Goal: Task Accomplishment & Management: Use online tool/utility

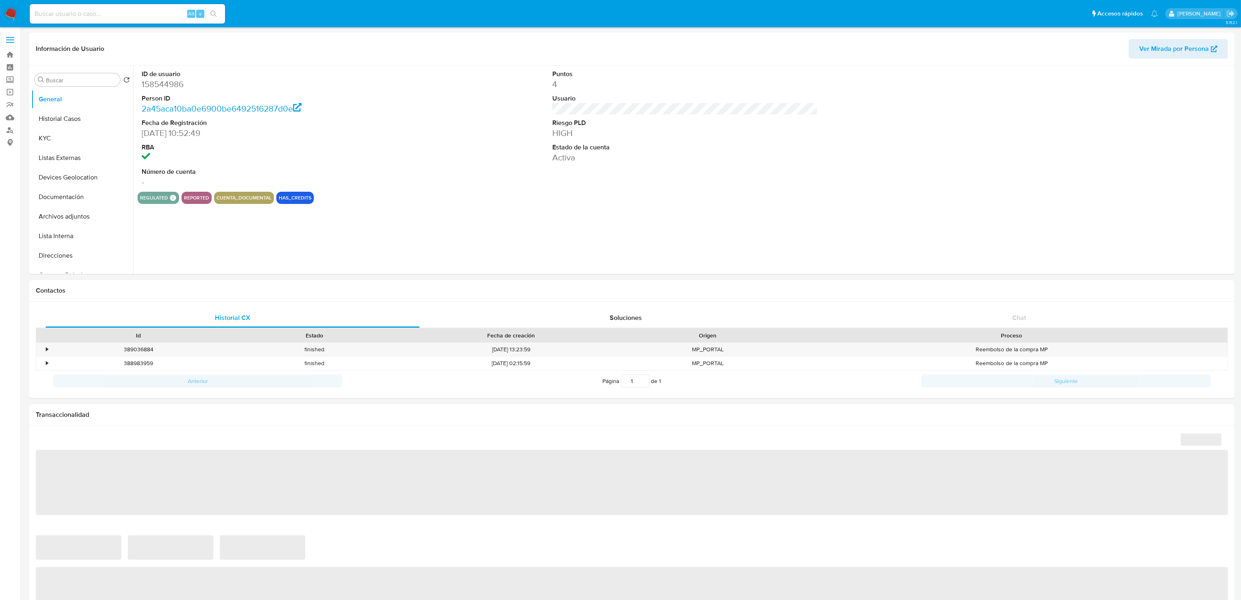
select select "10"
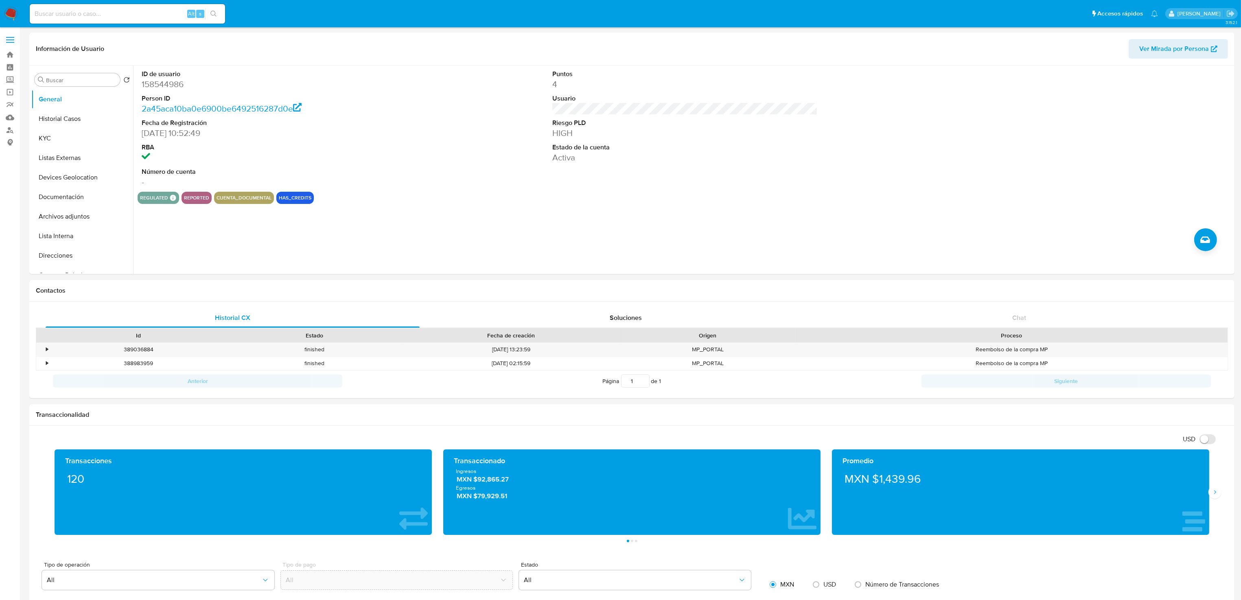
click at [81, 7] on div "Alt s" at bounding box center [127, 14] width 195 height 20
click at [88, 14] on input at bounding box center [127, 14] width 195 height 11
paste input "191838362"
type input "191838362"
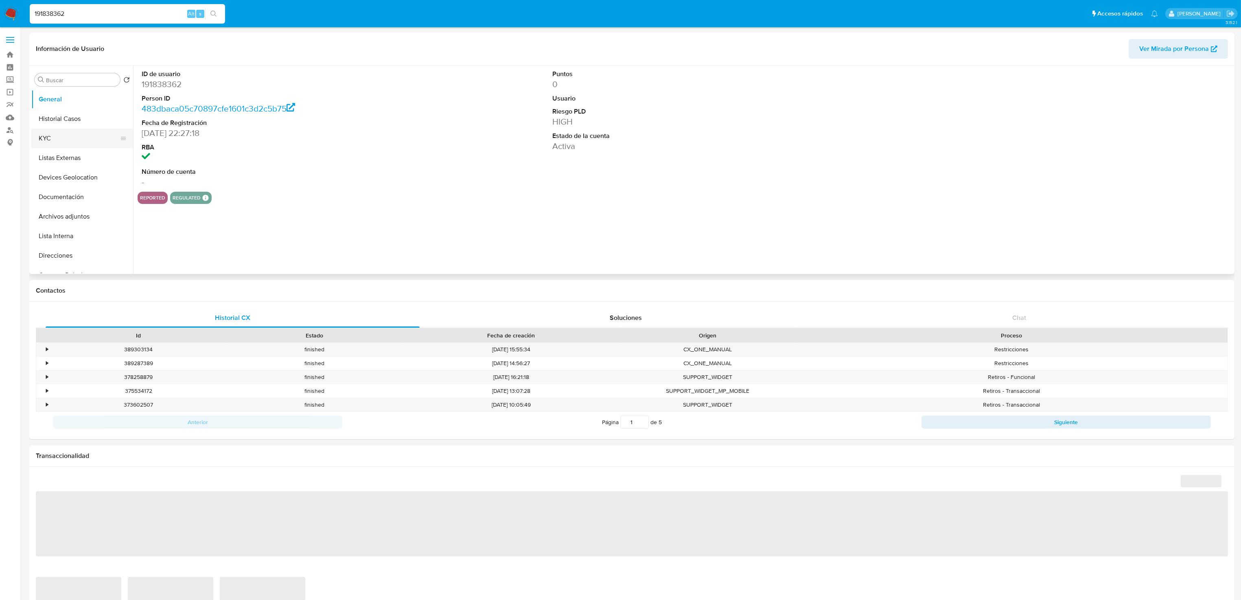
click at [56, 136] on button "KYC" at bounding box center [78, 139] width 95 height 20
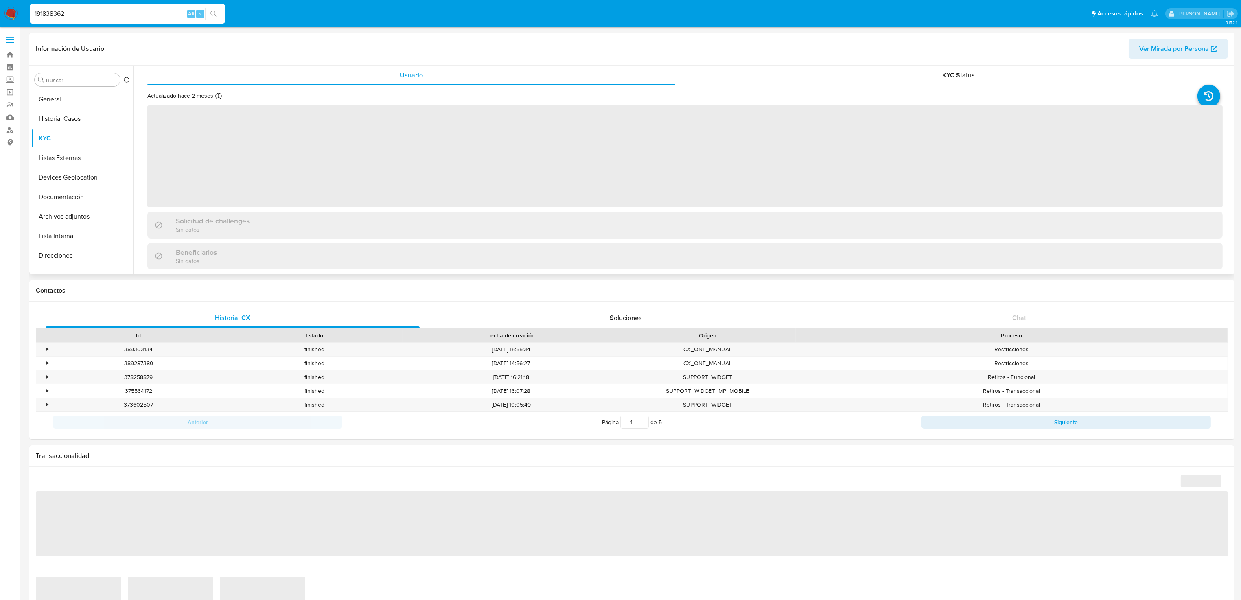
select select "10"
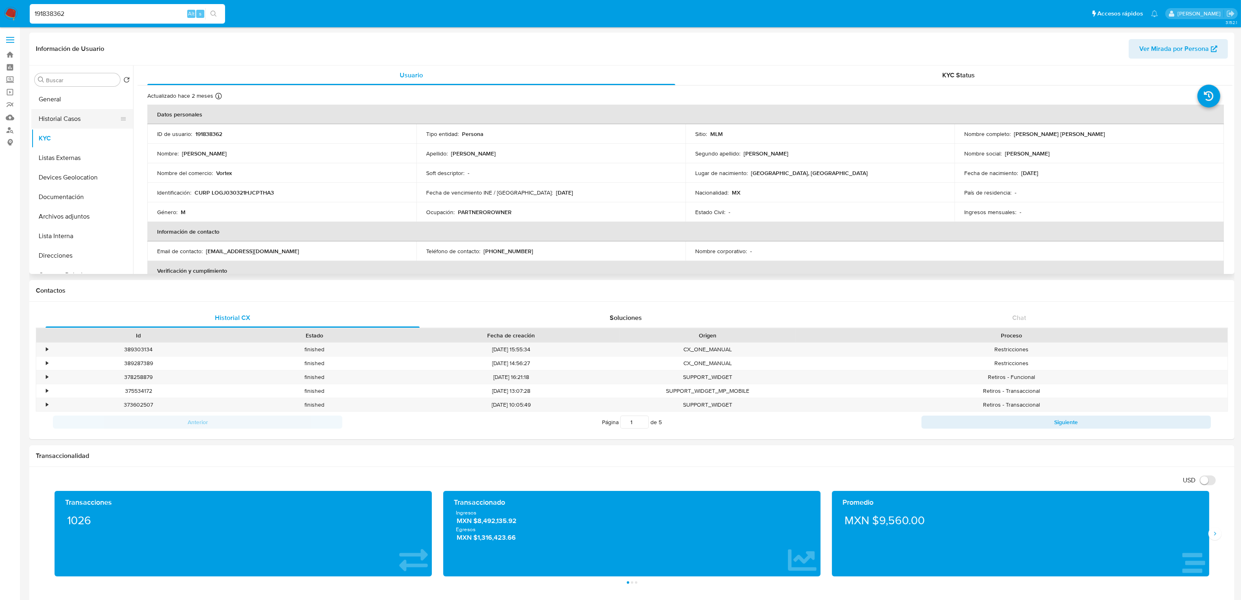
click at [84, 121] on button "Historial Casos" at bounding box center [78, 119] width 95 height 20
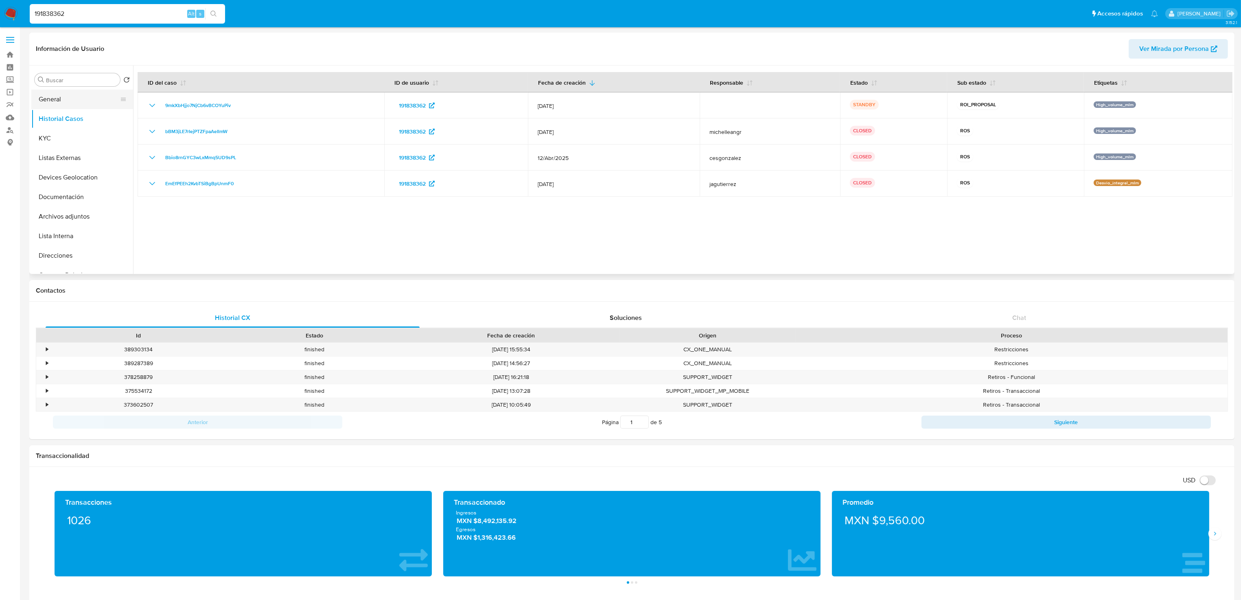
click at [60, 98] on button "General" at bounding box center [78, 100] width 95 height 20
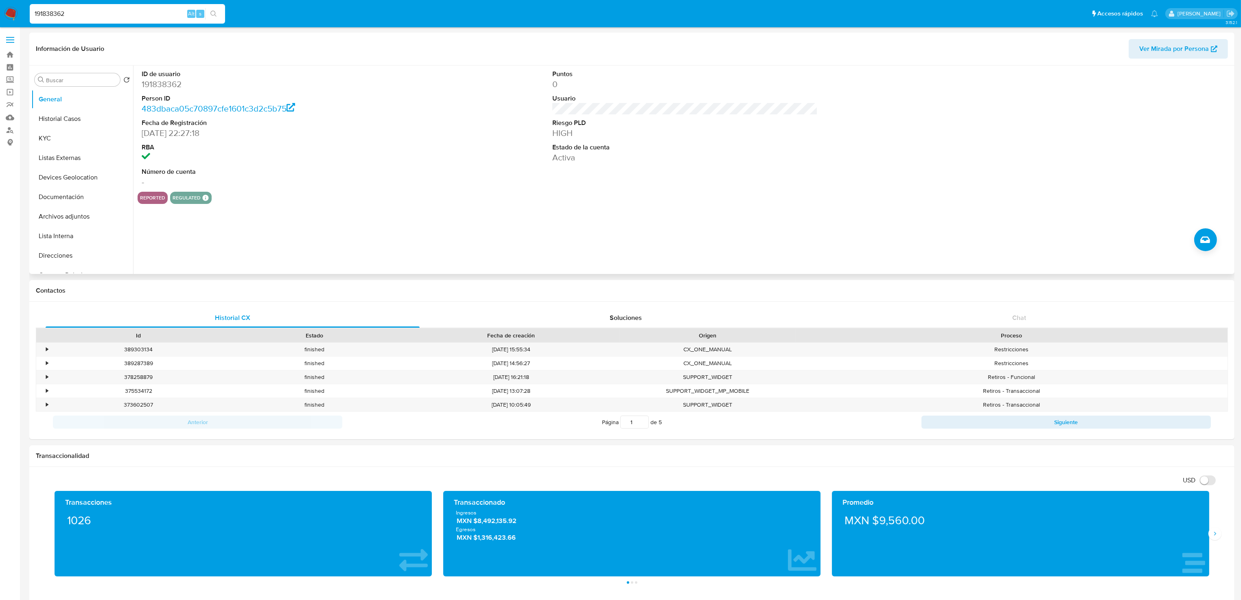
drag, startPoint x: 358, startPoint y: 197, endPoint x: 352, endPoint y: 197, distance: 5.3
click at [358, 197] on div "reported regulated Regulated MLM IFPE Evaluation Result COMPLIES User Regulated…" at bounding box center [685, 198] width 1095 height 12
click at [56, 112] on button "Historial Casos" at bounding box center [78, 119] width 95 height 20
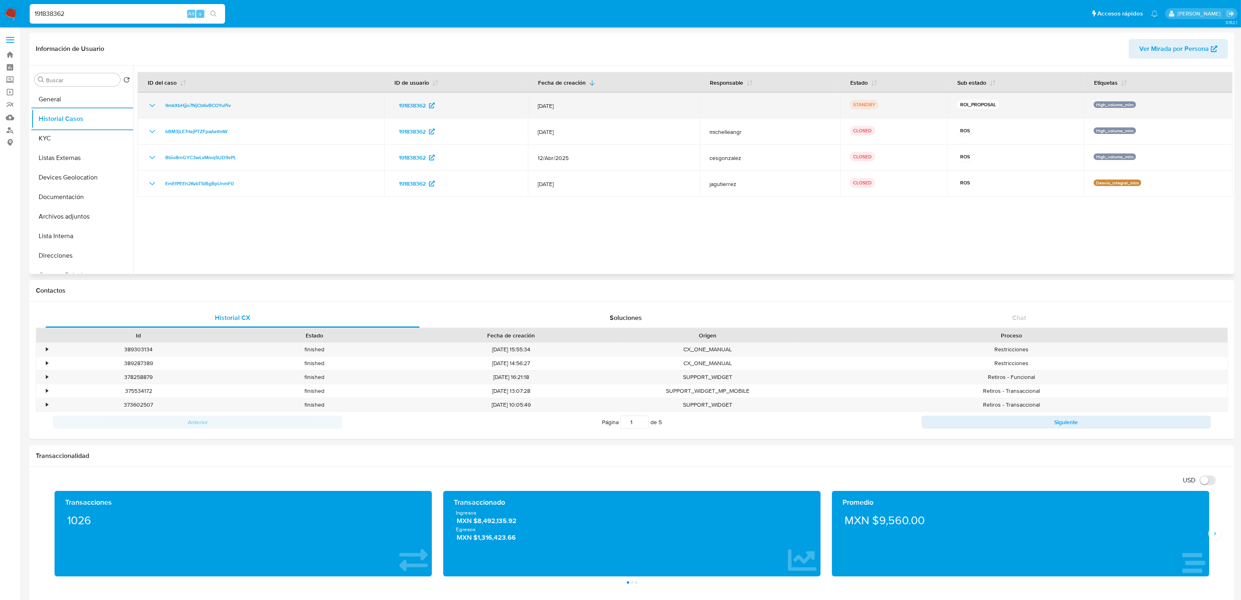
click at [151, 107] on icon "Mostrar/Ocultar" at bounding box center [152, 106] width 10 height 10
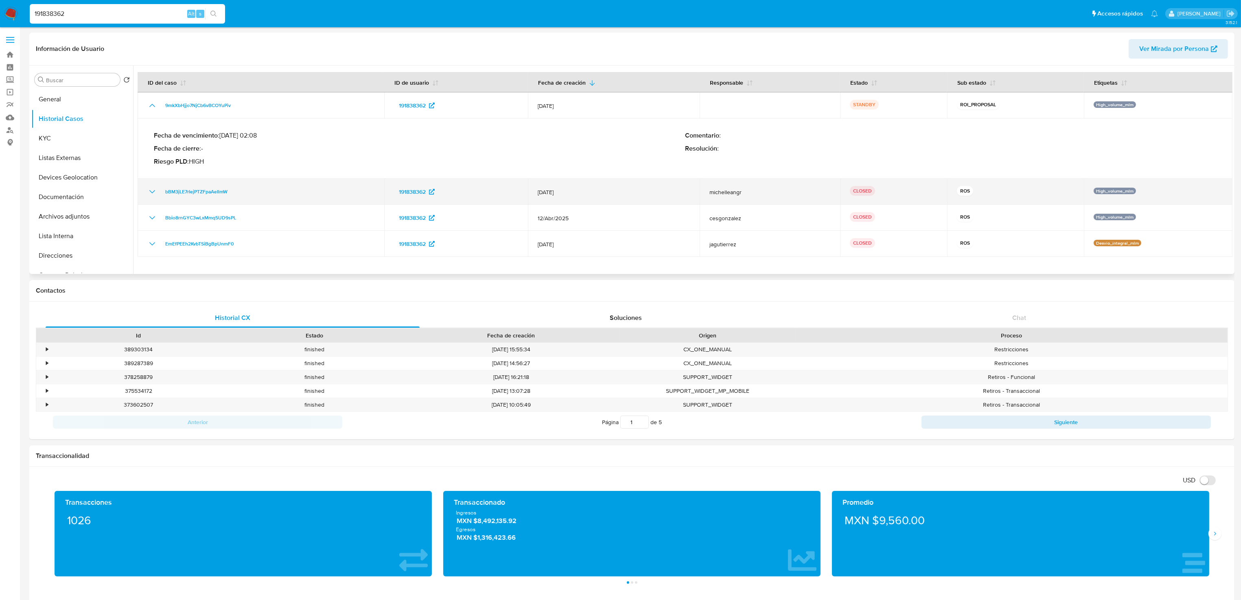
click at [153, 191] on icon "Mostrar/Ocultar" at bounding box center [152, 192] width 10 height 10
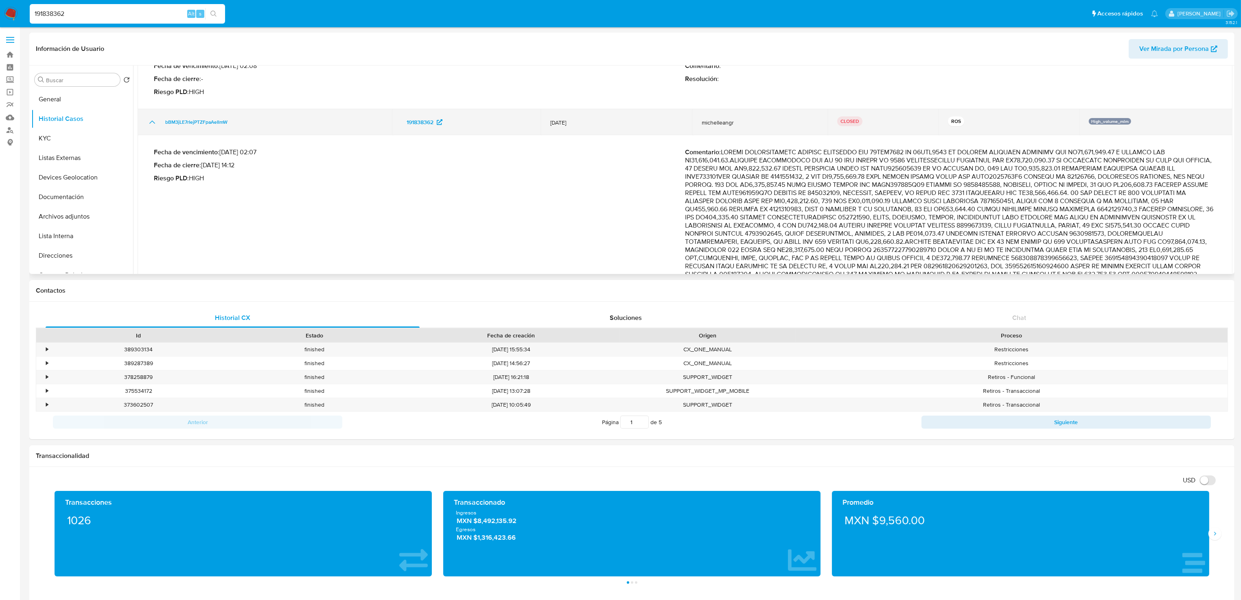
scroll to position [66, 0]
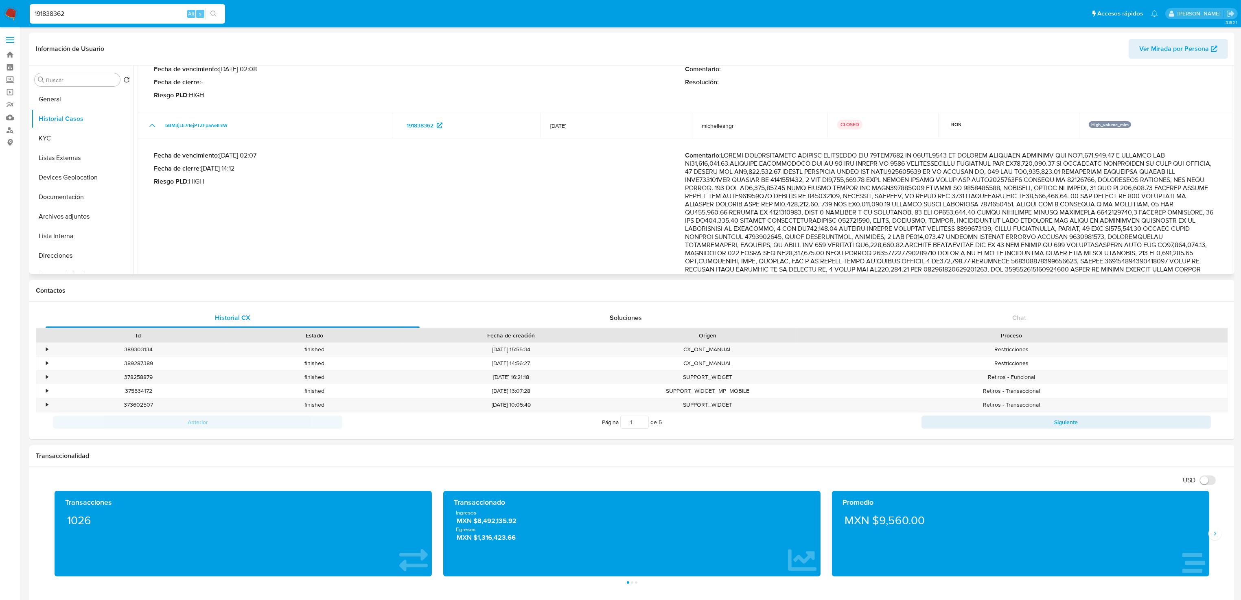
drag, startPoint x: 1052, startPoint y: 186, endPoint x: 976, endPoint y: 260, distance: 105.3
click at [976, 260] on p "Comentario :" at bounding box center [950, 265] width 531 height 228
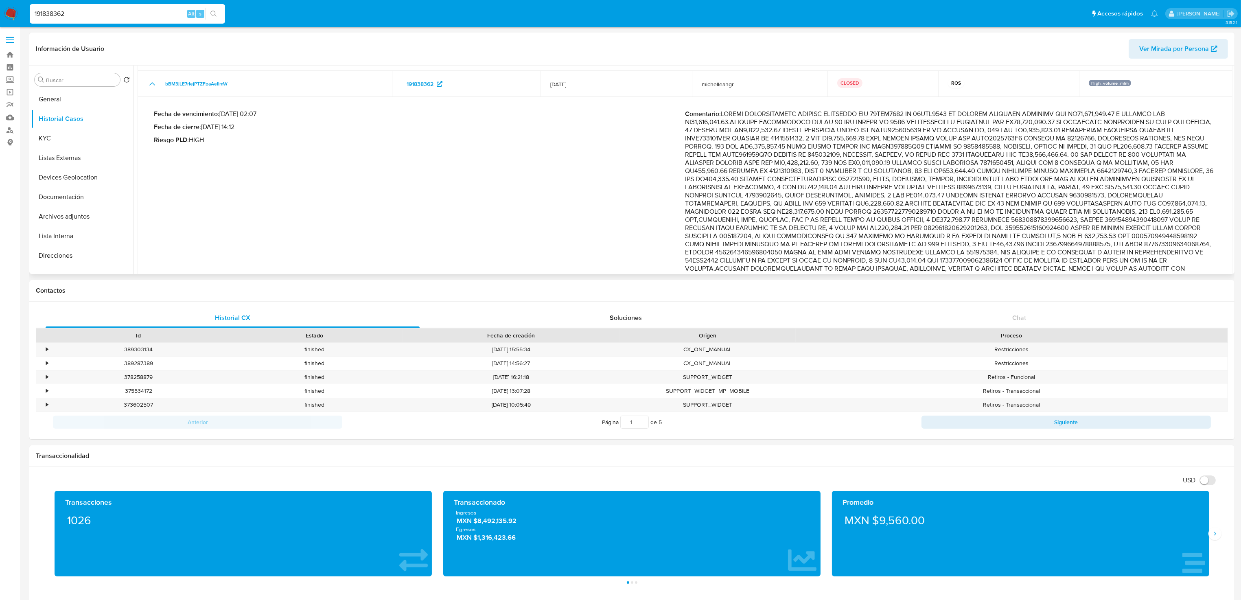
scroll to position [127, 0]
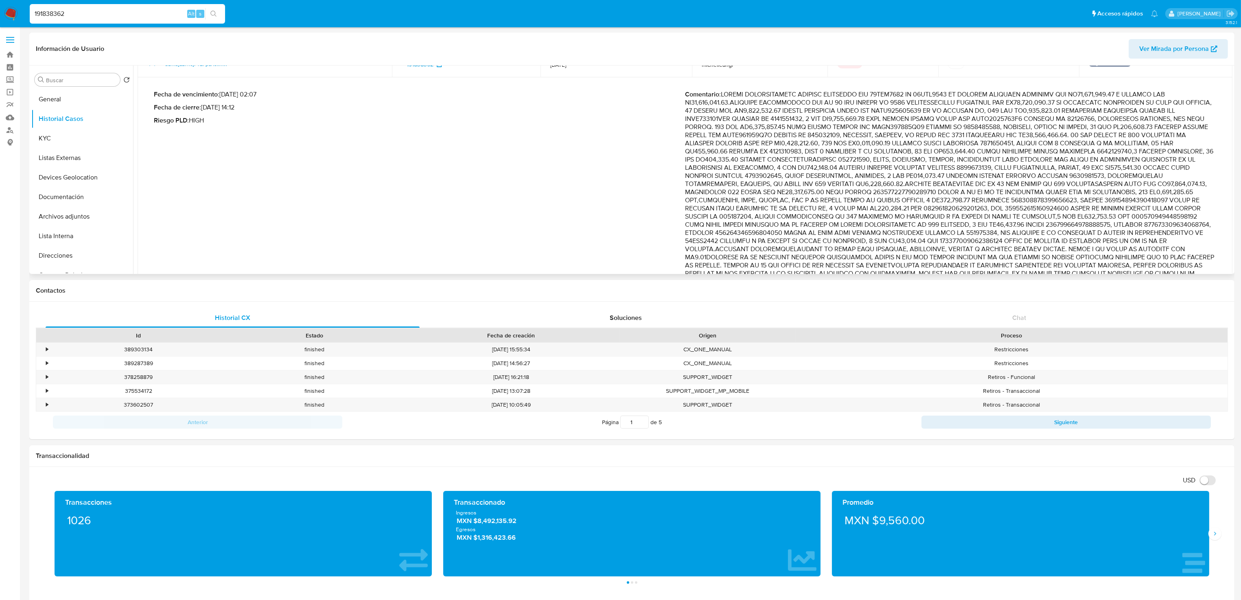
click at [1103, 195] on p "Comentario :" at bounding box center [950, 204] width 531 height 228
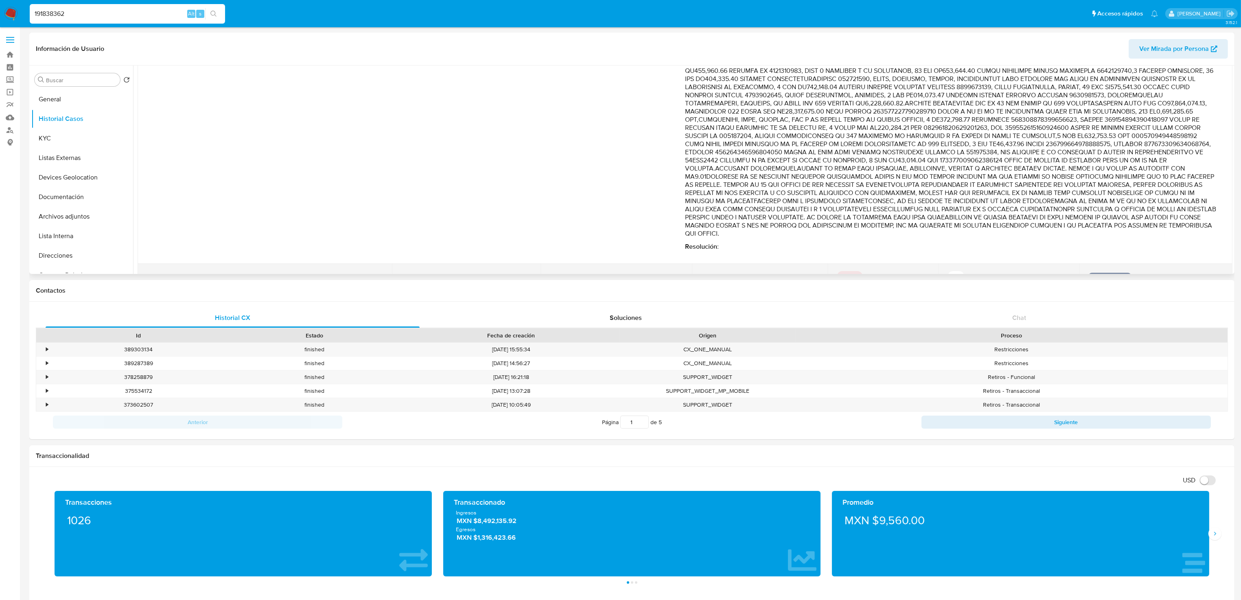
scroll to position [254, 0]
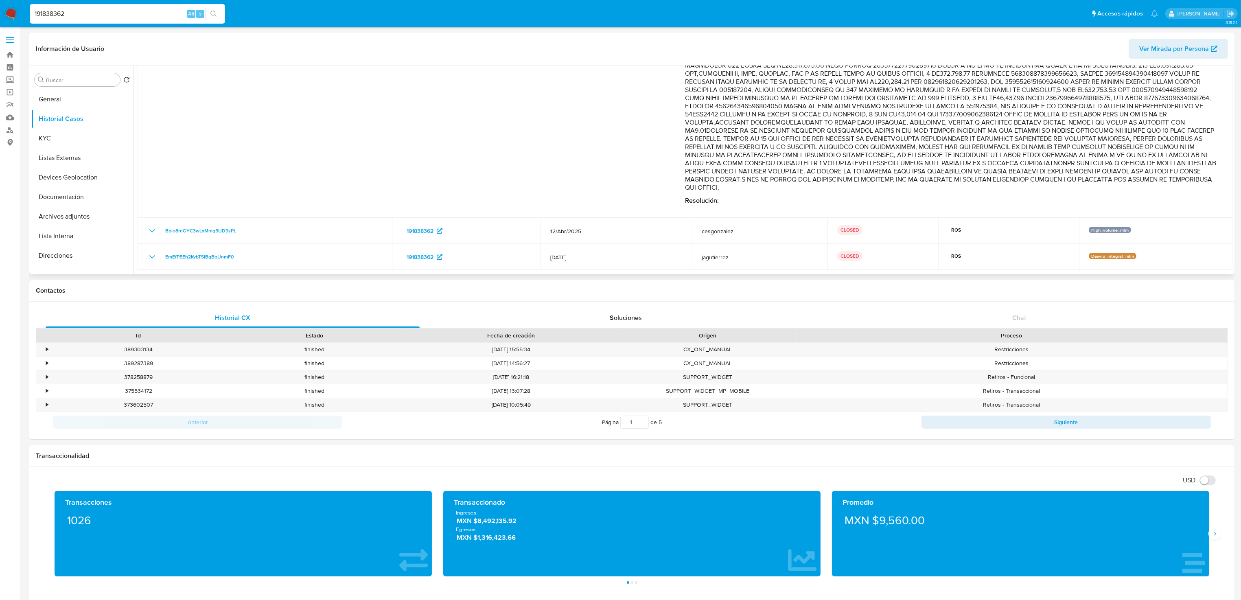
drag, startPoint x: 733, startPoint y: 97, endPoint x: 1050, endPoint y: 186, distance: 329.1
click at [1050, 186] on p "Comentario :" at bounding box center [950, 78] width 531 height 228
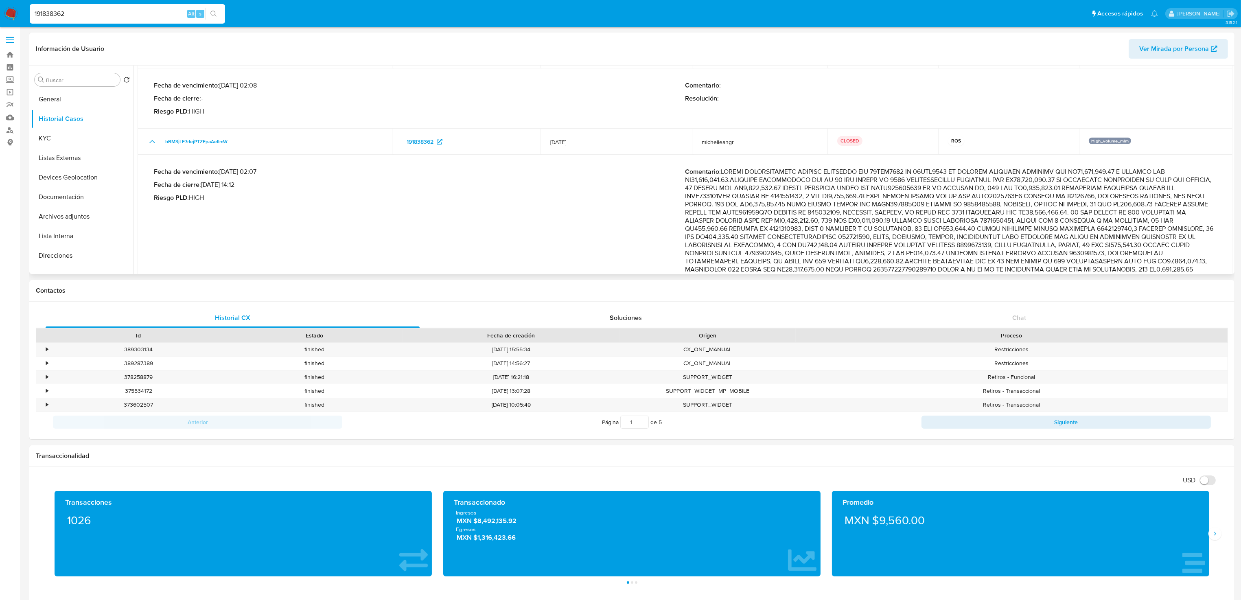
scroll to position [70, 0]
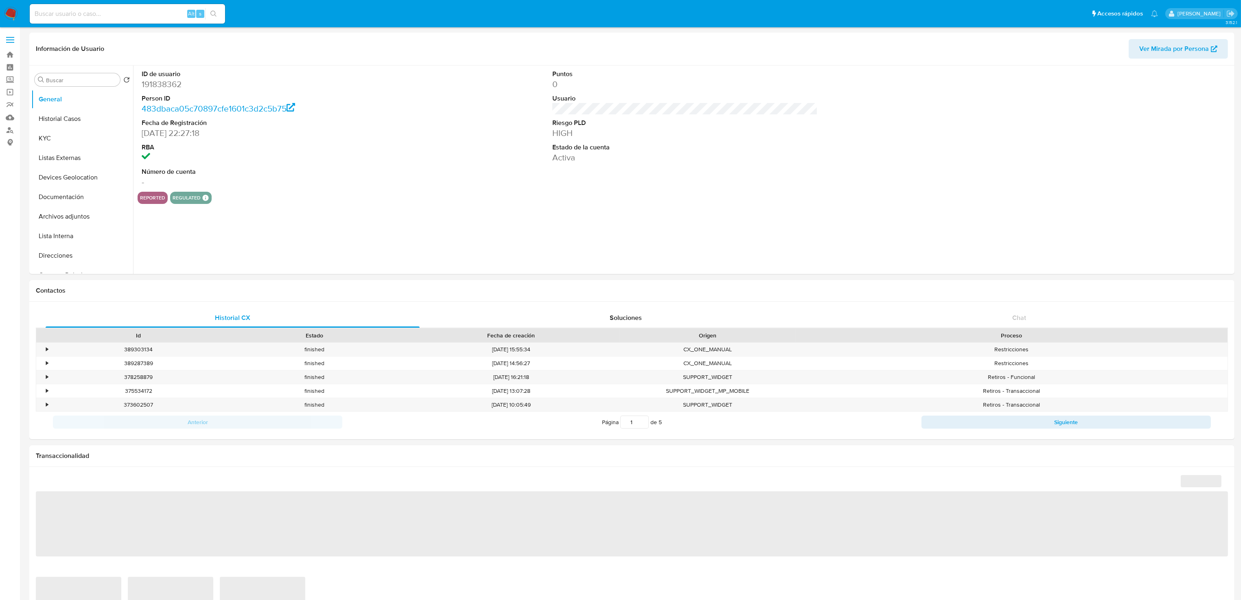
click at [118, 16] on input at bounding box center [127, 14] width 195 height 11
paste input "191838362"
type input "191838362"
select select "10"
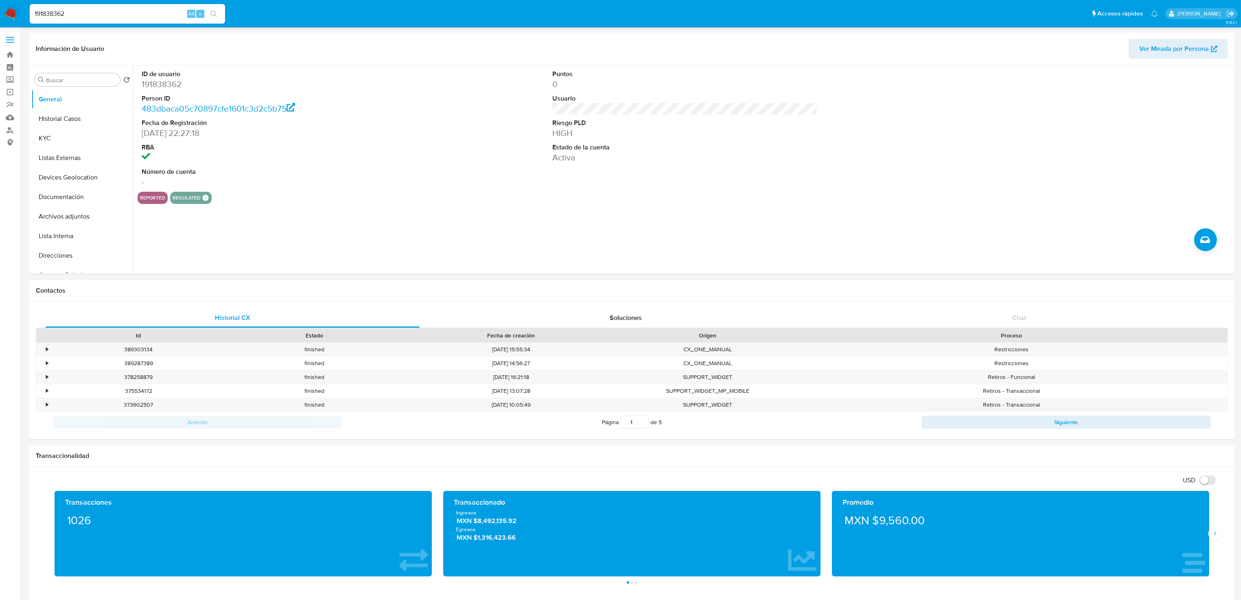
type input "191838362"
click at [358, 180] on dd "-" at bounding box center [275, 181] width 266 height 11
click at [73, 119] on button "Historial Casos" at bounding box center [78, 119] width 95 height 20
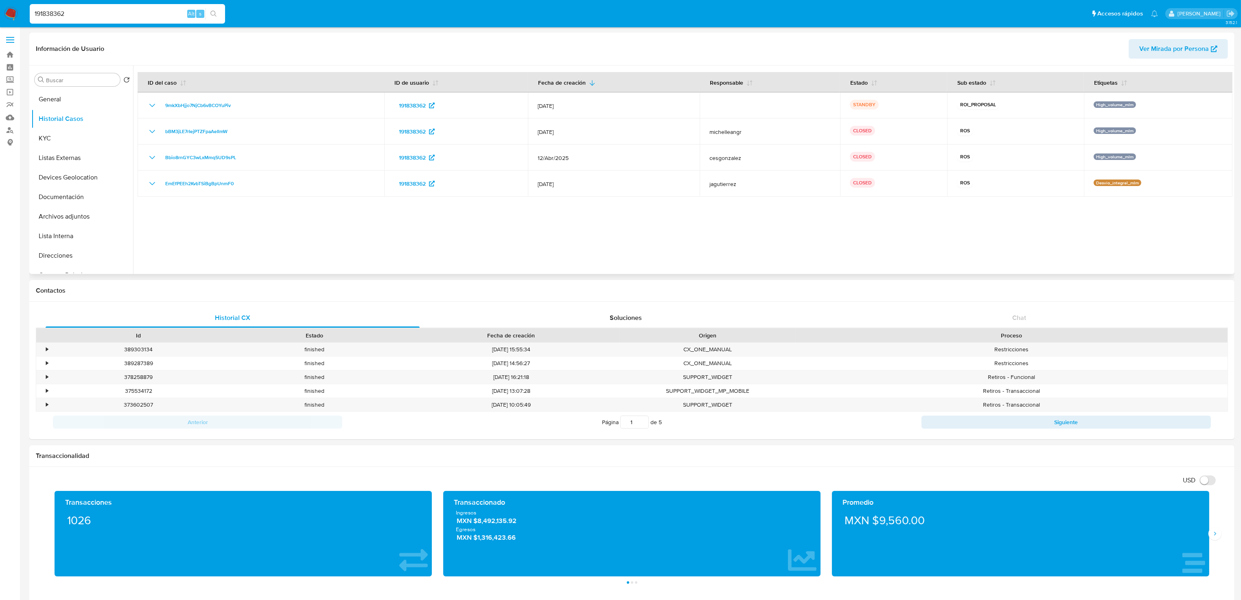
click at [719, 222] on div at bounding box center [682, 170] width 1099 height 208
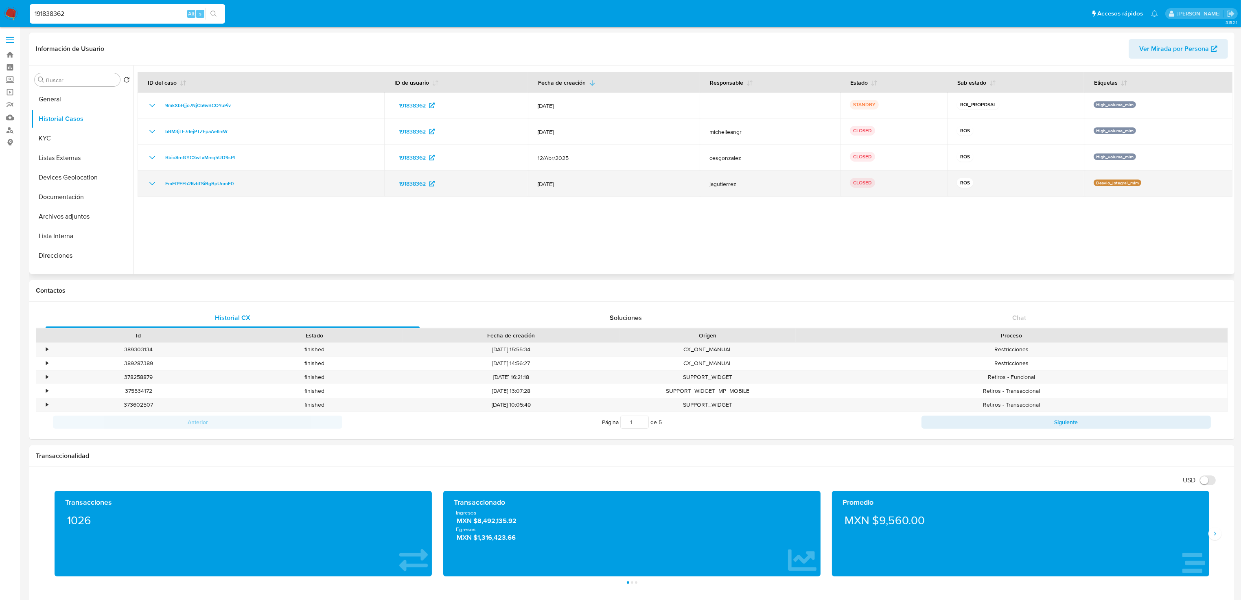
drag, startPoint x: 558, startPoint y: 183, endPoint x: 529, endPoint y: 183, distance: 29.3
click at [529, 183] on td "12/Jun/2024" at bounding box center [614, 184] width 172 height 26
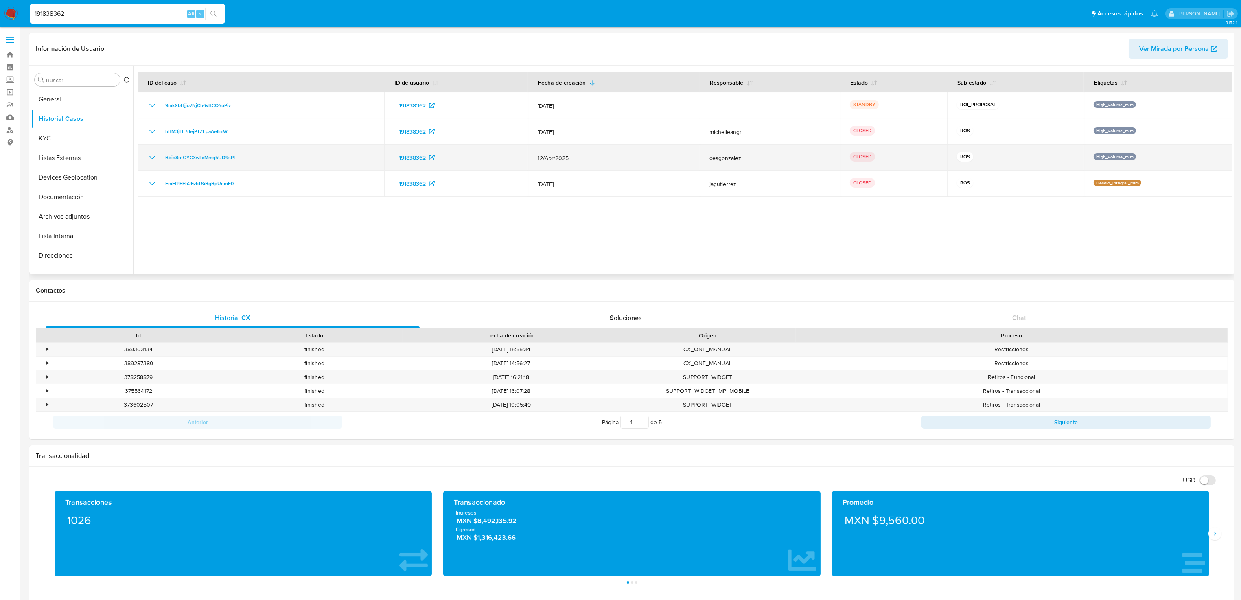
drag, startPoint x: 578, startPoint y: 160, endPoint x: 529, endPoint y: 161, distance: 48.4
click at [529, 161] on td "12/Abr/2025" at bounding box center [614, 157] width 172 height 26
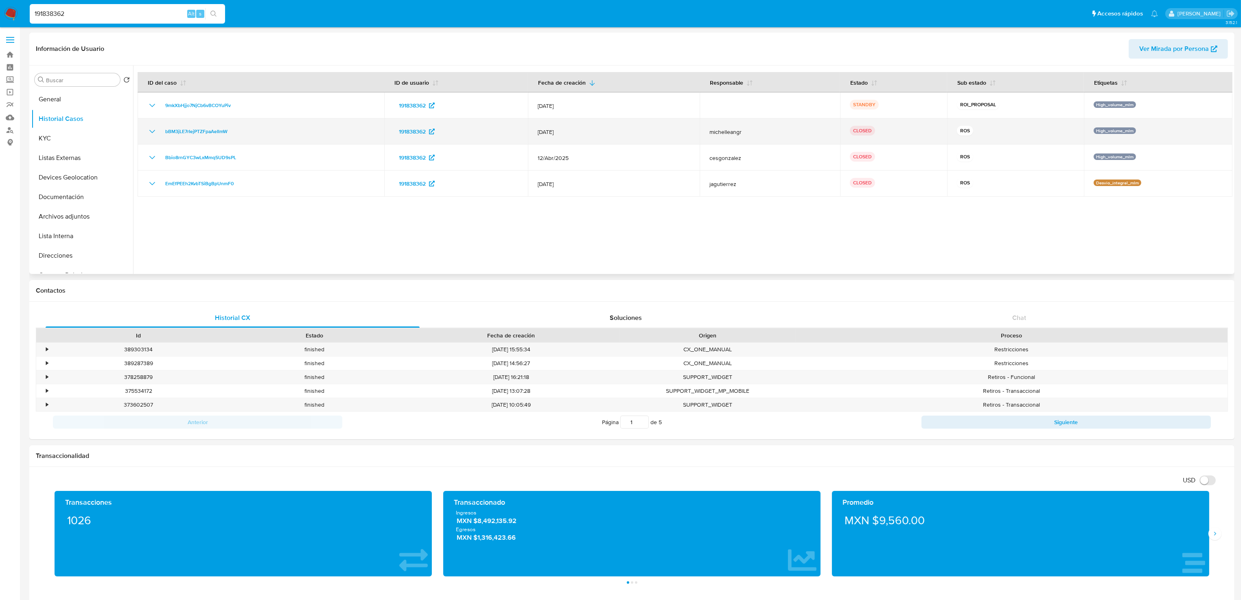
drag, startPoint x: 575, startPoint y: 134, endPoint x: 535, endPoint y: 127, distance: 40.2
click at [535, 127] on td "12/May/2025" at bounding box center [614, 131] width 172 height 26
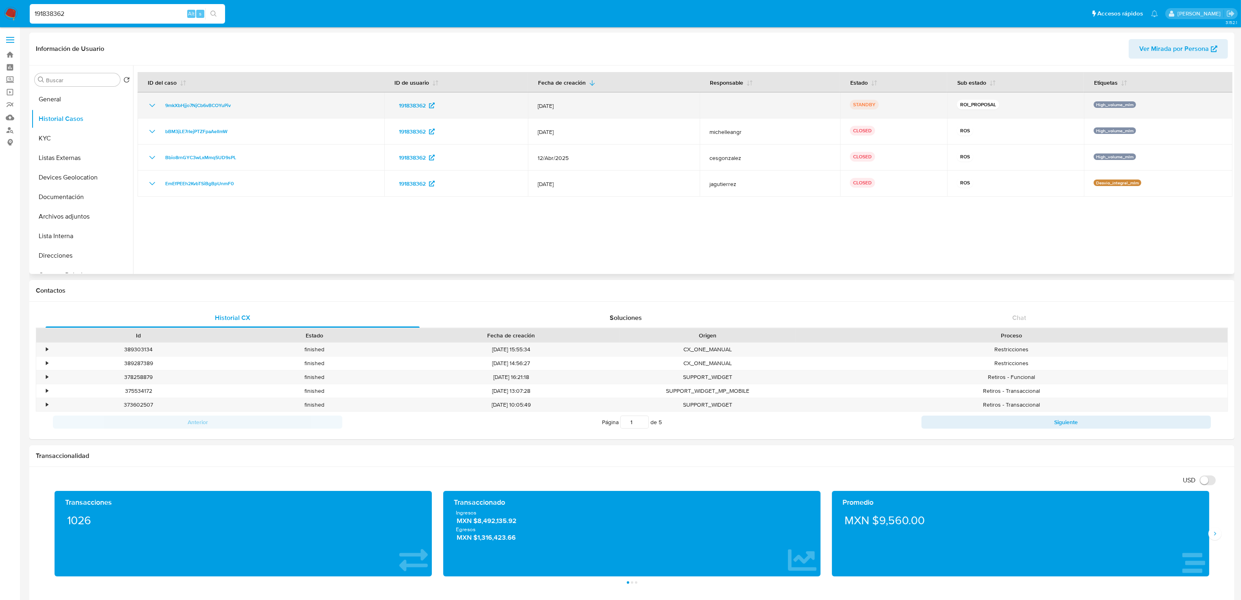
drag, startPoint x: 594, startPoint y: 104, endPoint x: 539, endPoint y: 106, distance: 54.6
click at [539, 106] on span "12/Jul/2025" at bounding box center [614, 105] width 152 height 7
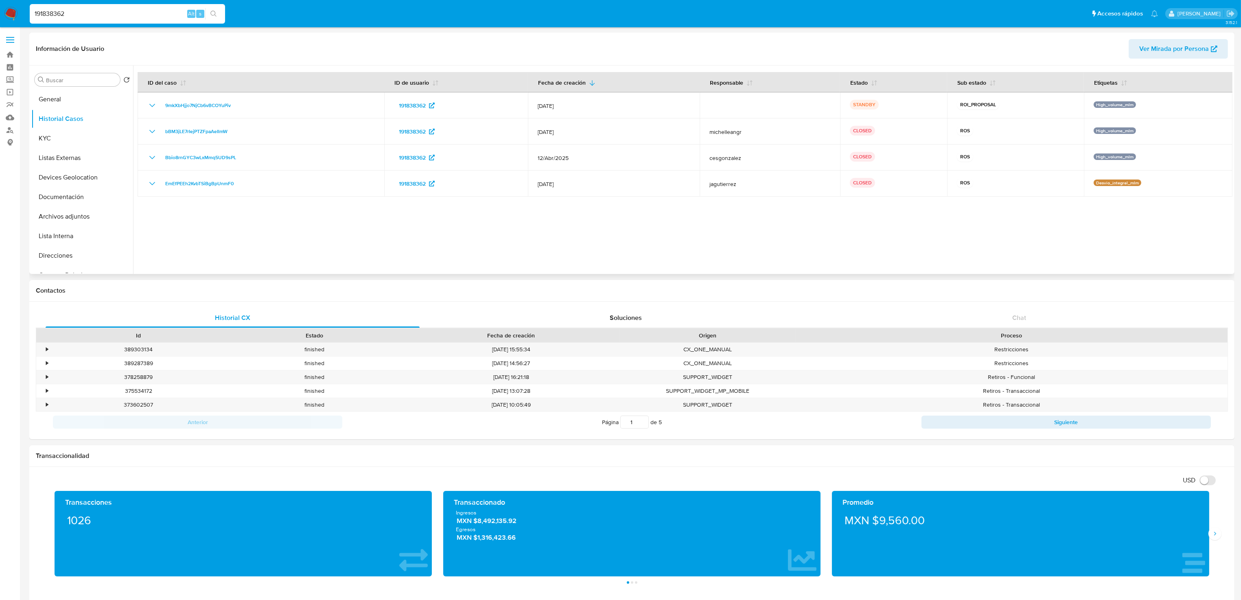
click at [516, 258] on div at bounding box center [682, 170] width 1099 height 208
click at [55, 96] on button "General" at bounding box center [78, 100] width 95 height 20
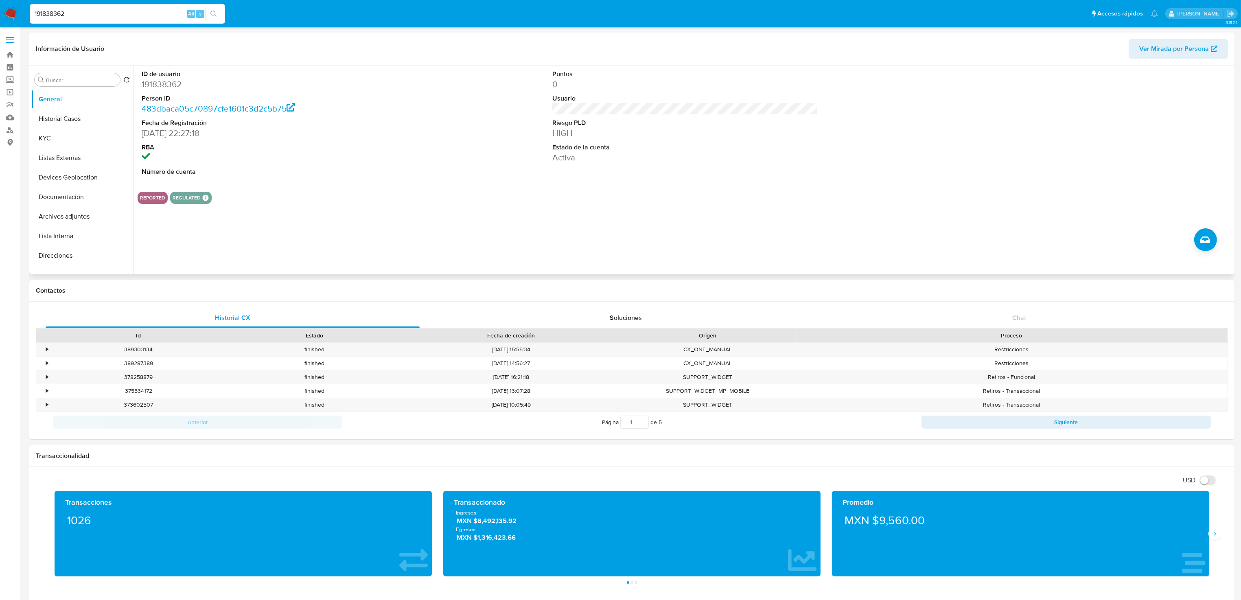
click at [228, 241] on div "ID de usuario 191838362 Person ID 483dbaca05c70897cfe1601c3d2c5b75 Fecha de Reg…" at bounding box center [682, 170] width 1099 height 208
click at [51, 141] on button "KYC" at bounding box center [78, 139] width 95 height 20
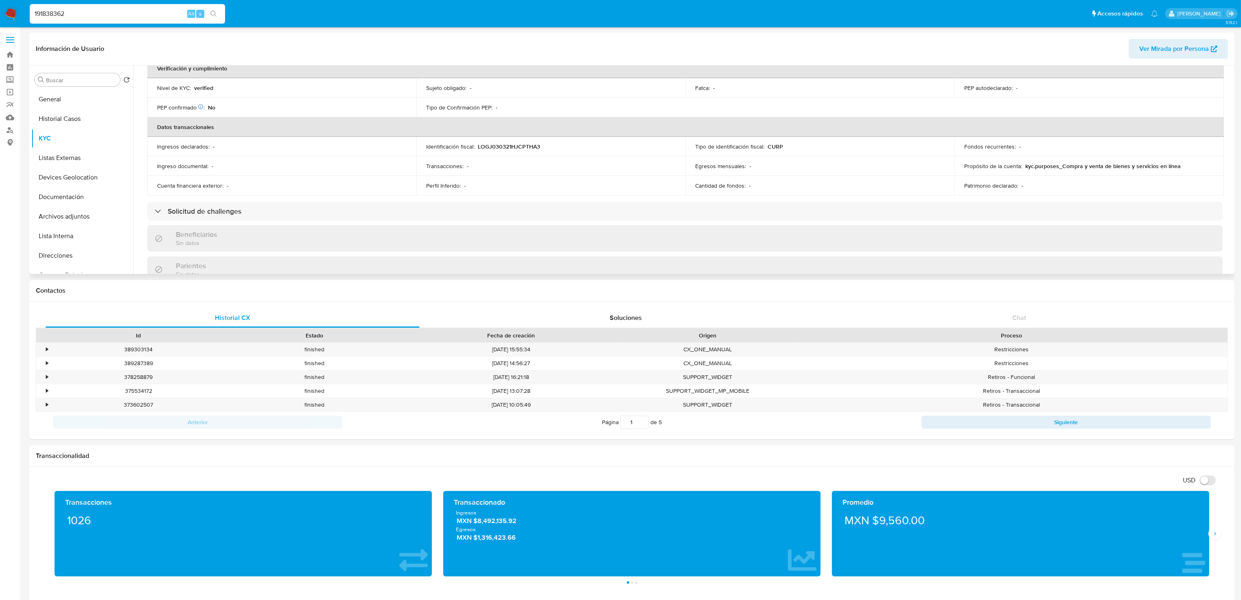
scroll to position [206, 0]
click at [659, 236] on div "Beneficiarios Sin datos" at bounding box center [684, 234] width 1075 height 26
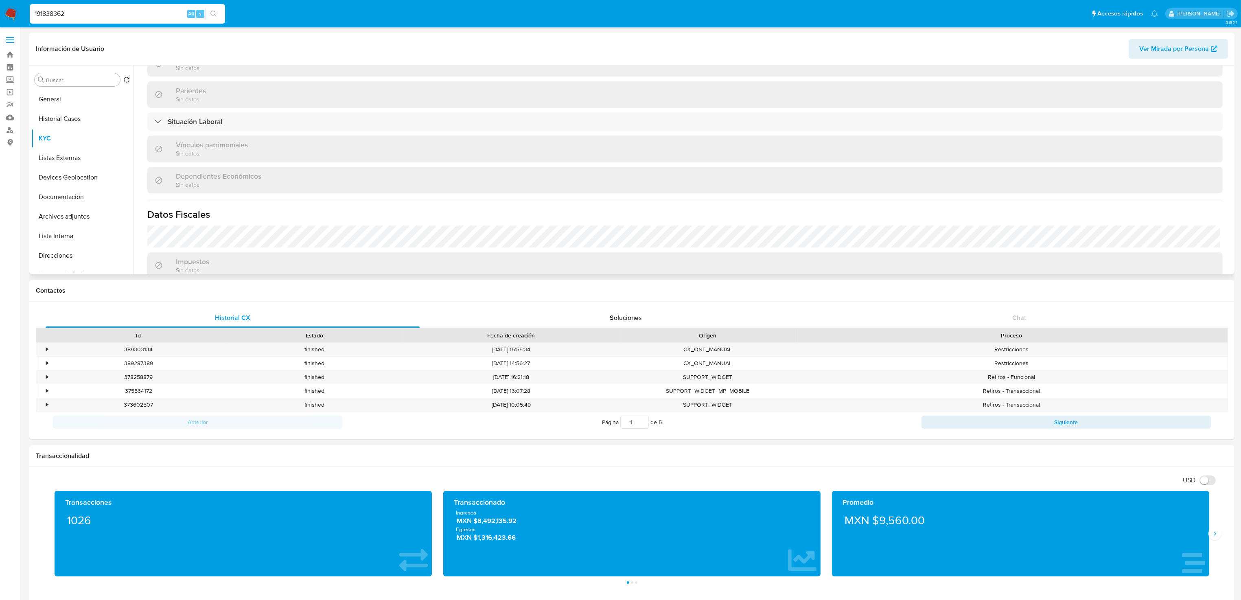
scroll to position [389, 0]
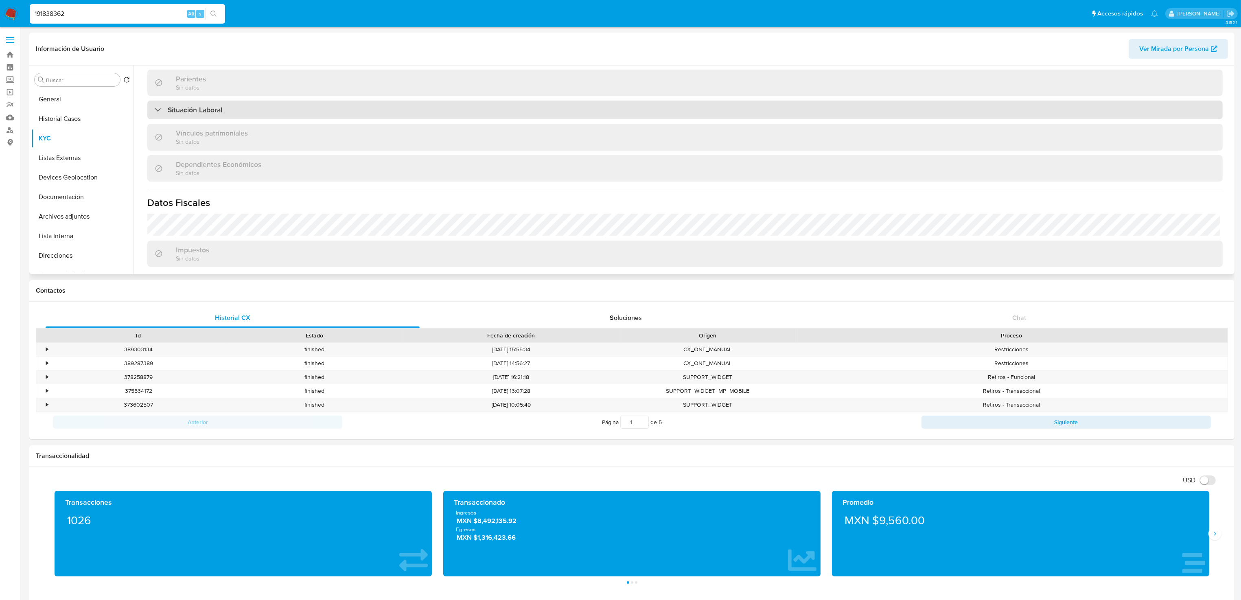
click at [206, 107] on h3 "Situación Laboral" at bounding box center [195, 109] width 55 height 9
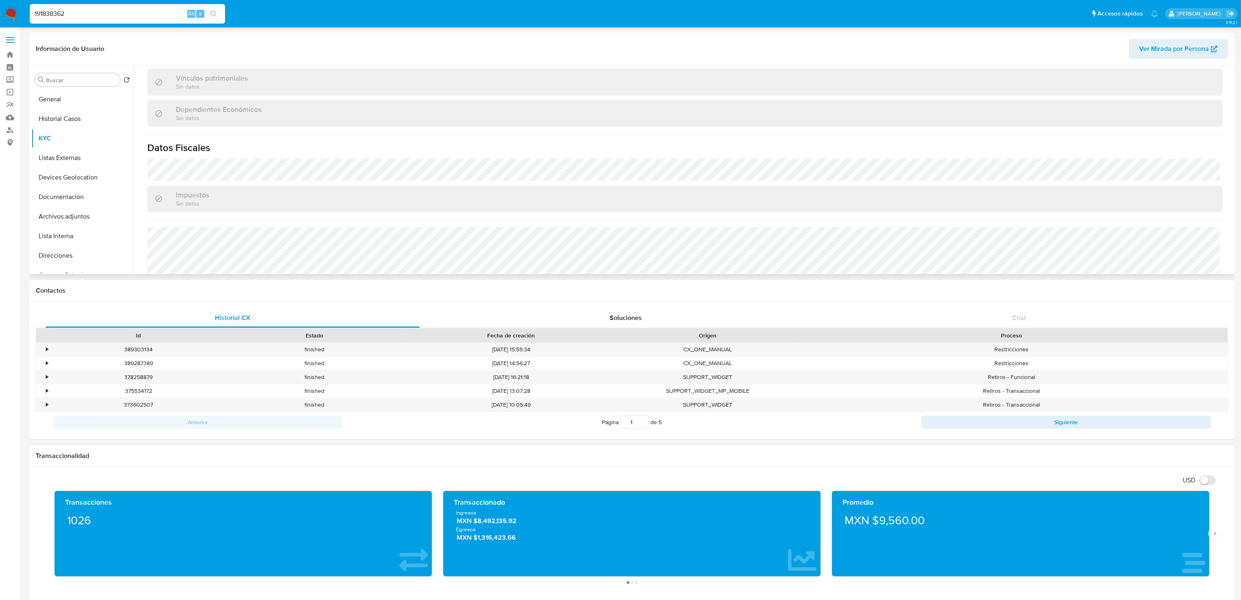
scroll to position [613, 0]
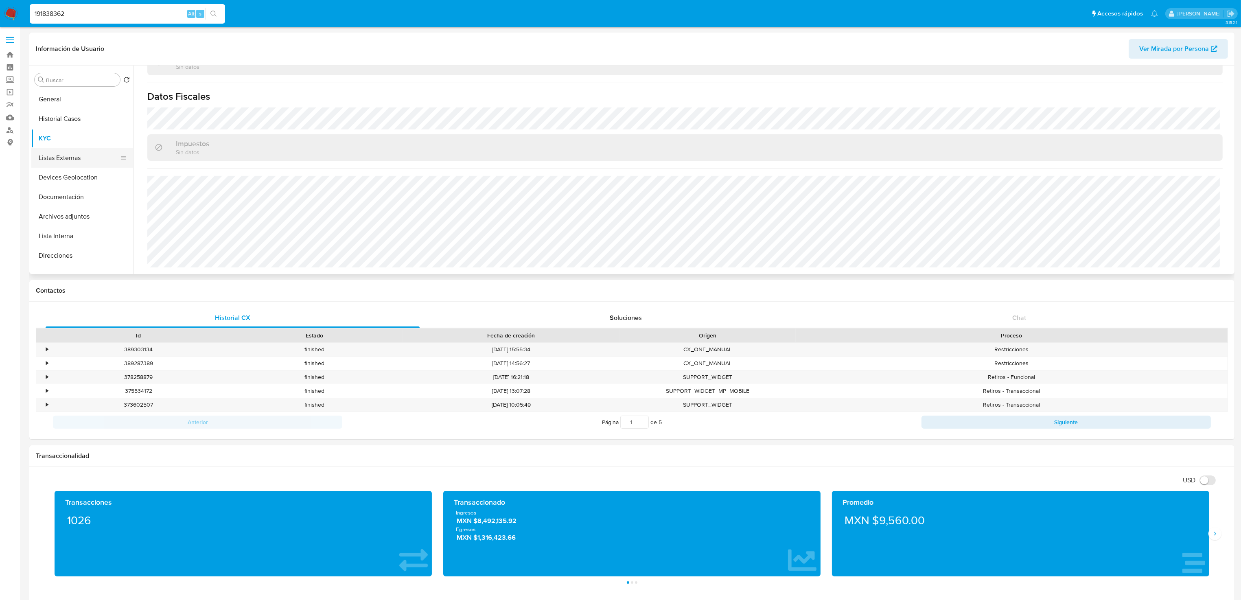
click at [79, 156] on button "Listas Externas" at bounding box center [78, 158] width 95 height 20
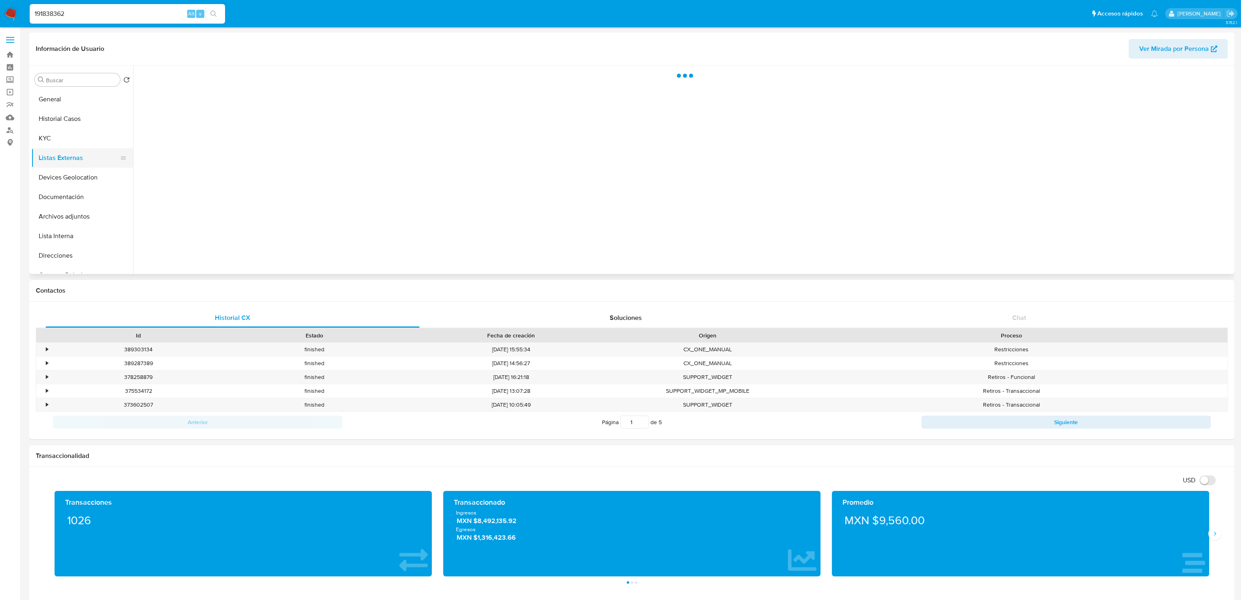
scroll to position [0, 0]
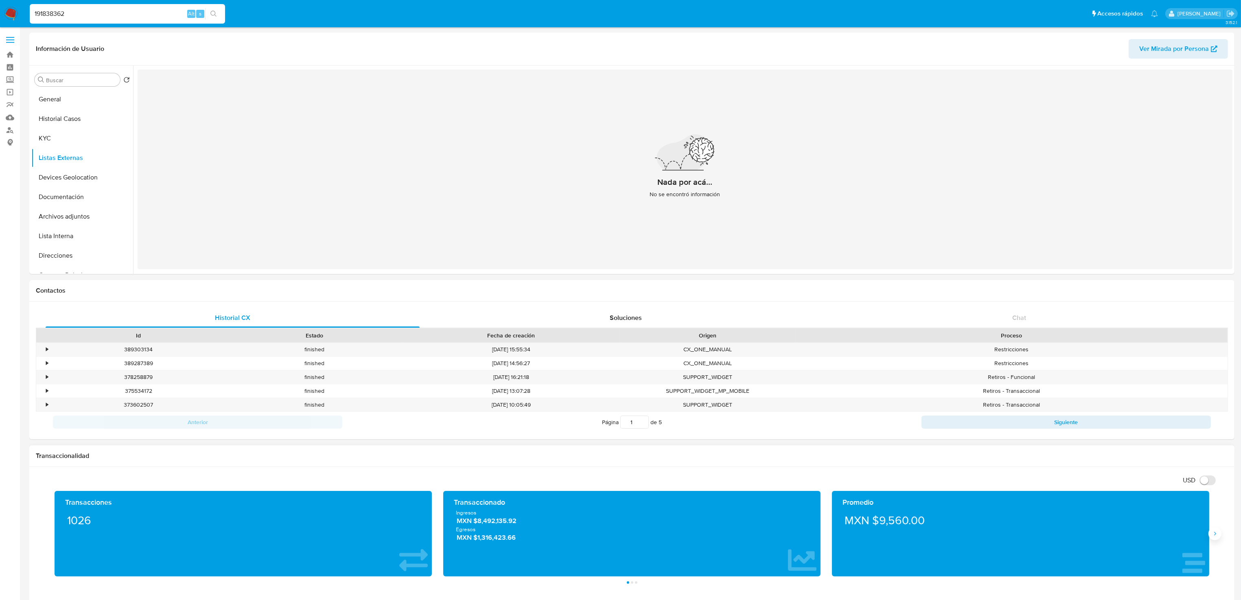
click at [1215, 539] on button "Siguiente" at bounding box center [1214, 533] width 13 height 13
click at [85, 173] on button "Devices Geolocation" at bounding box center [78, 178] width 95 height 20
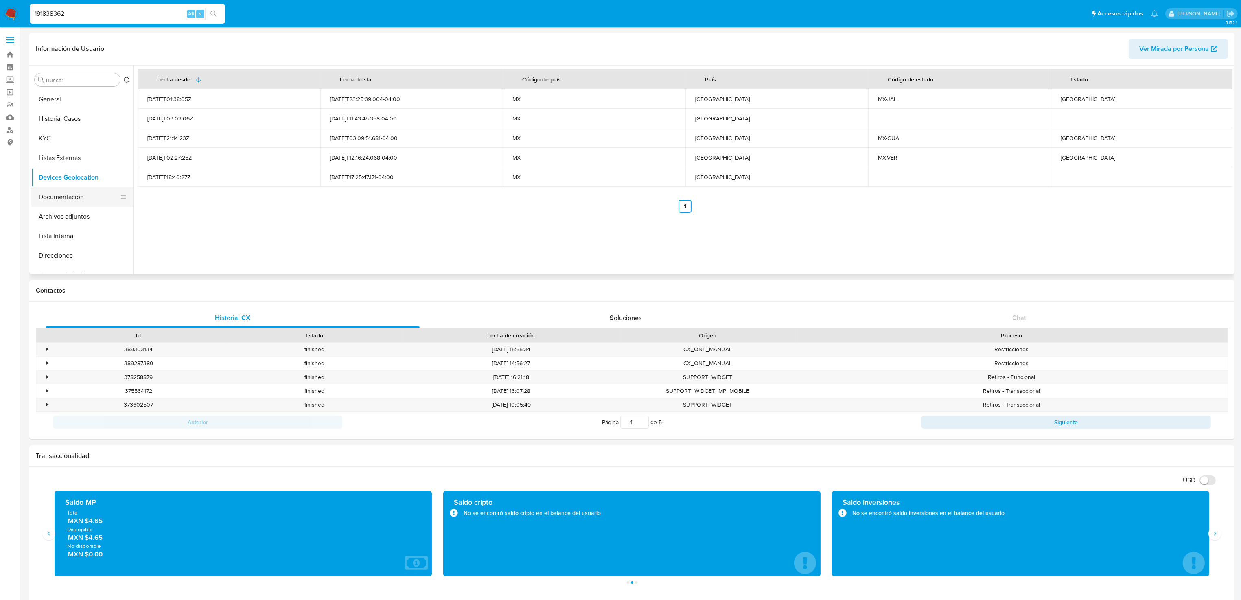
click at [75, 198] on button "Documentación" at bounding box center [78, 197] width 95 height 20
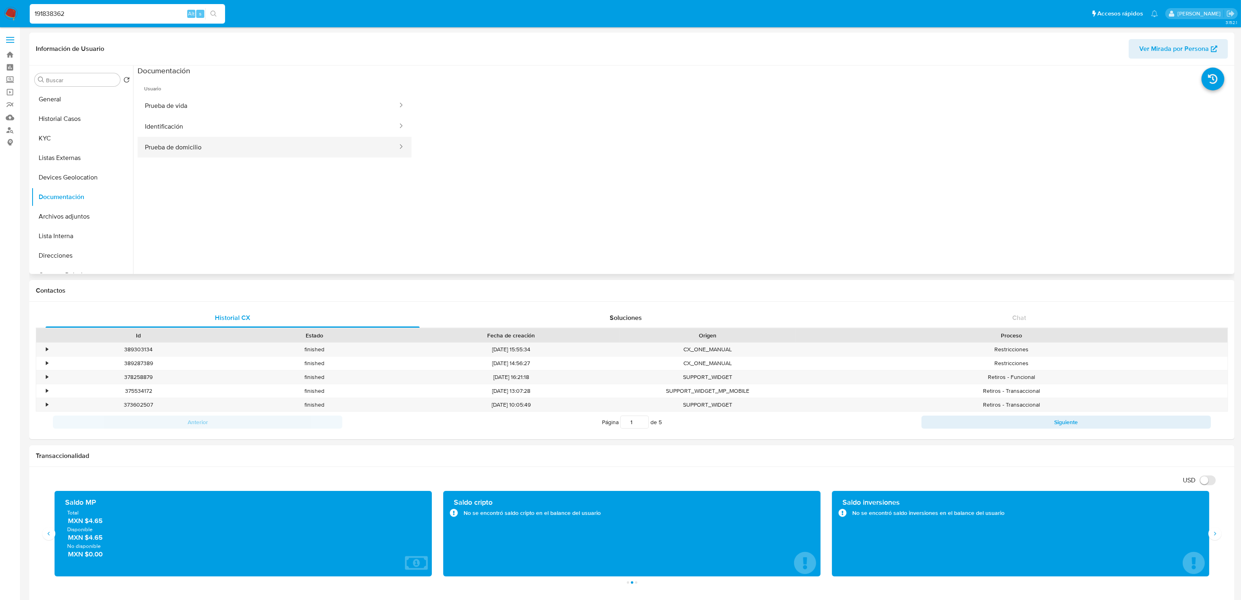
click at [287, 144] on button "Prueba de domicilio" at bounding box center [268, 147] width 261 height 21
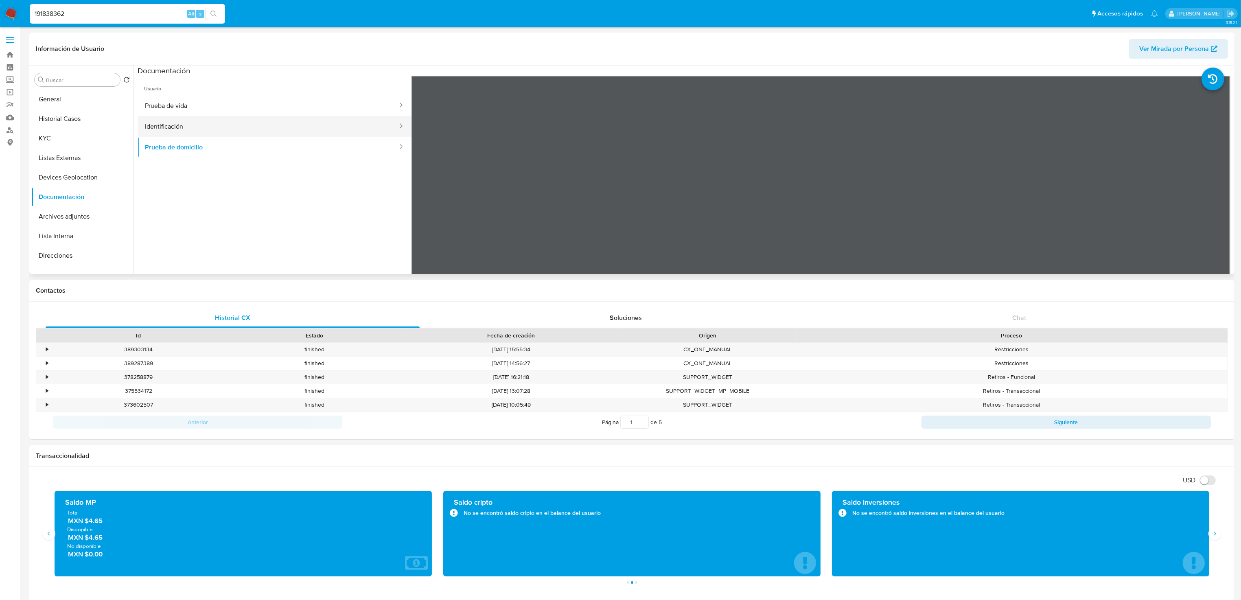
click at [216, 133] on button "Identificación" at bounding box center [268, 126] width 261 height 21
click at [218, 100] on button "Prueba de vida" at bounding box center [268, 105] width 261 height 21
click at [77, 218] on button "Archivos adjuntos" at bounding box center [78, 217] width 95 height 20
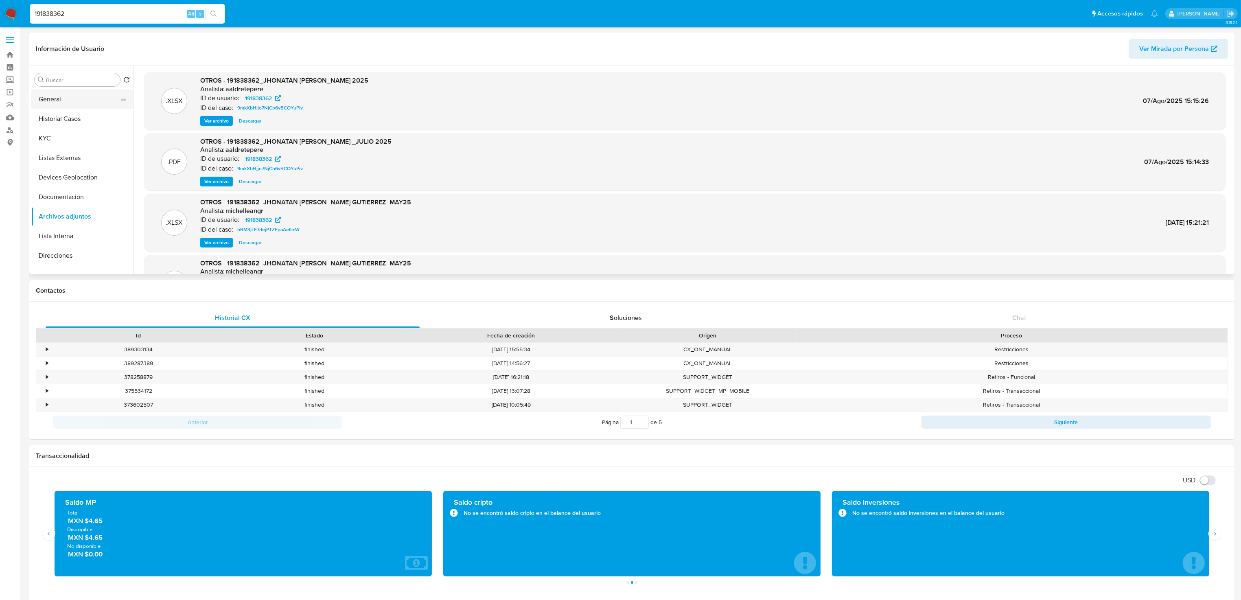
click at [64, 98] on button "General" at bounding box center [78, 100] width 95 height 20
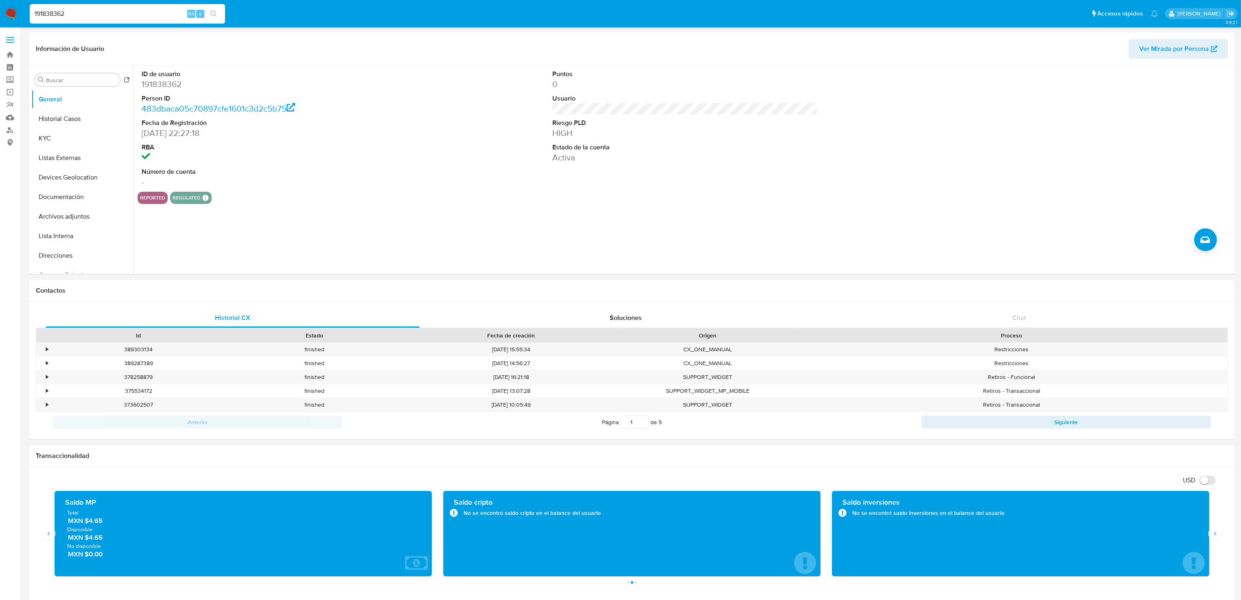
click at [92, 11] on input "191838362" at bounding box center [127, 14] width 195 height 11
drag, startPoint x: 98, startPoint y: 11, endPoint x: -61, endPoint y: -18, distance: 161.8
paste input "58544986"
type input "158544986"
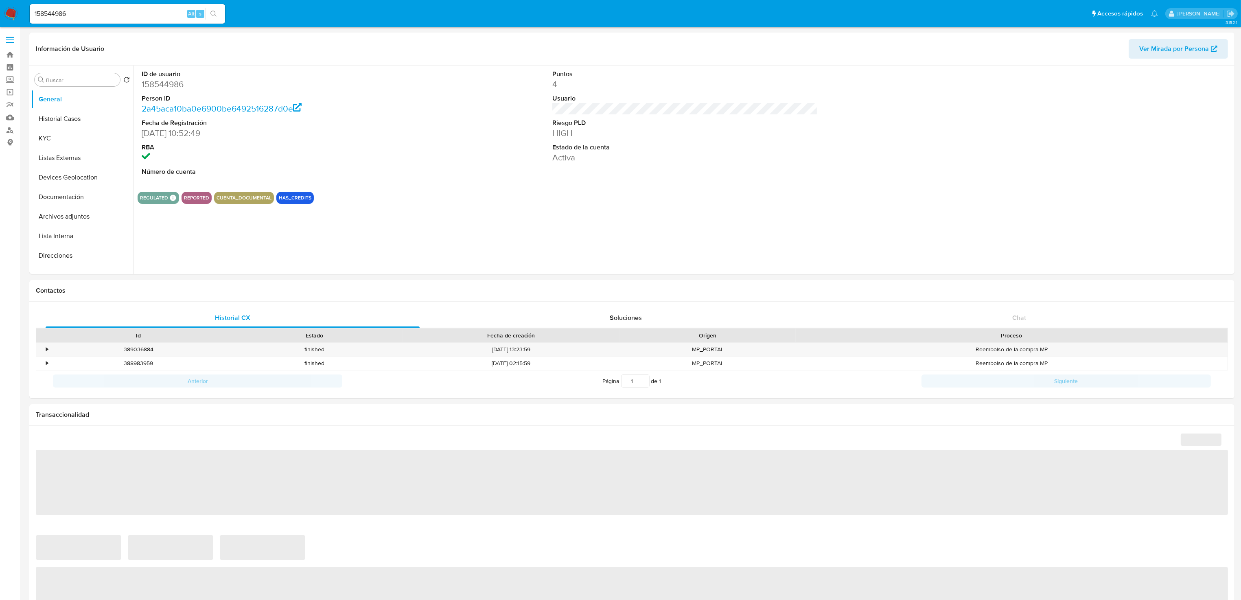
select select "10"
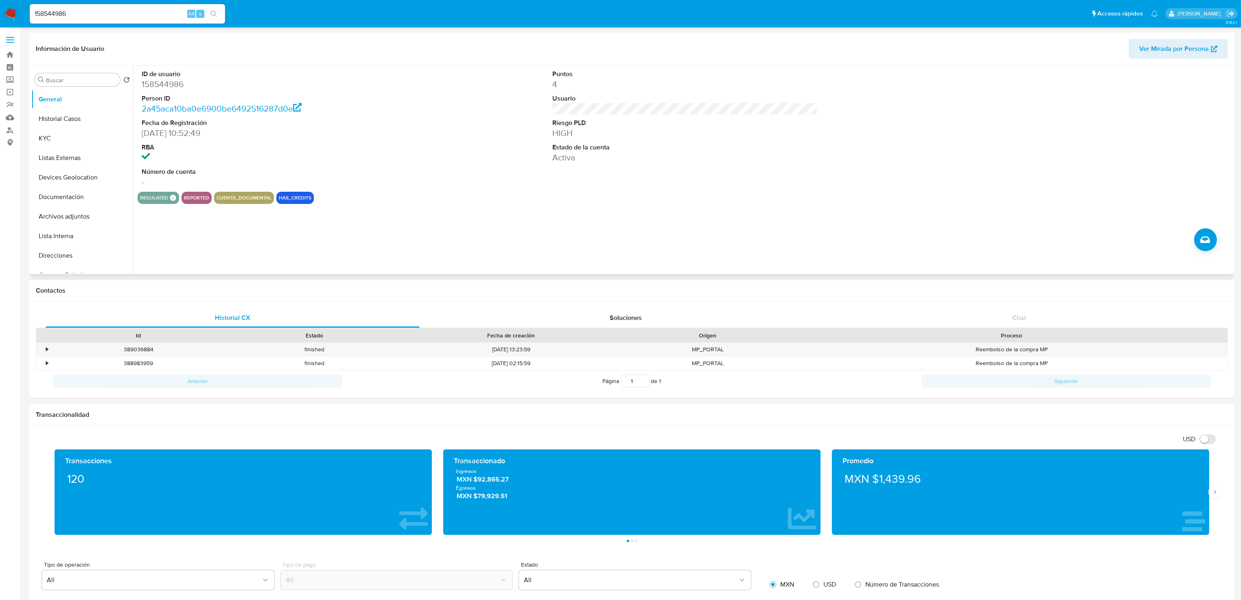
click at [456, 197] on div "regulated Regulated MLM IFPE Evaluation Result COMPLIES User Regulated Date 202…" at bounding box center [685, 198] width 1095 height 12
click at [88, 247] on button "Restricciones Nuevo Mundo" at bounding box center [78, 244] width 95 height 20
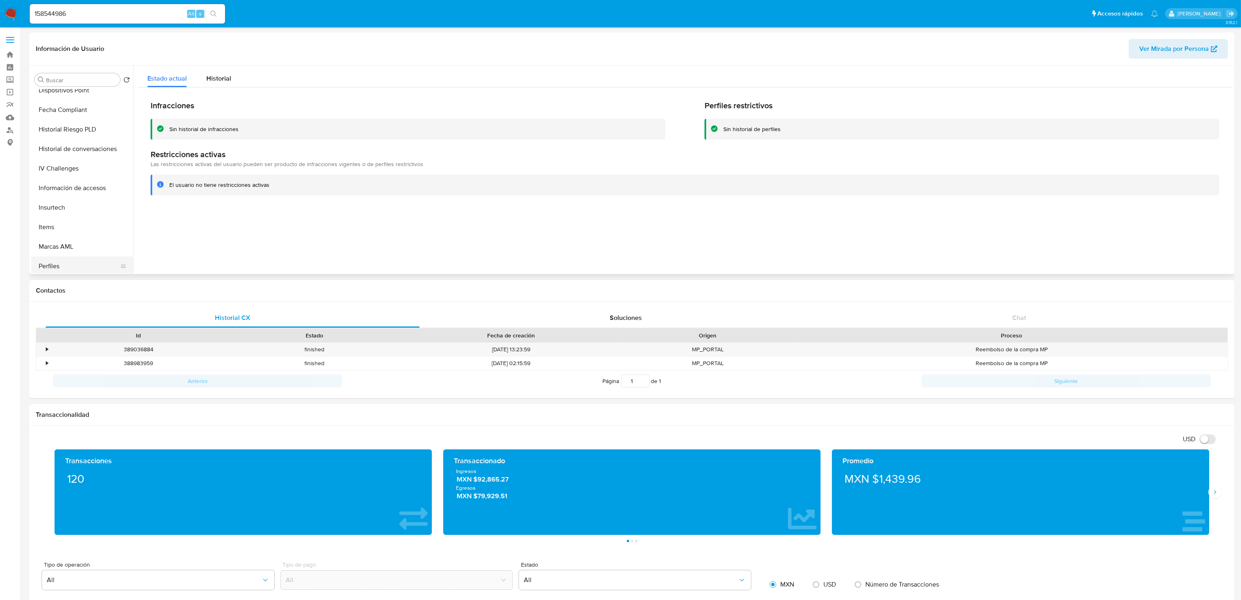
scroll to position [263, 0]
click at [72, 166] on button "Historial de conversaciones" at bounding box center [78, 169] width 95 height 20
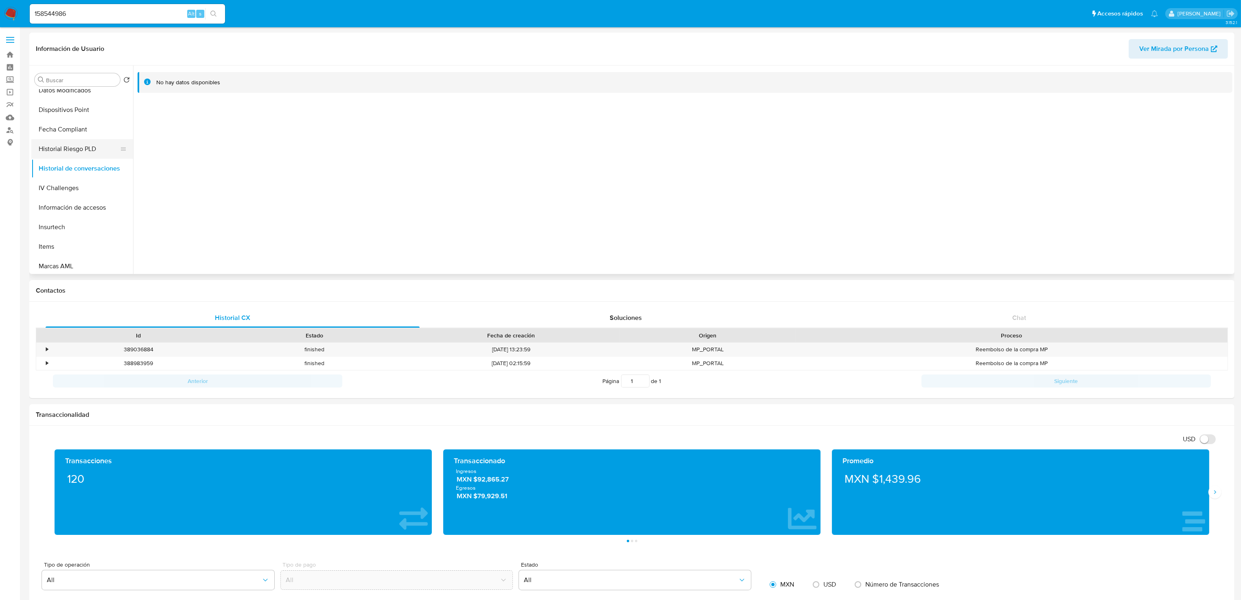
click at [68, 153] on button "Historial Riesgo PLD" at bounding box center [78, 149] width 95 height 20
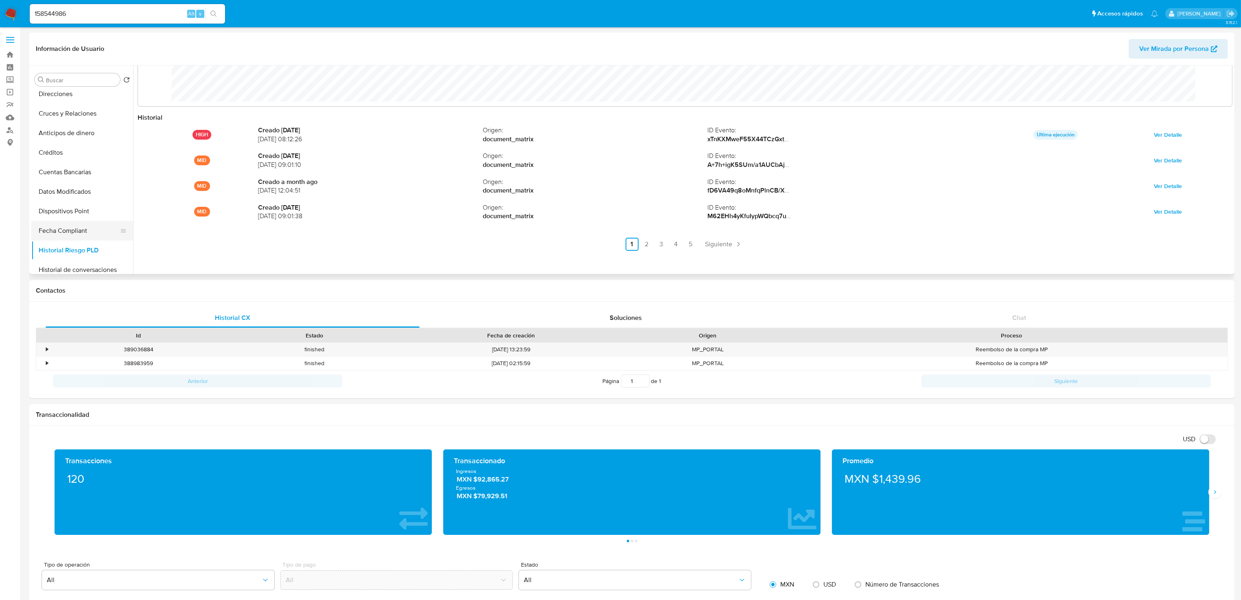
scroll to position [183, 0]
click at [67, 208] on button "Fecha Compliant" at bounding box center [78, 210] width 95 height 20
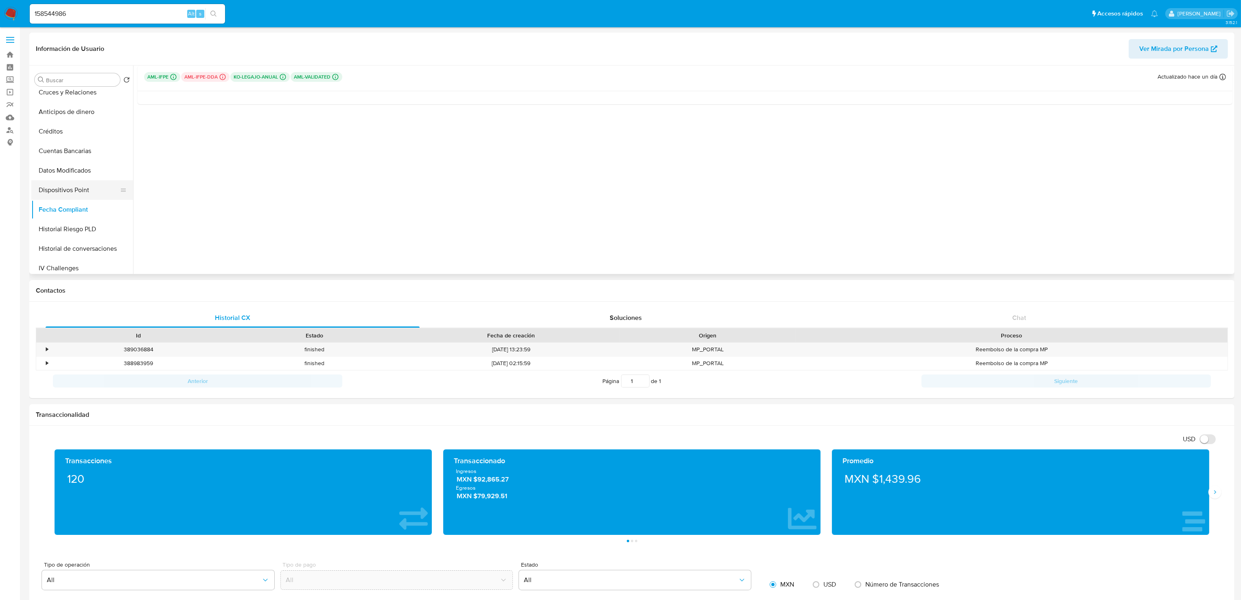
click at [81, 192] on button "Dispositivos Point" at bounding box center [78, 190] width 95 height 20
click at [74, 171] on button "Datos Modificados" at bounding box center [78, 171] width 95 height 20
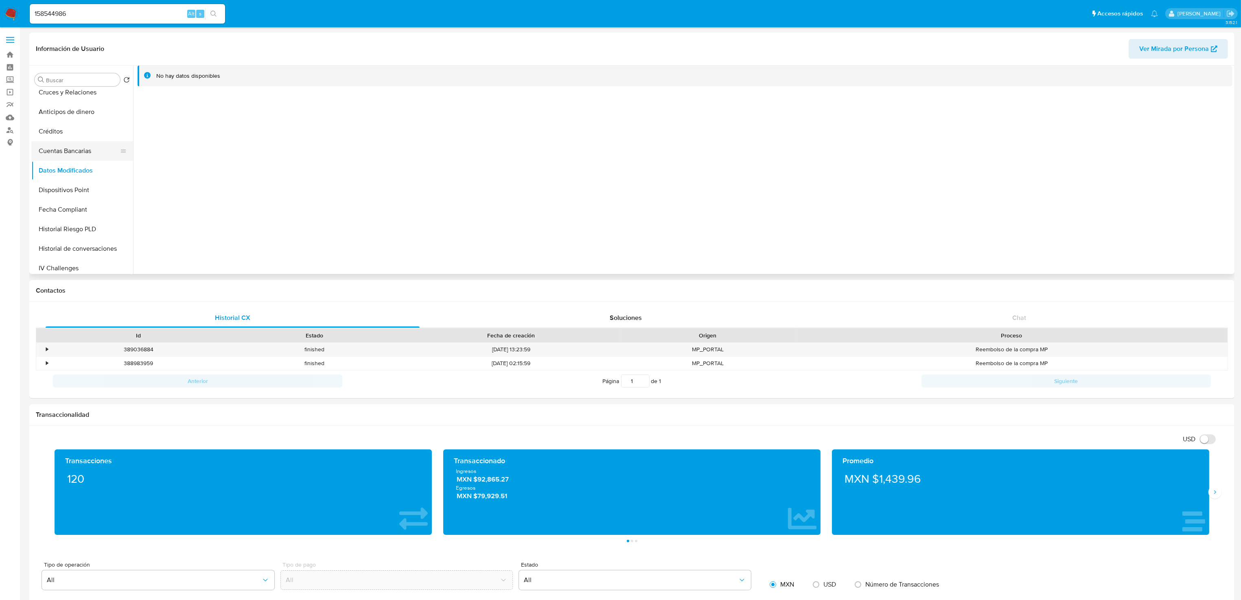
click at [77, 148] on button "Cuentas Bancarias" at bounding box center [78, 151] width 95 height 20
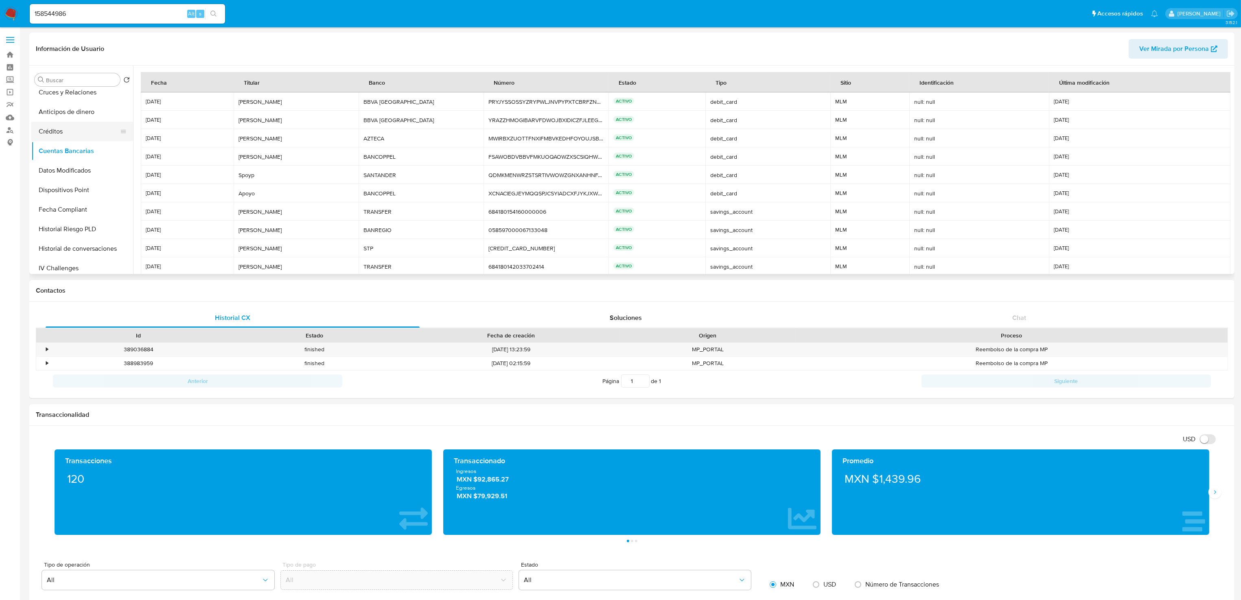
click at [69, 139] on button "Créditos" at bounding box center [78, 132] width 95 height 20
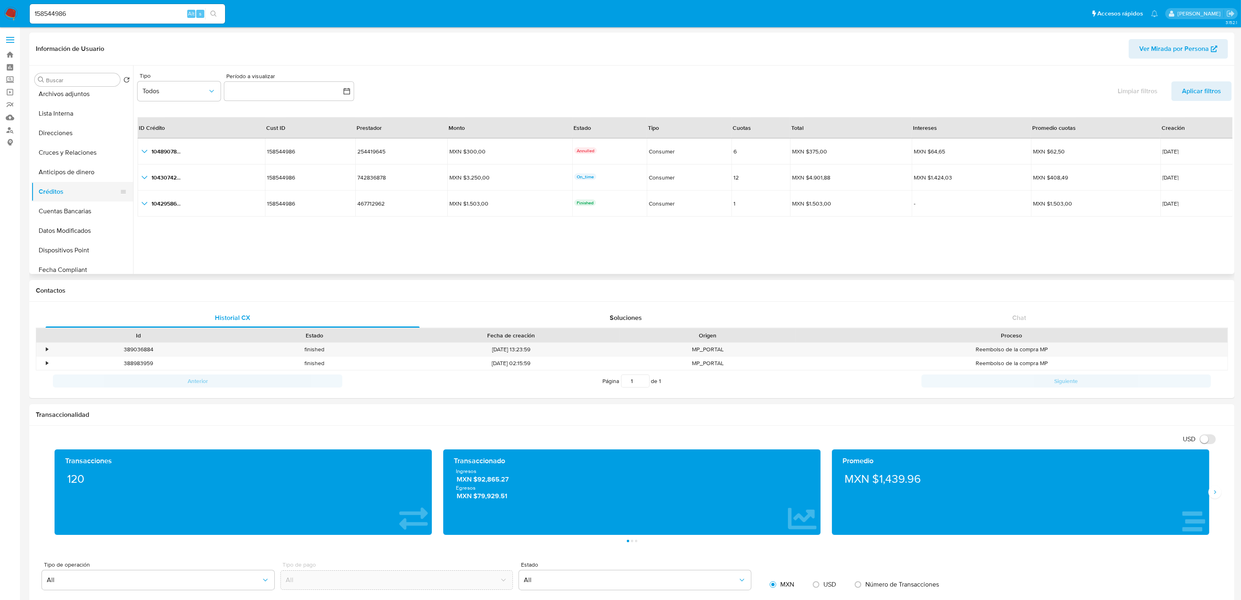
scroll to position [122, 0]
click at [65, 168] on button "Anticipos de dinero" at bounding box center [78, 173] width 95 height 20
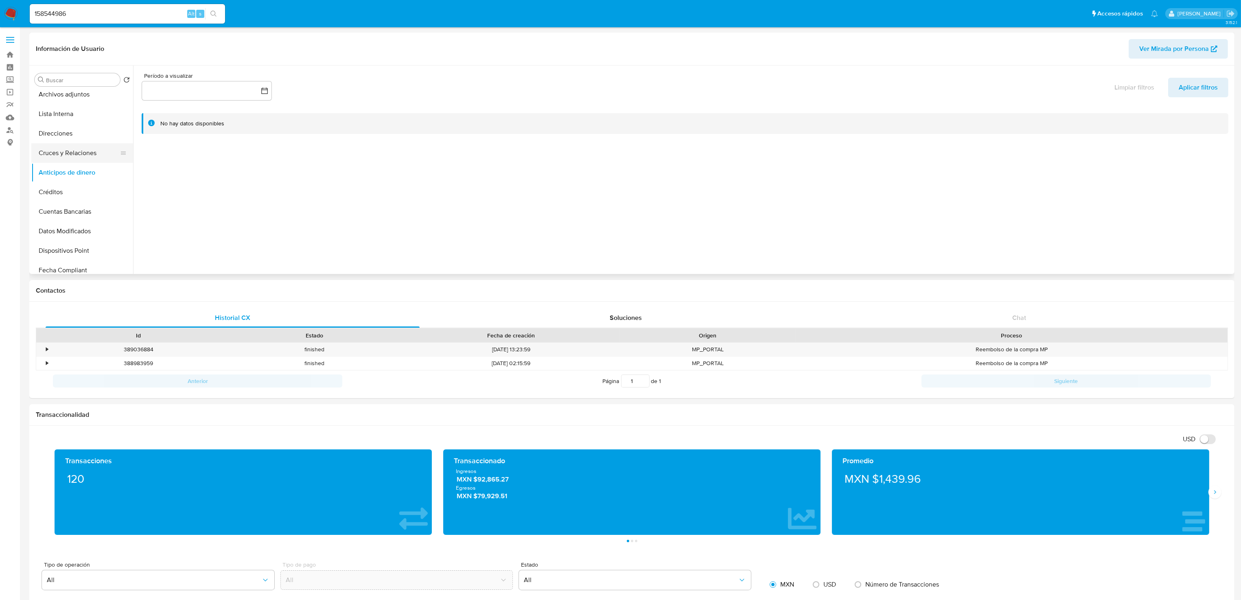
click at [58, 160] on button "Cruces y Relaciones" at bounding box center [78, 153] width 95 height 20
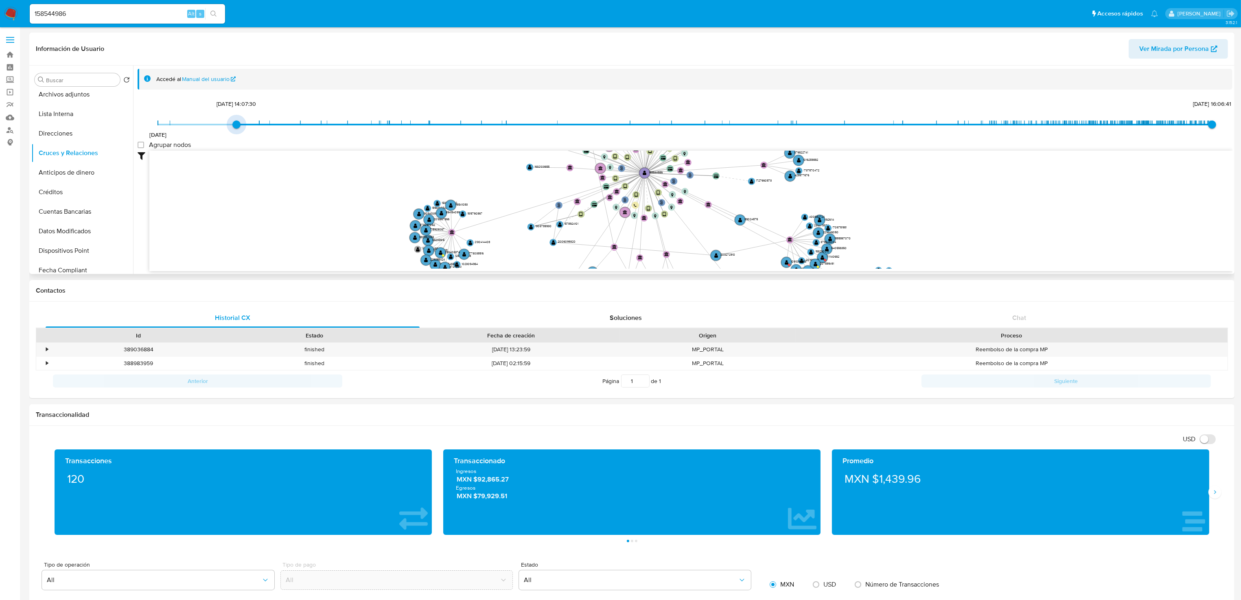
type input "1640190183000"
drag, startPoint x: 155, startPoint y: 127, endPoint x: 250, endPoint y: 123, distance: 94.5
click at [255, 123] on span "22/12/2021, 10:23:03" at bounding box center [259, 124] width 8 height 8
click at [248, 124] on span at bounding box center [685, 125] width 1054 height 2
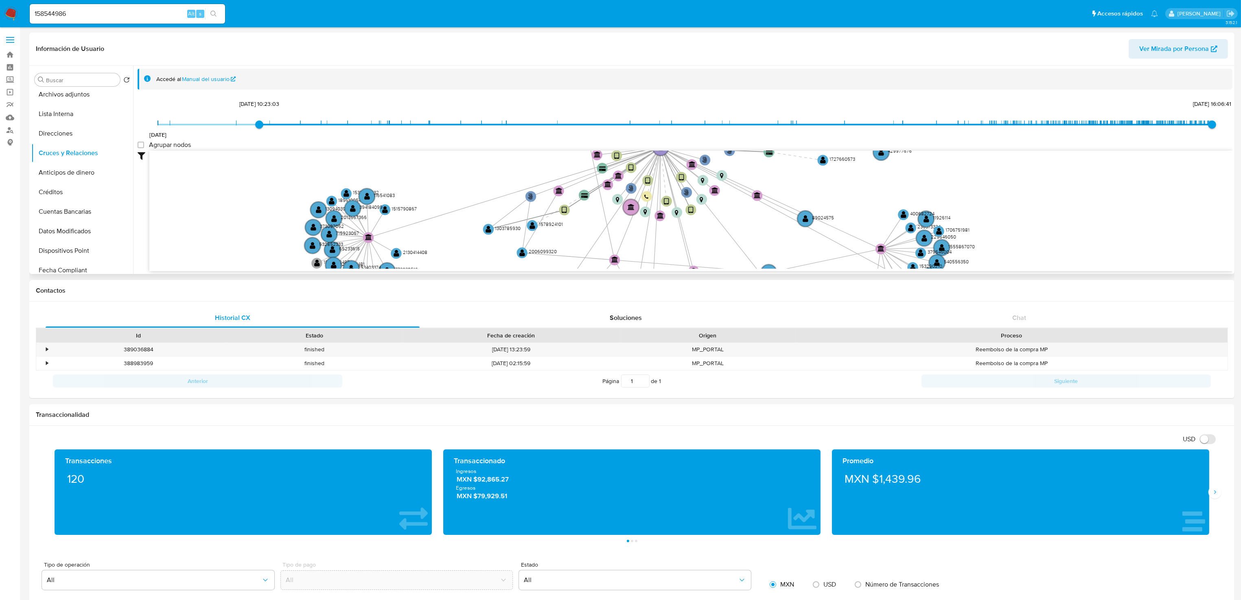
drag, startPoint x: 512, startPoint y: 180, endPoint x: 480, endPoint y: 163, distance: 35.5
click at [480, 163] on icon "user-158544986  158544986 phone-794a87edfb99d0570bd1054fdc53b3e5  person-2a45…" at bounding box center [690, 210] width 1083 height 118
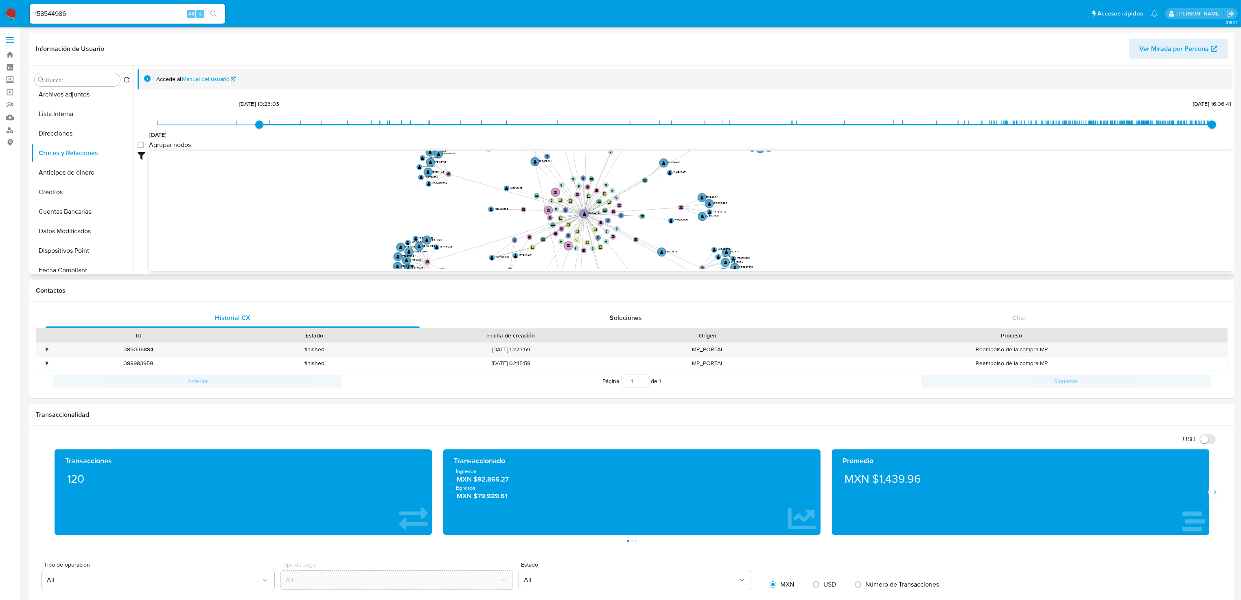
drag, startPoint x: 560, startPoint y: 209, endPoint x: 617, endPoint y: 265, distance: 79.7
click at [617, 265] on icon "user-158544986  158544986 phone-794a87edfb99d0570bd1054fdc53b3e5  person-2a45…" at bounding box center [690, 210] width 1083 height 118
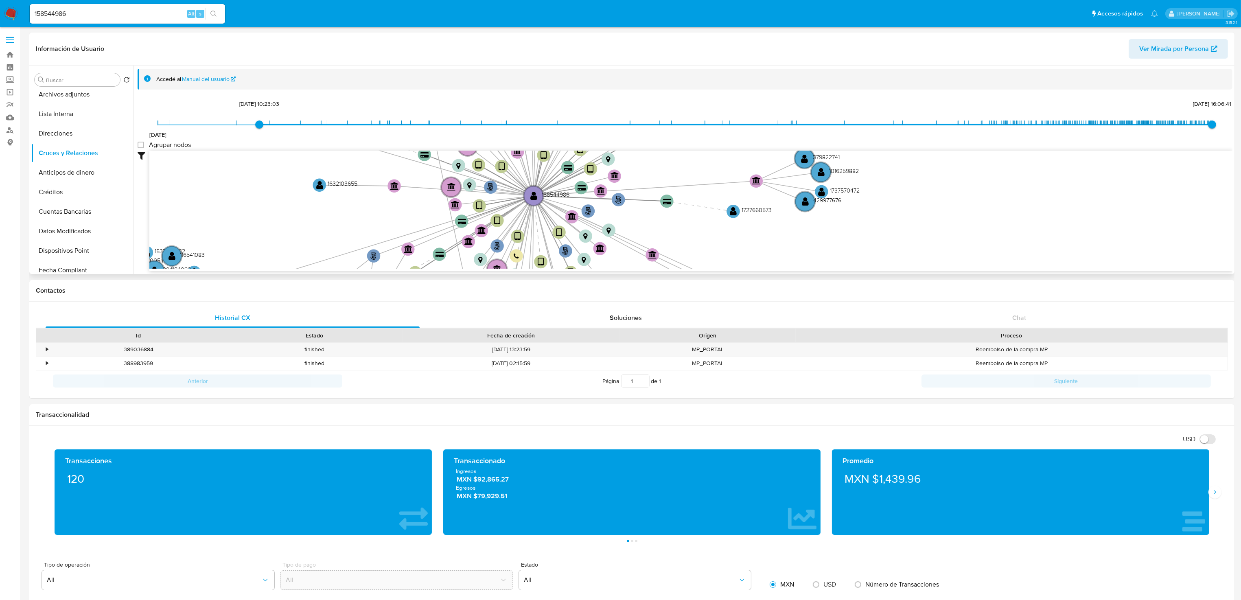
drag, startPoint x: 601, startPoint y: 228, endPoint x: 528, endPoint y: 218, distance: 73.9
click at [528, 218] on icon at bounding box center [523, 235] width 19 height 79
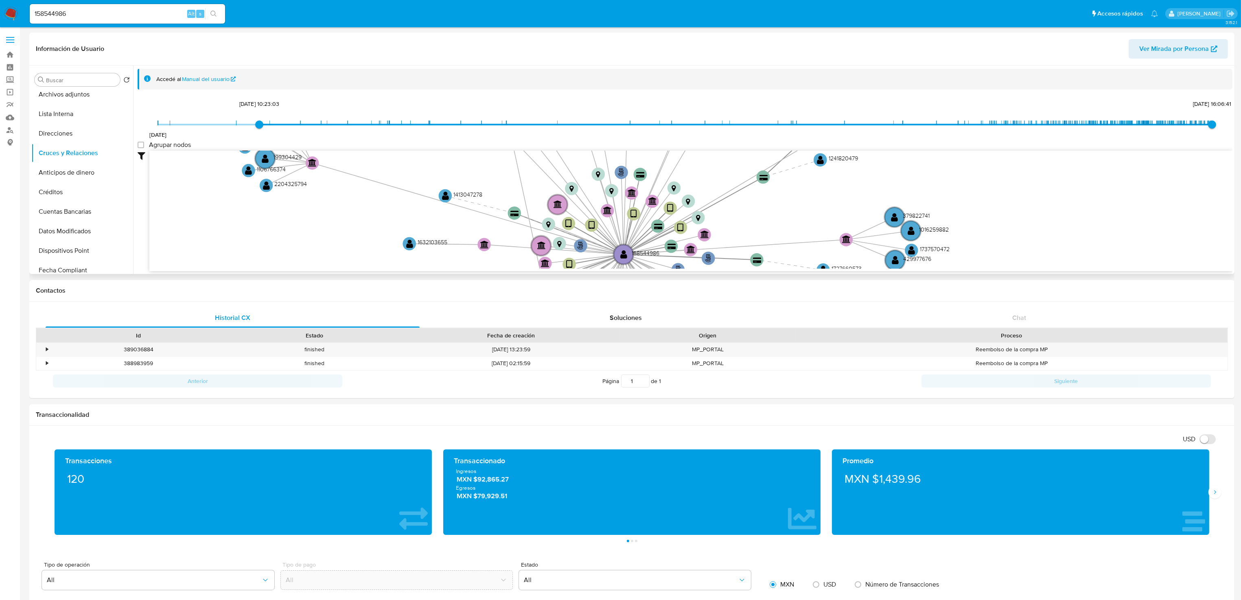
drag, startPoint x: 536, startPoint y: 173, endPoint x: 626, endPoint y: 231, distance: 107.4
click at [626, 231] on icon at bounding box center [628, 223] width 8 height 61
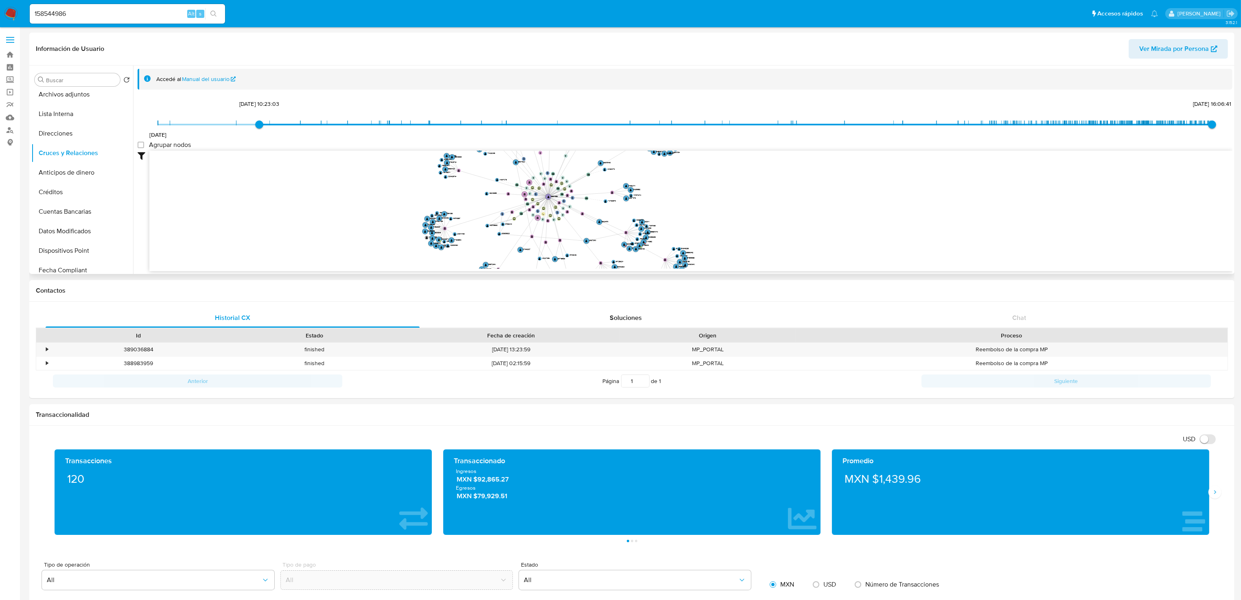
drag, startPoint x: 822, startPoint y: 210, endPoint x: 738, endPoint y: 187, distance: 86.5
click at [740, 187] on icon "user-158544986  158544986 phone-794a87edfb99d0570bd1054fdc53b3e5  person-2a45…" at bounding box center [690, 210] width 1083 height 118
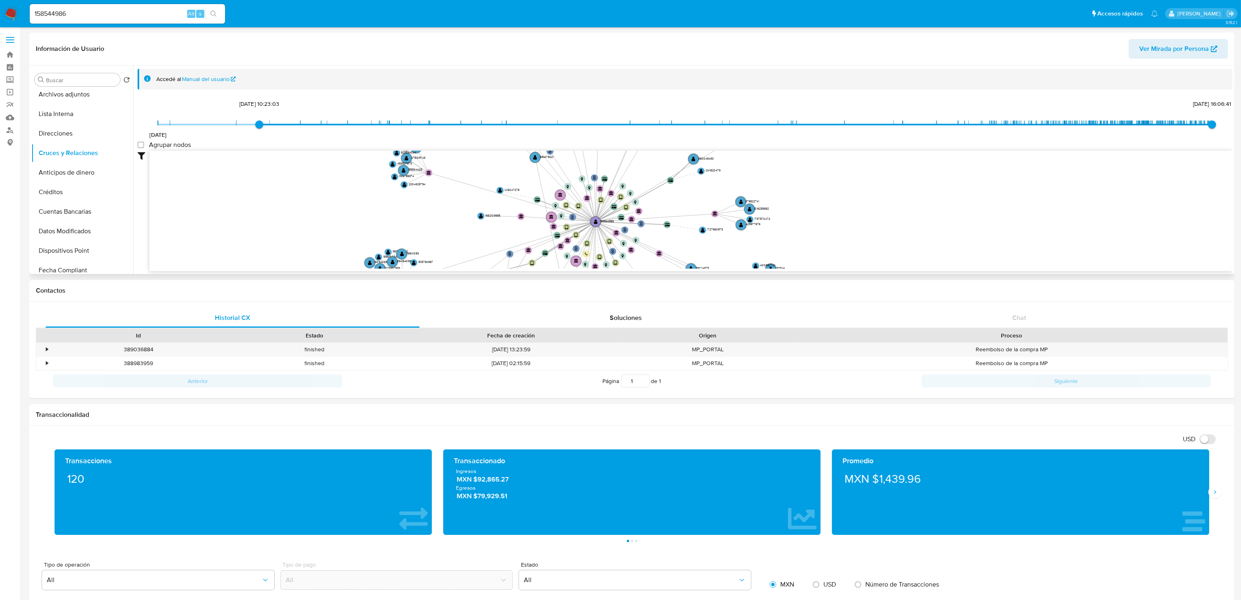
drag, startPoint x: 427, startPoint y: 192, endPoint x: 649, endPoint y: 212, distance: 223.5
click at [649, 212] on icon "user-158544986  158544986 phone-794a87edfb99d0570bd1054fdc53b3e5  person-2a45…" at bounding box center [690, 210] width 1083 height 118
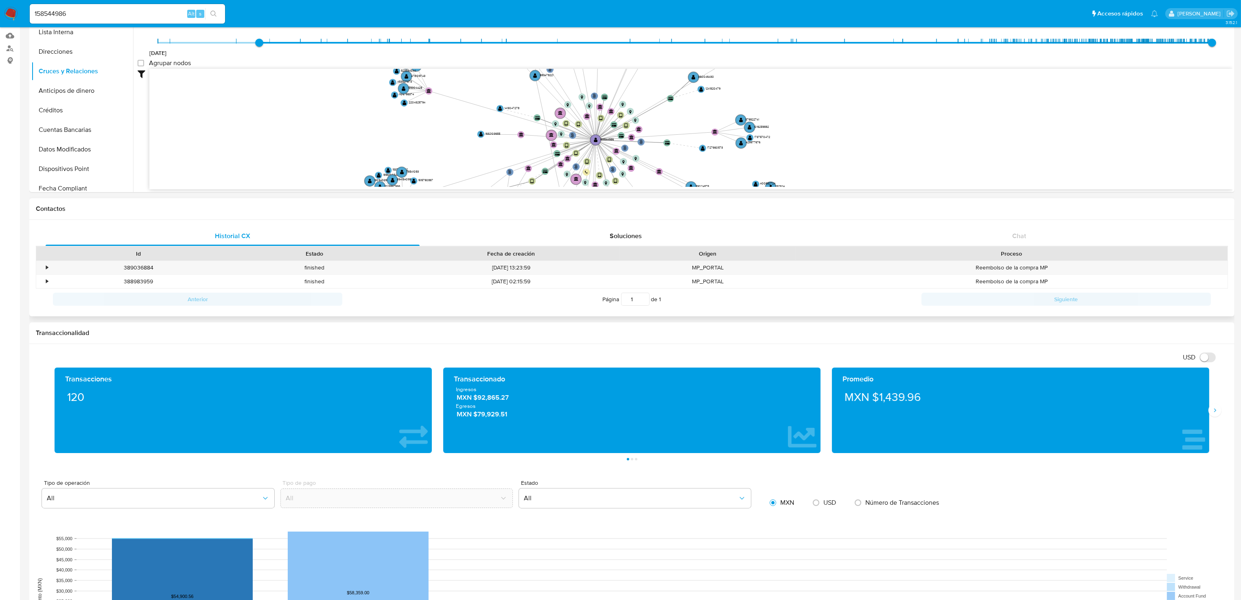
scroll to position [61, 0]
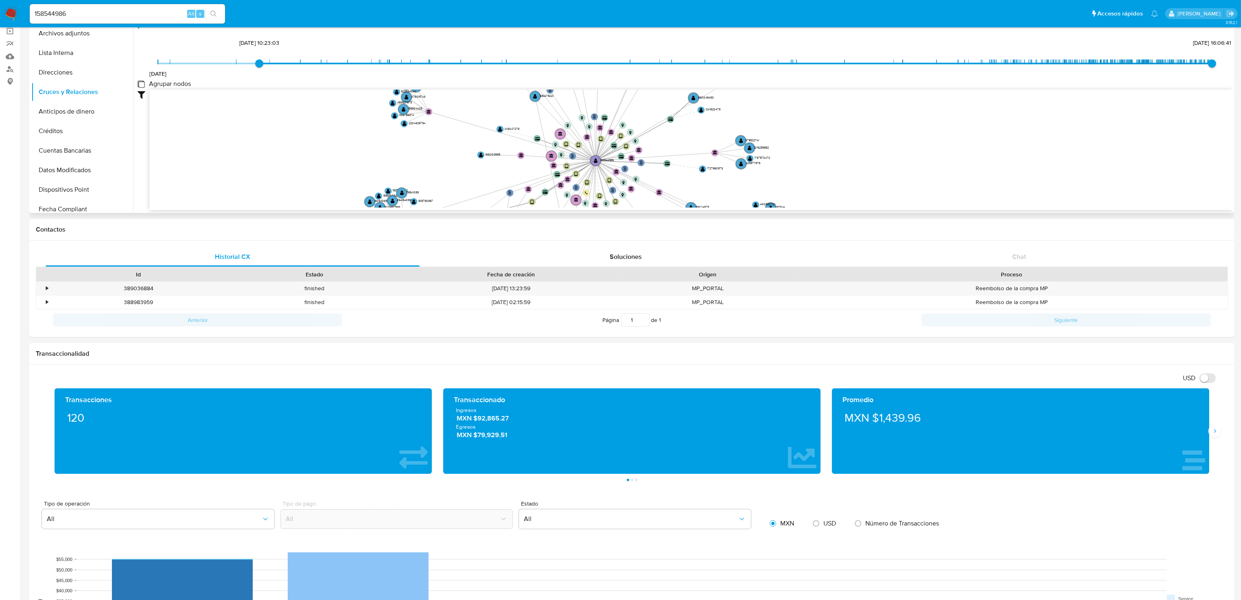
click at [140, 82] on group_nodes "Agrupar nodos" at bounding box center [141, 84] width 7 height 7
checkbox group_nodes "true"
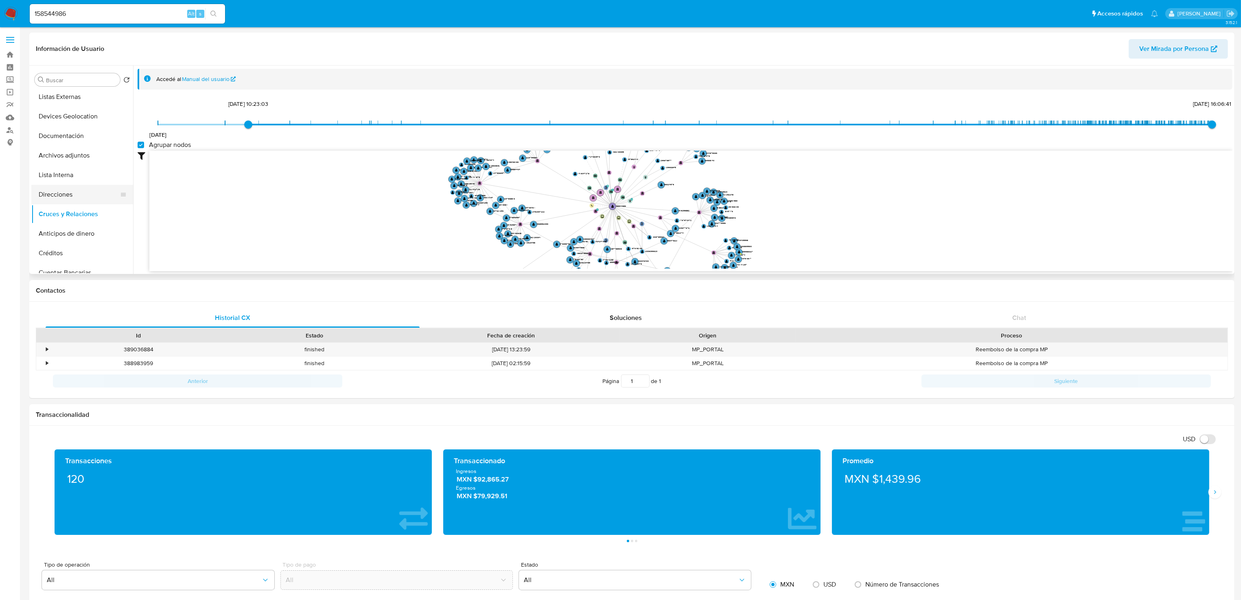
click at [72, 200] on button "Direcciones" at bounding box center [78, 195] width 95 height 20
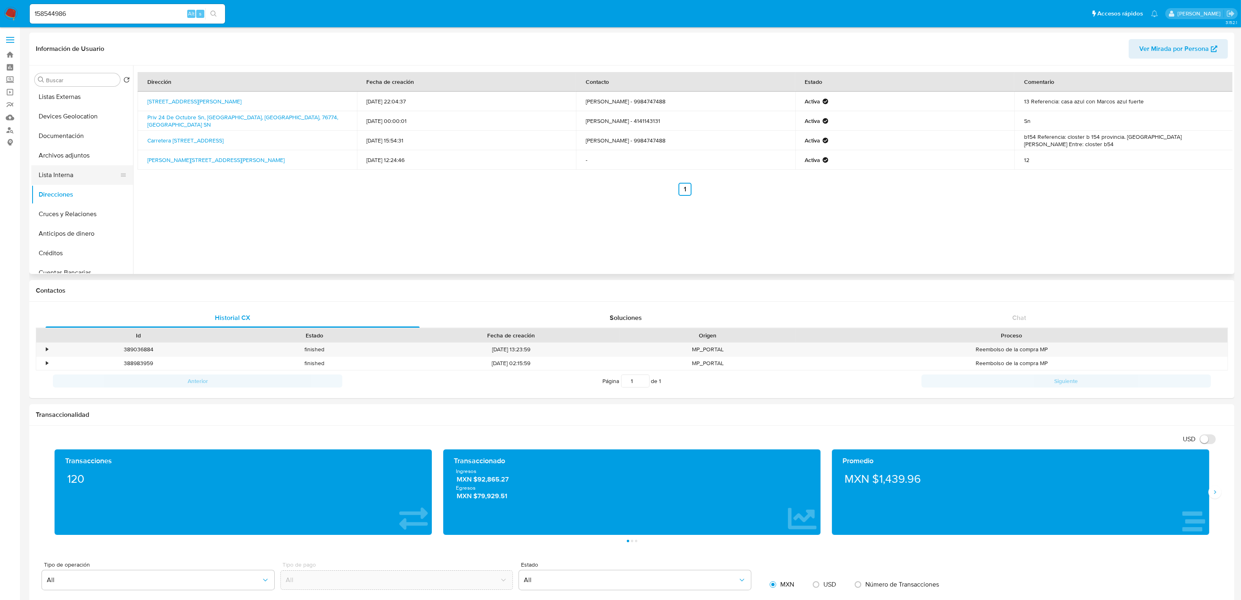
click at [70, 168] on button "Lista Interna" at bounding box center [78, 175] width 95 height 20
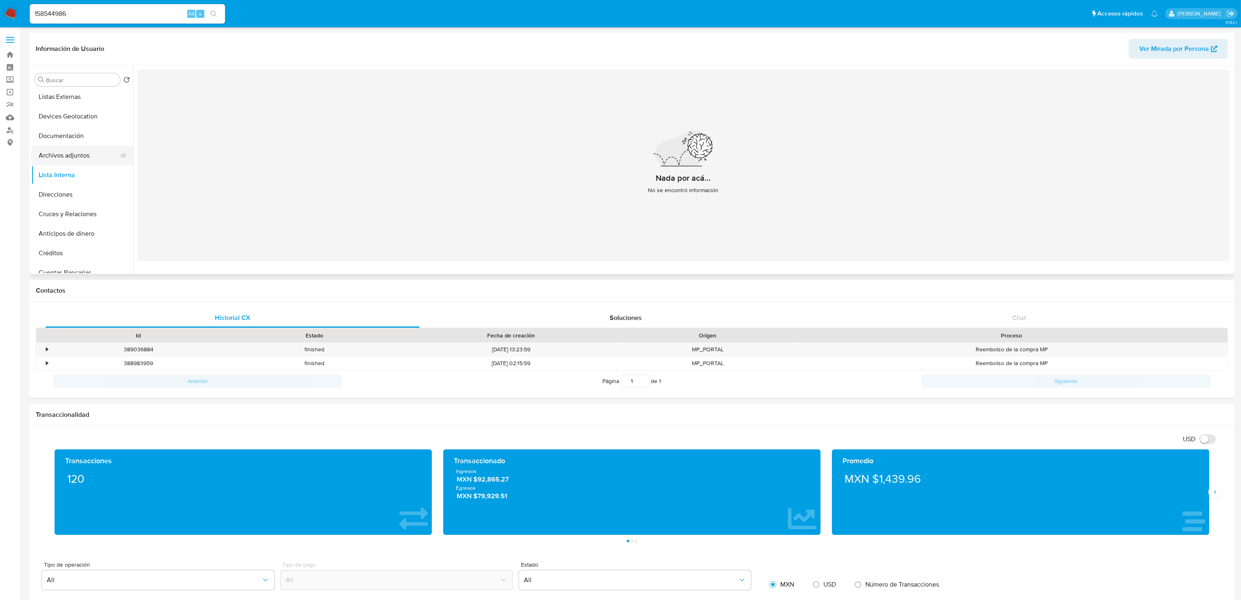
click at [48, 154] on button "Archivos adjuntos" at bounding box center [78, 156] width 95 height 20
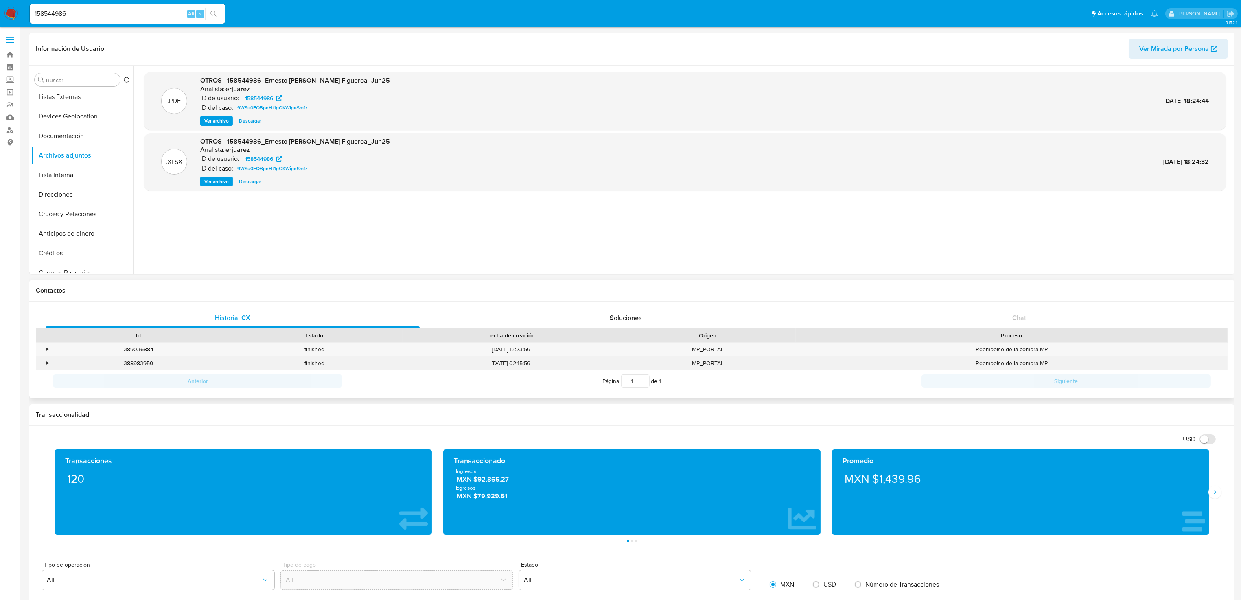
click at [45, 361] on div "•" at bounding box center [43, 363] width 14 height 13
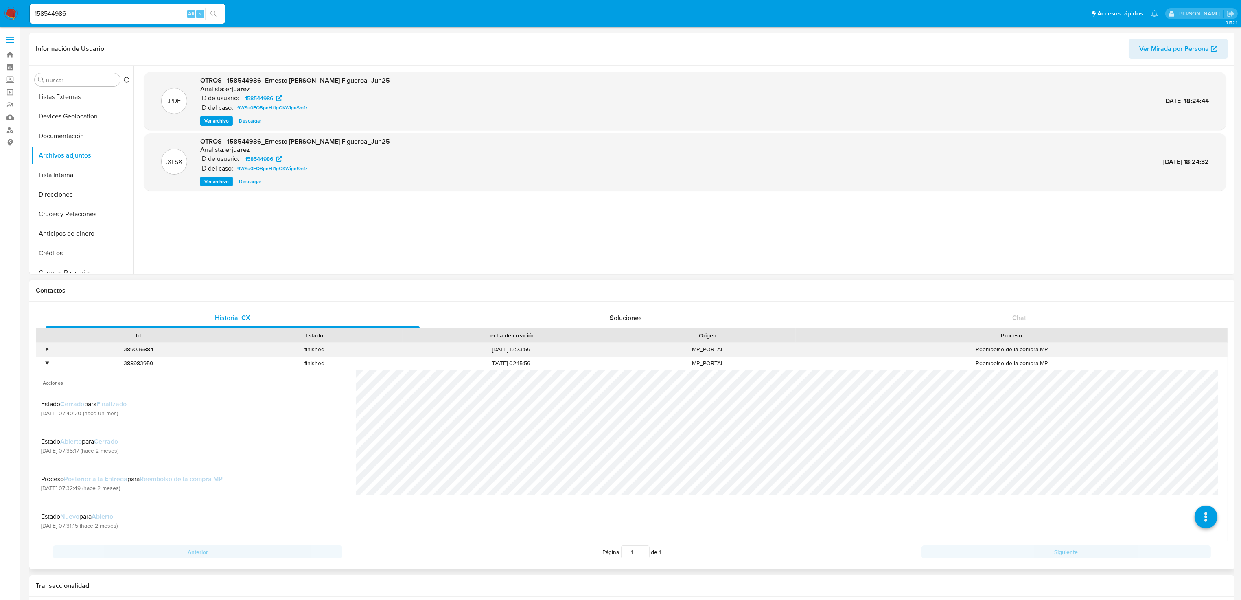
click at [45, 351] on div "•" at bounding box center [43, 349] width 14 height 13
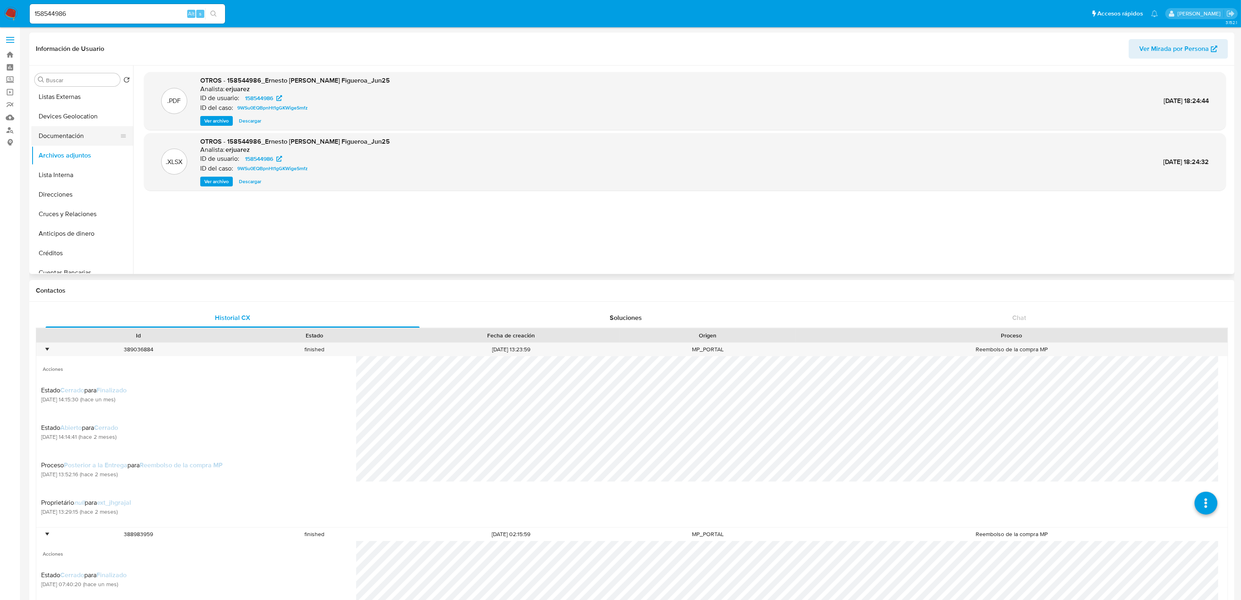
click at [53, 143] on button "Documentación" at bounding box center [78, 136] width 95 height 20
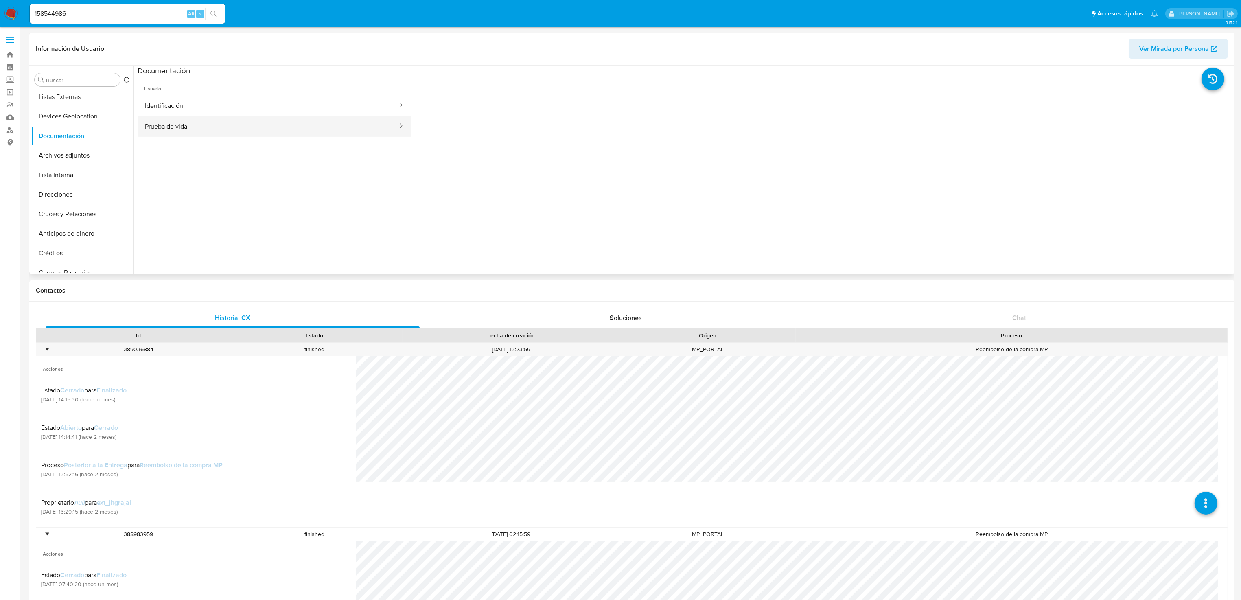
click at [178, 127] on button "Prueba de vida" at bounding box center [268, 126] width 261 height 21
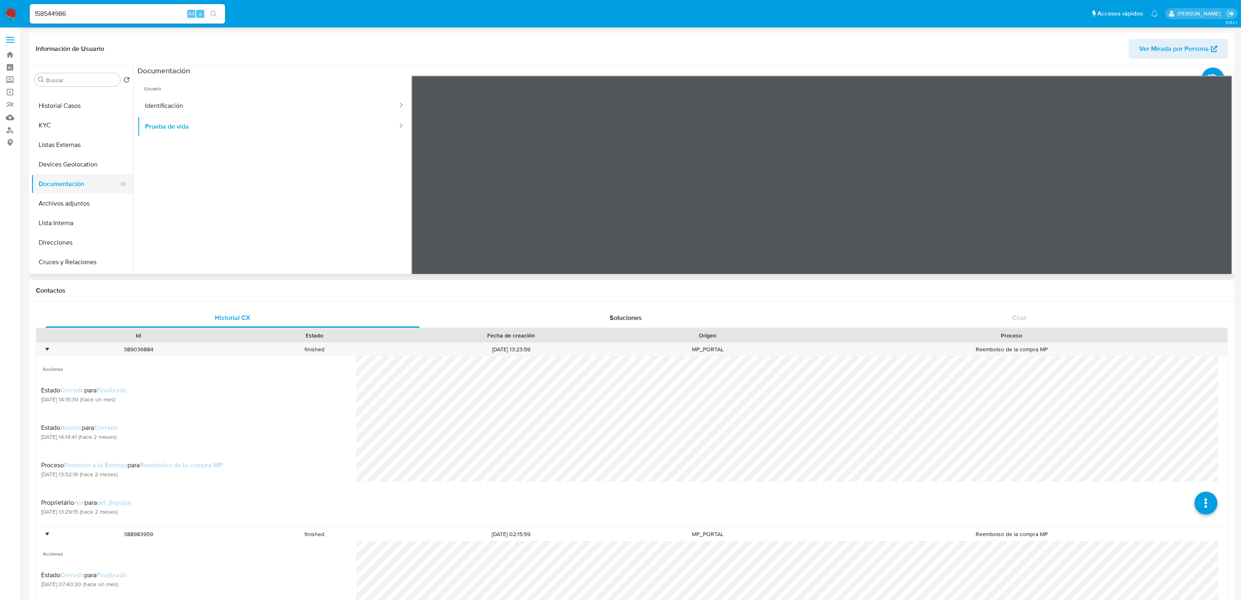
scroll to position [0, 0]
click at [72, 153] on button "Listas Externas" at bounding box center [78, 158] width 95 height 20
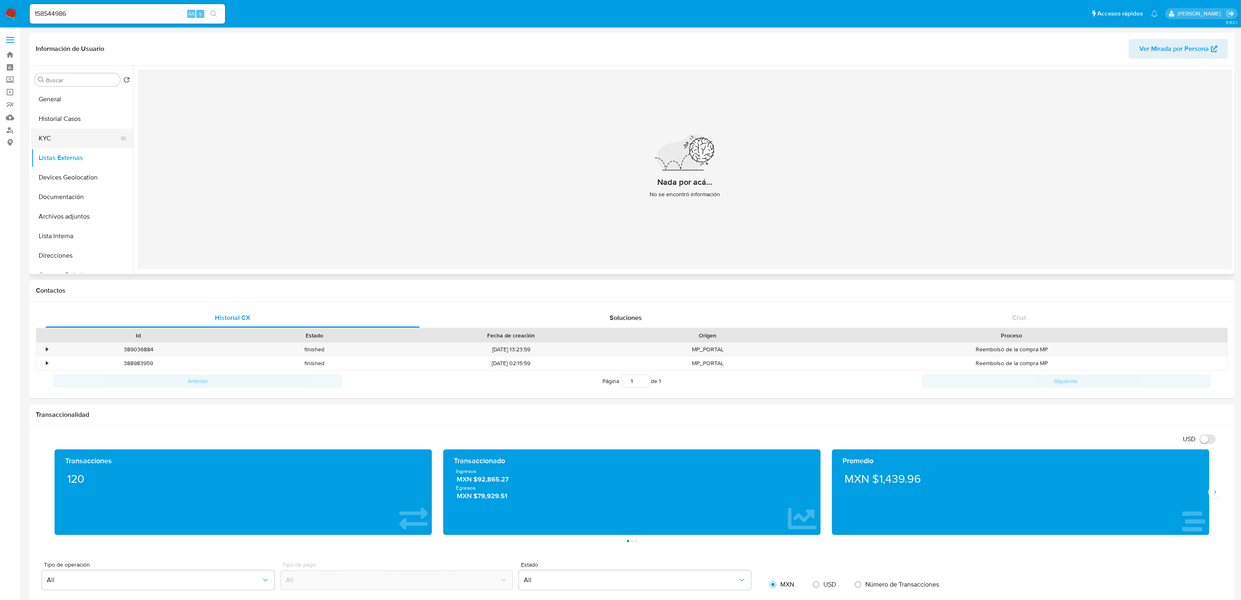
click at [57, 138] on button "KYC" at bounding box center [78, 139] width 95 height 20
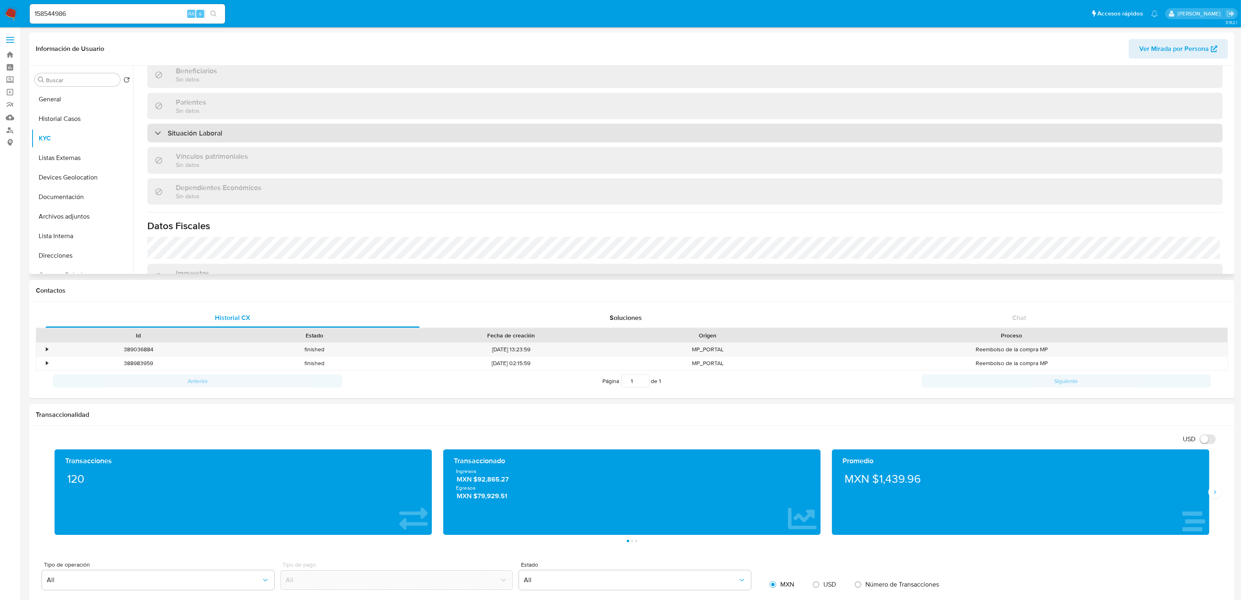
click at [186, 138] on div "Situación Laboral" at bounding box center [684, 133] width 1075 height 19
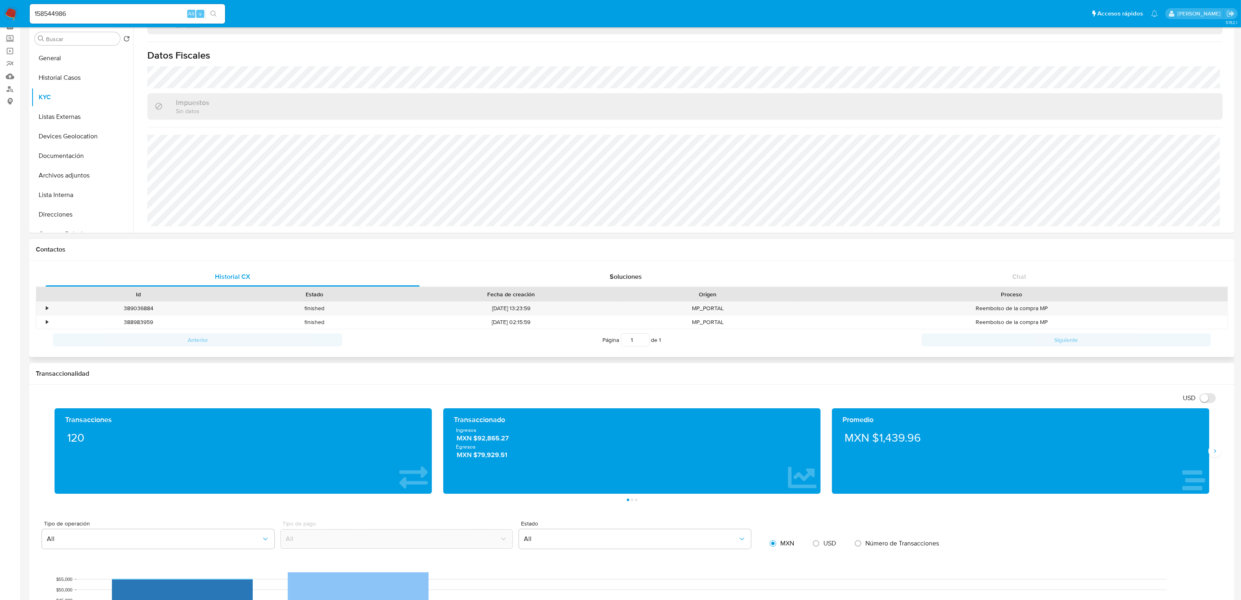
scroll to position [61, 0]
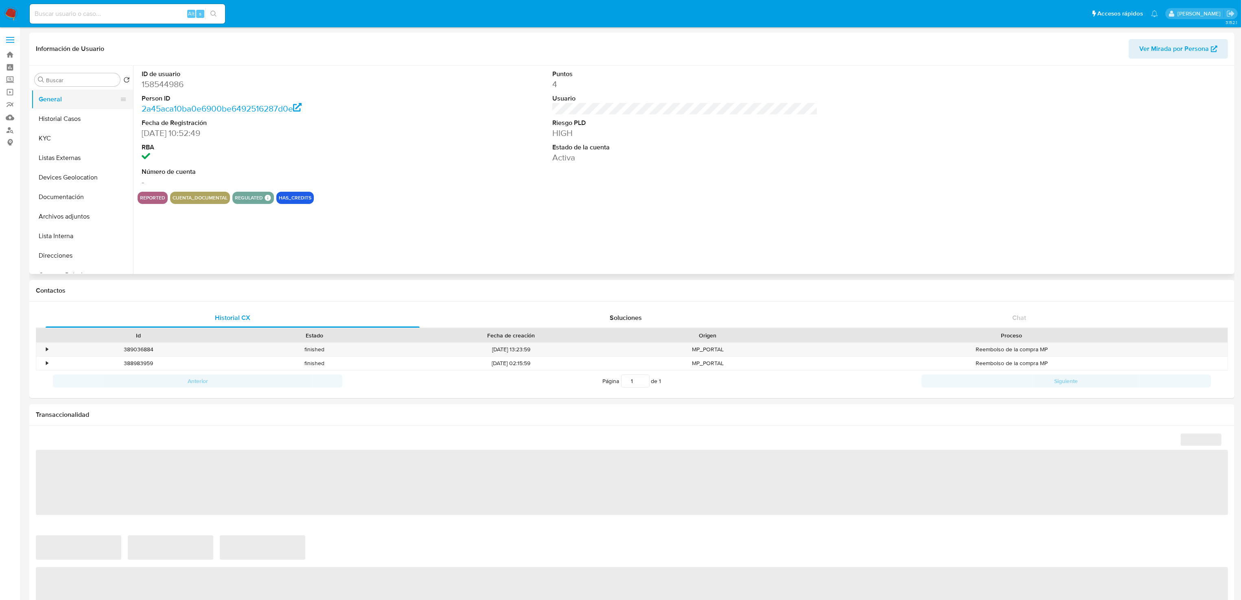
select select "10"
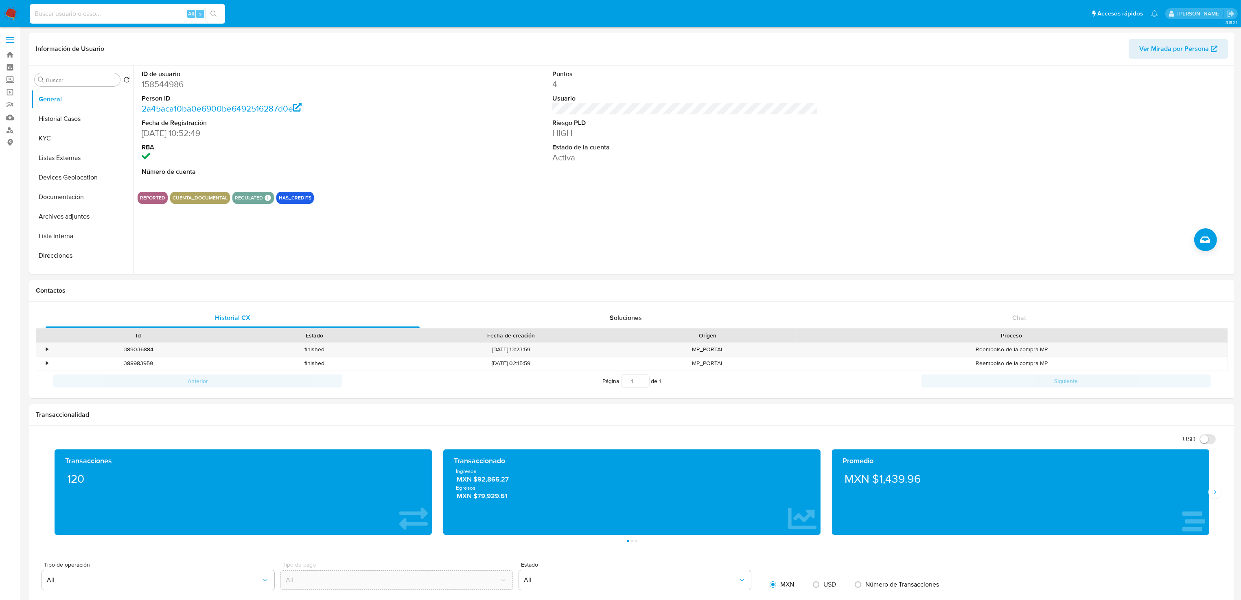
click at [99, 17] on input at bounding box center [127, 14] width 195 height 11
paste input "lsPL3MJFVJ5WRFEv1awAhsOS"
type input "lsPL3MJFVJ5WRFEv1awAhsOS"
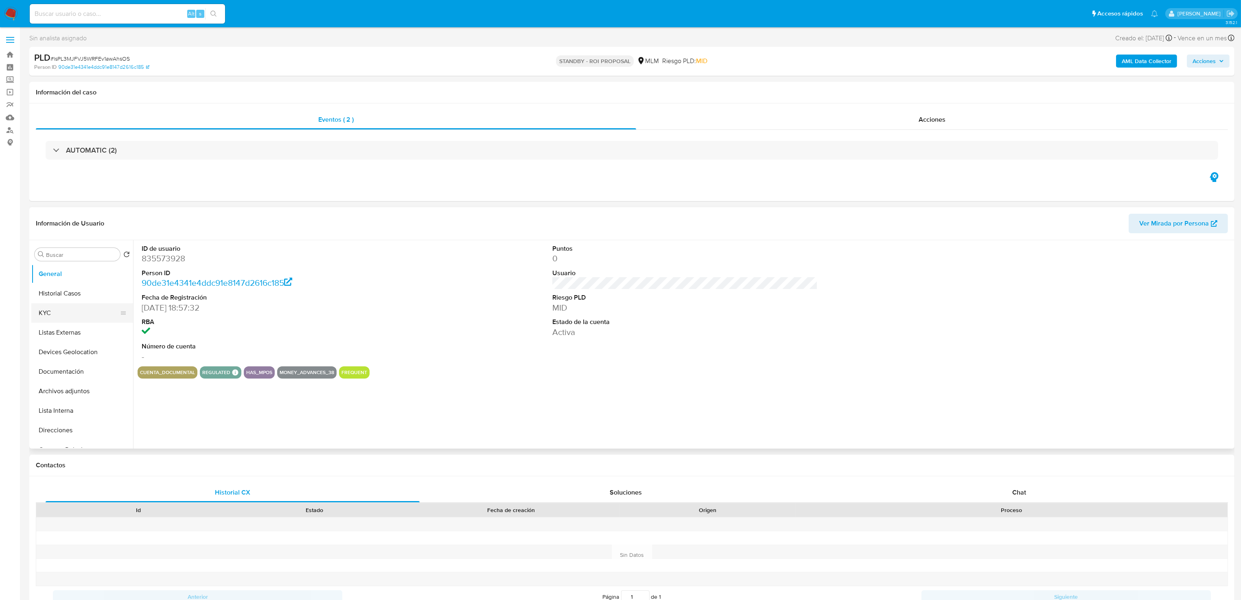
select select "10"
click at [64, 393] on button "Archivos adjuntos" at bounding box center [78, 391] width 95 height 20
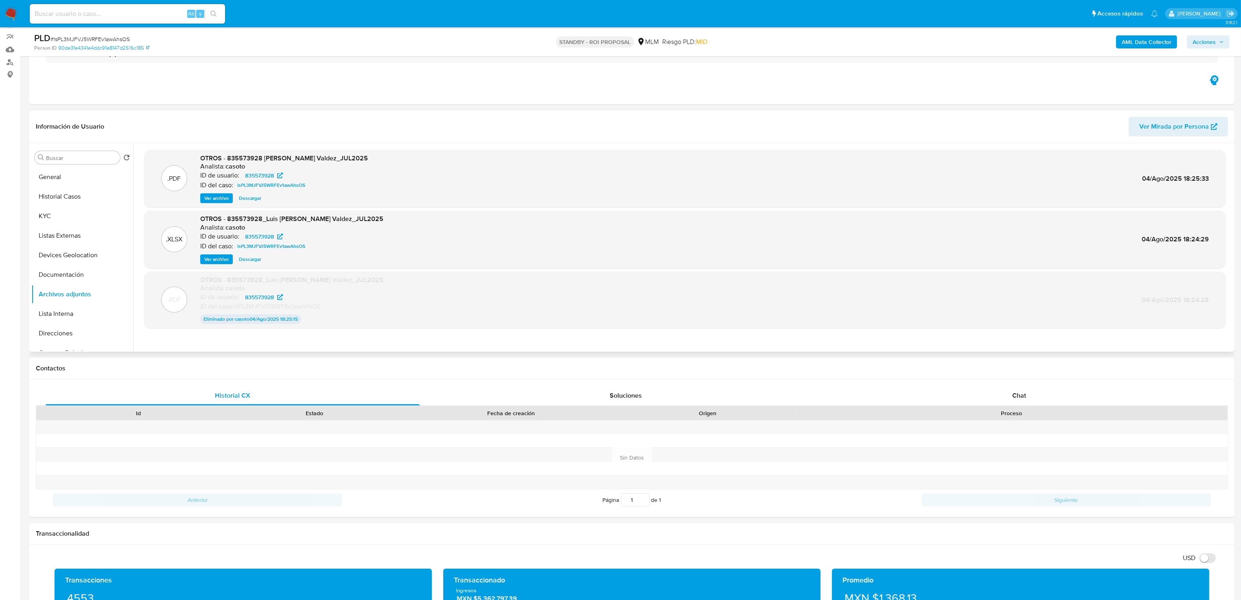
scroll to position [61, 0]
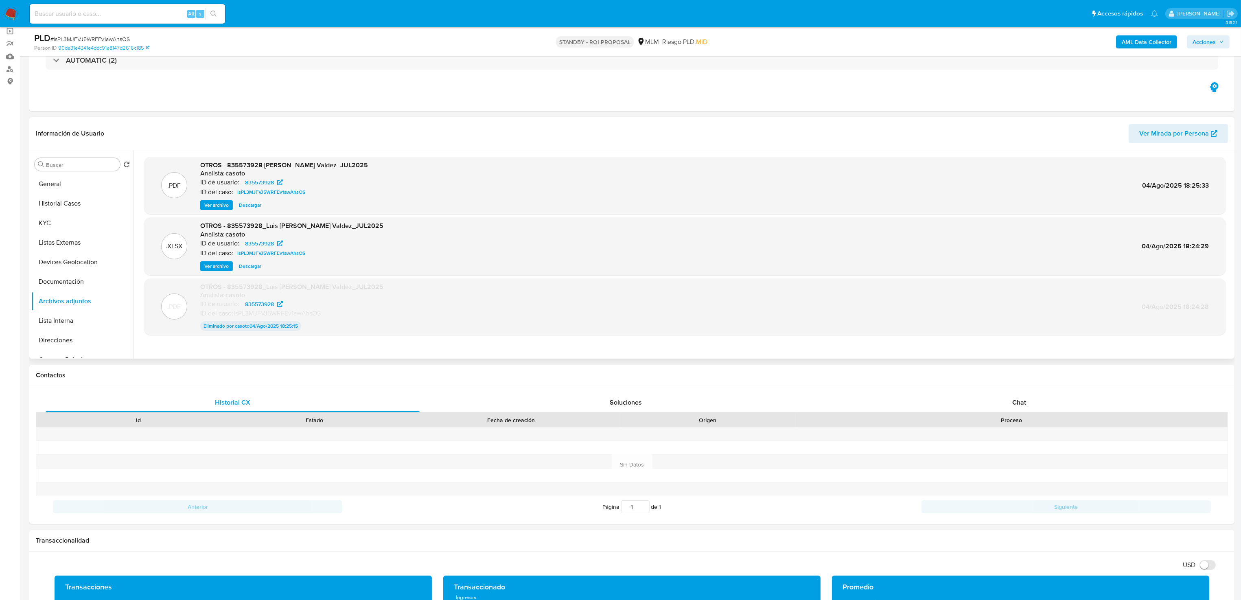
click at [248, 205] on span "Descargar" at bounding box center [250, 205] width 22 height 8
click at [133, 14] on input at bounding box center [127, 14] width 195 height 11
paste input "dHWx3Nmm97Z4zOgASMqW99t7"
type input "dHWx3Nmm97Z4zOgASMqW99t7"
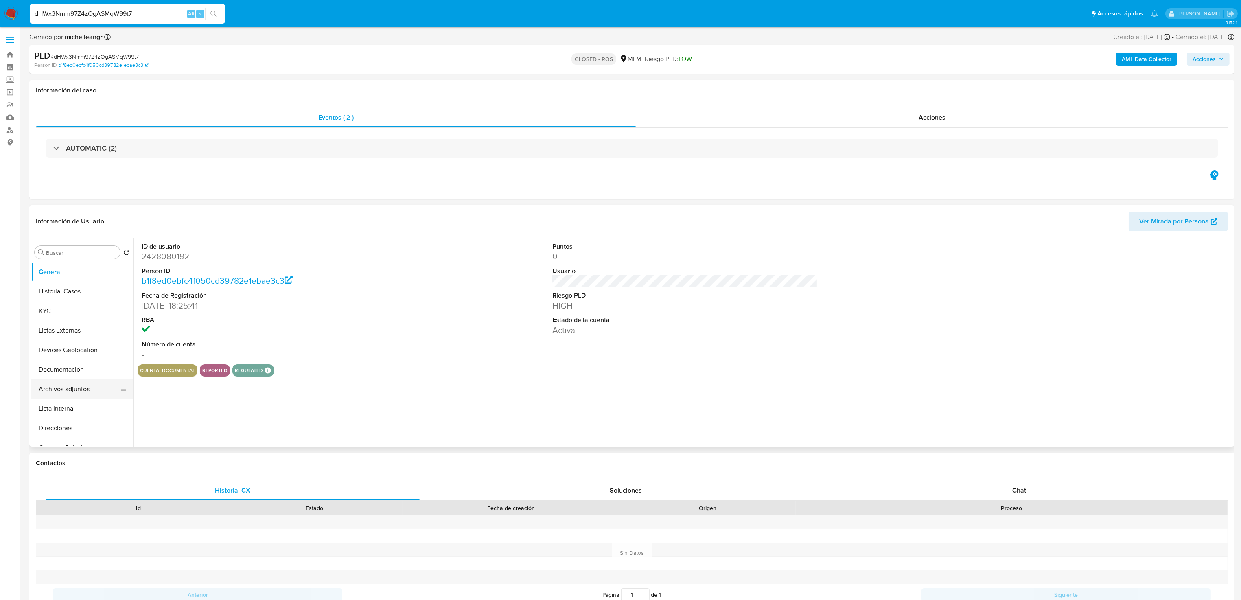
click at [70, 387] on button "Archivos adjuntos" at bounding box center [78, 389] width 95 height 20
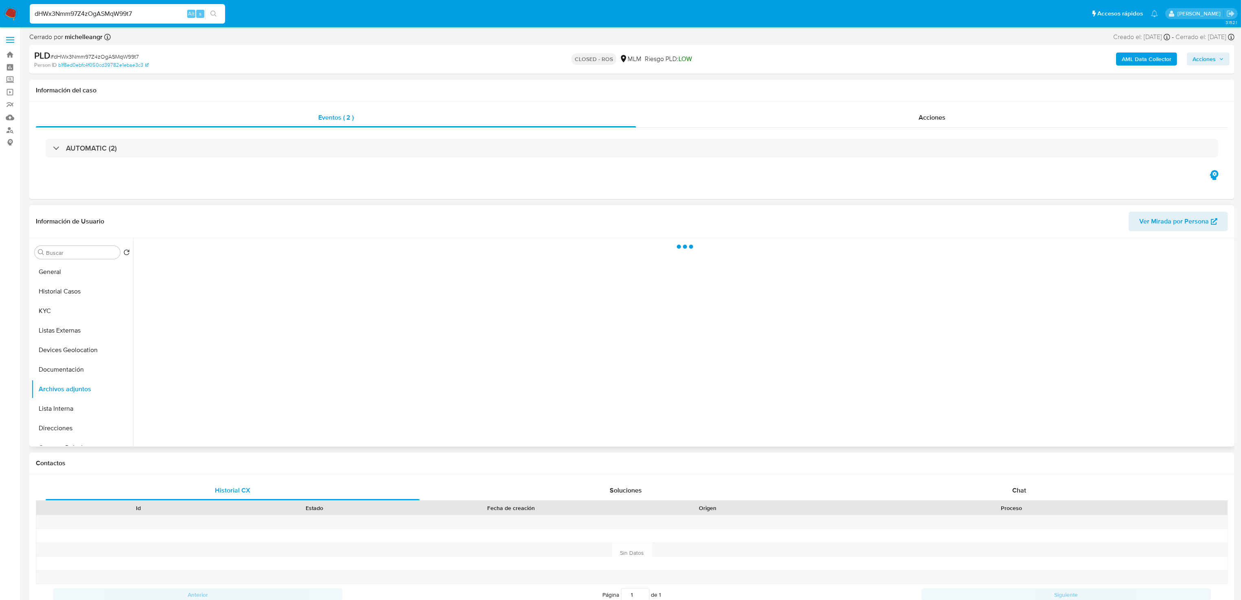
select select "10"
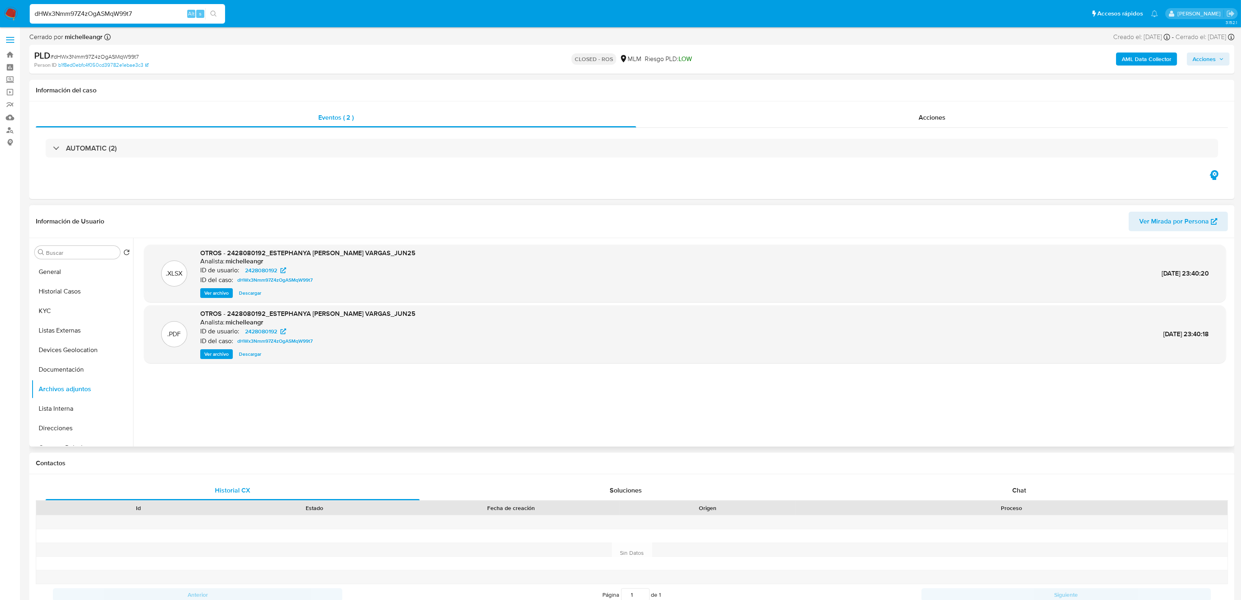
drag, startPoint x: 251, startPoint y: 352, endPoint x: 253, endPoint y: 358, distance: 6.1
click at [251, 352] on span "Descargar" at bounding box center [250, 354] width 22 height 8
click at [152, 11] on input "dHWx3Nmm97Z4zOgASMqW99t7" at bounding box center [127, 14] width 195 height 11
drag, startPoint x: 158, startPoint y: 16, endPoint x: -50, endPoint y: -13, distance: 210.0
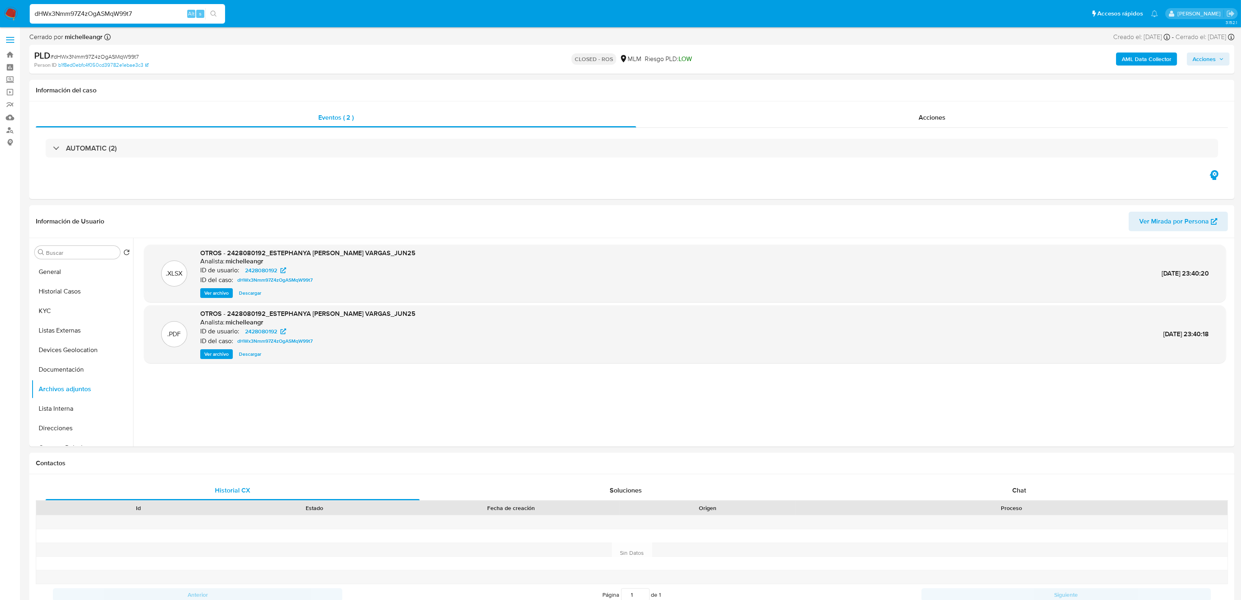
paste input "EW3JBnVkP6t9ON3yck80ZrBM"
type input "EW3JBnVkP6t9ON3yck80ZrBM"
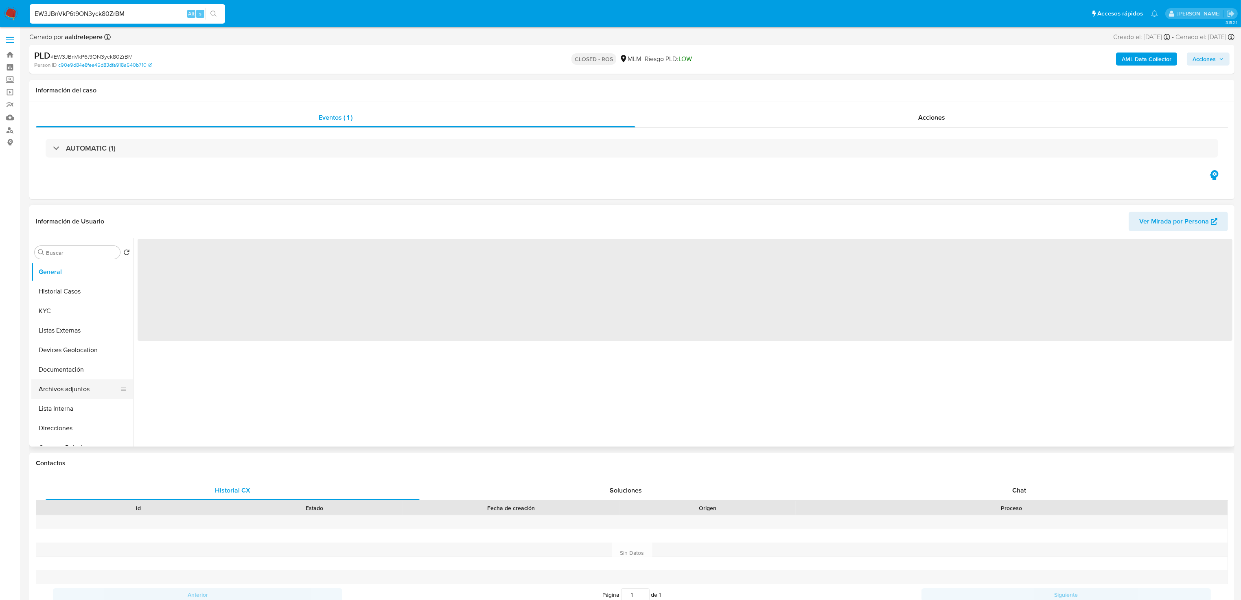
scroll to position [61, 0]
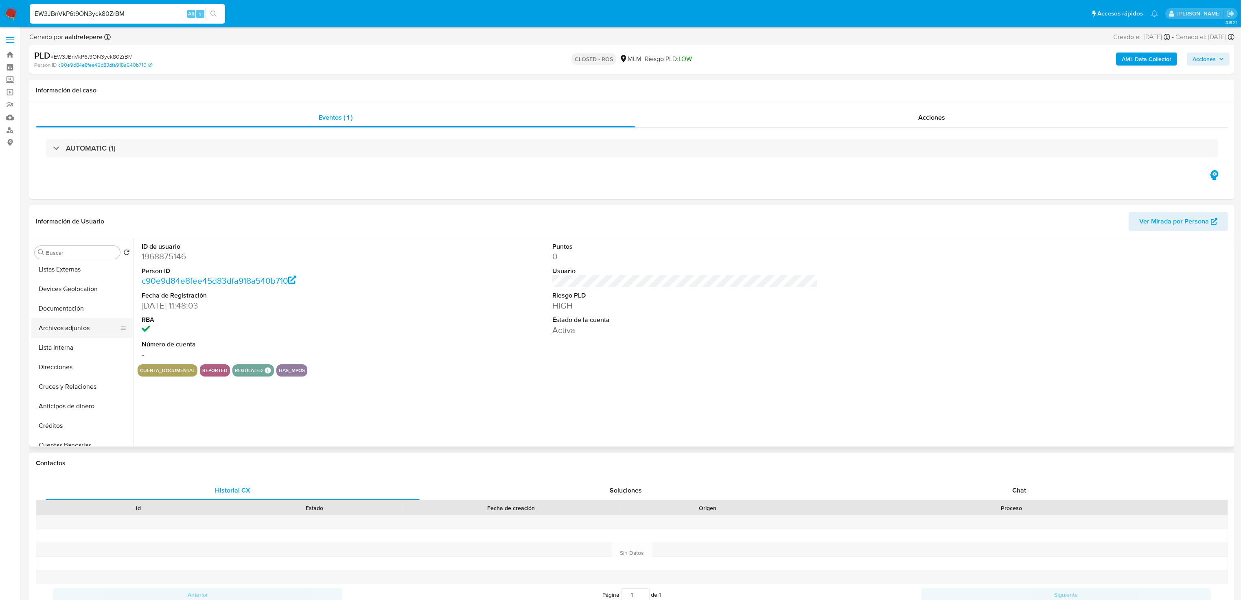
click at [75, 333] on button "Archivos adjuntos" at bounding box center [78, 328] width 95 height 20
select select "10"
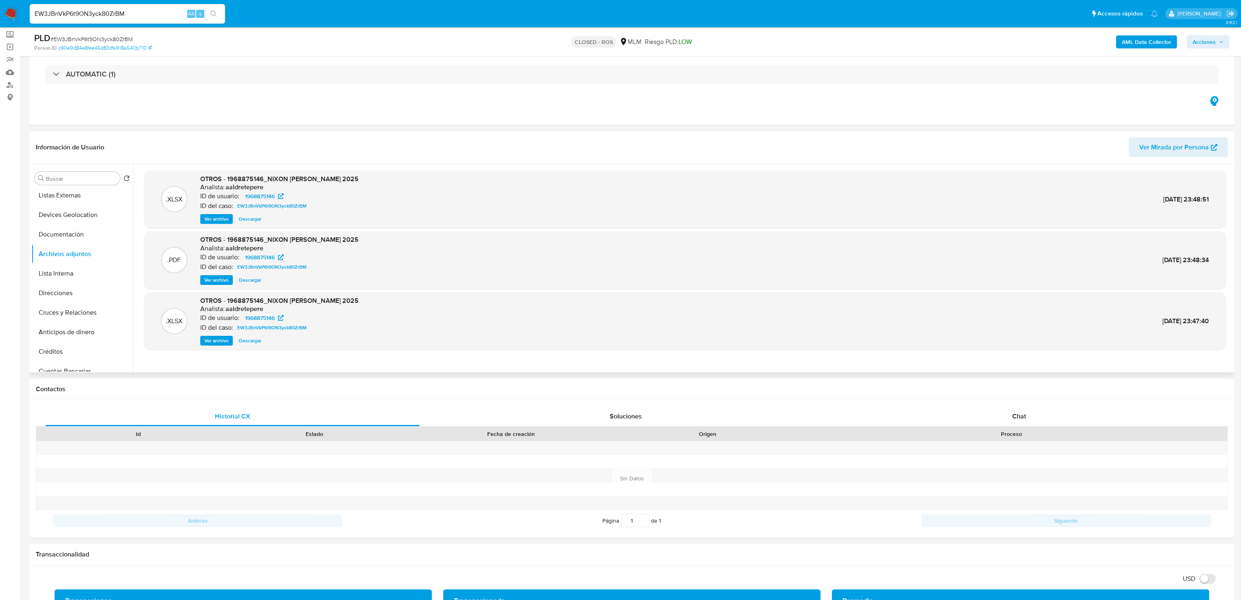
scroll to position [122, 0]
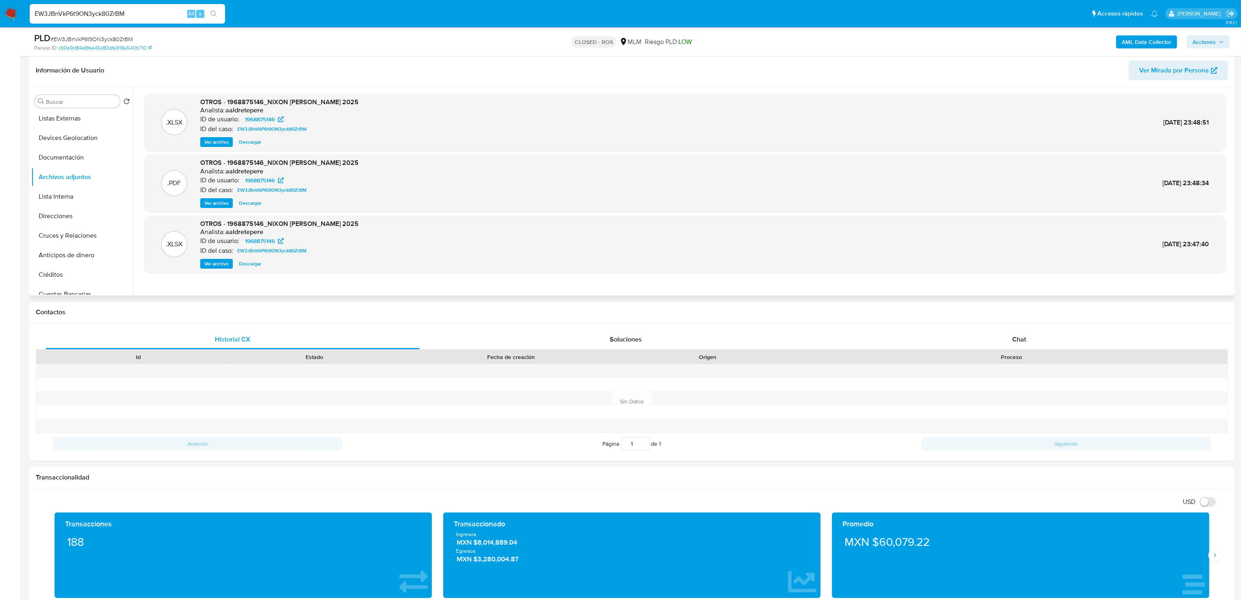
click at [249, 203] on span "Descargar" at bounding box center [250, 203] width 22 height 8
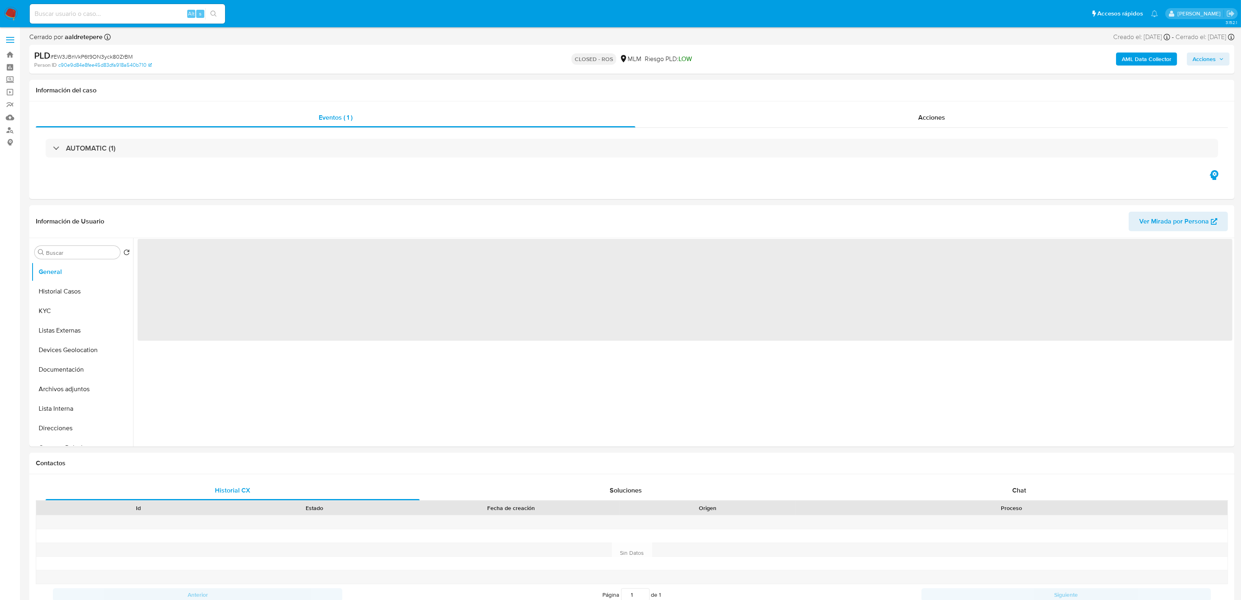
click at [114, 14] on input at bounding box center [127, 14] width 195 height 11
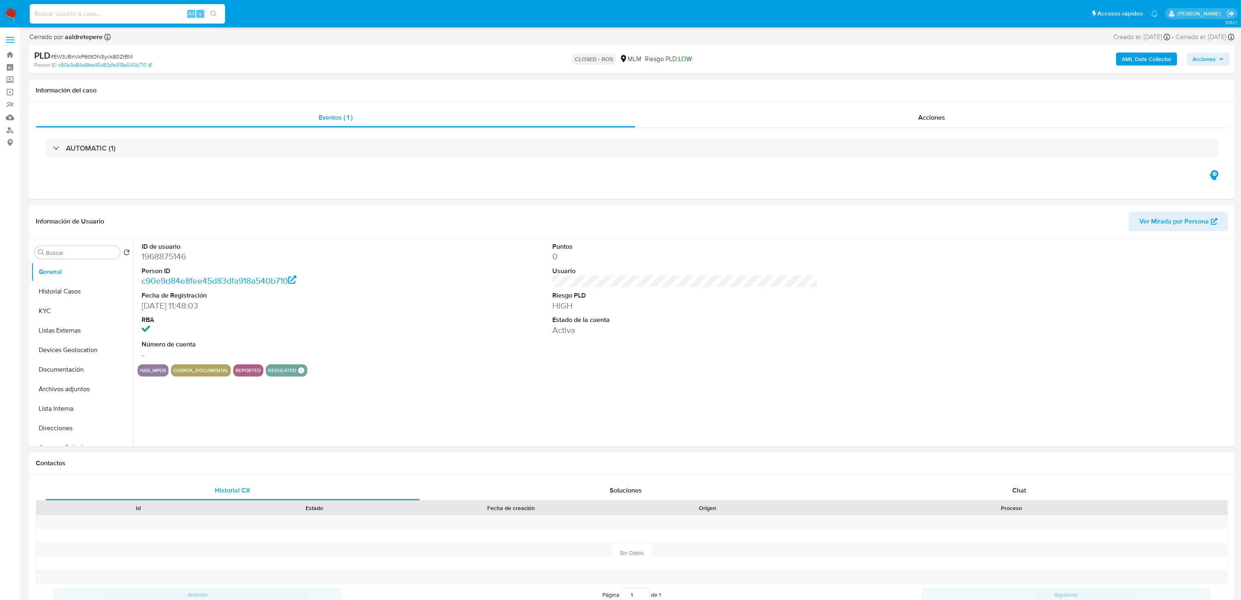
paste input "158544986"
type input "158544986"
select select "10"
type input "158544986"
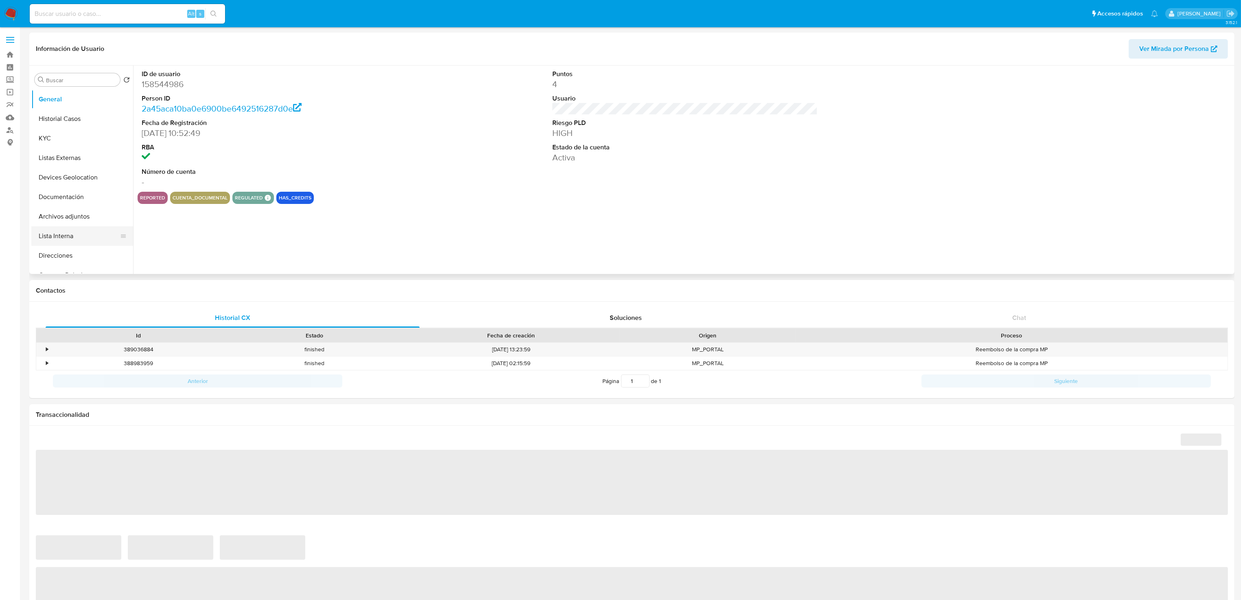
select select "10"
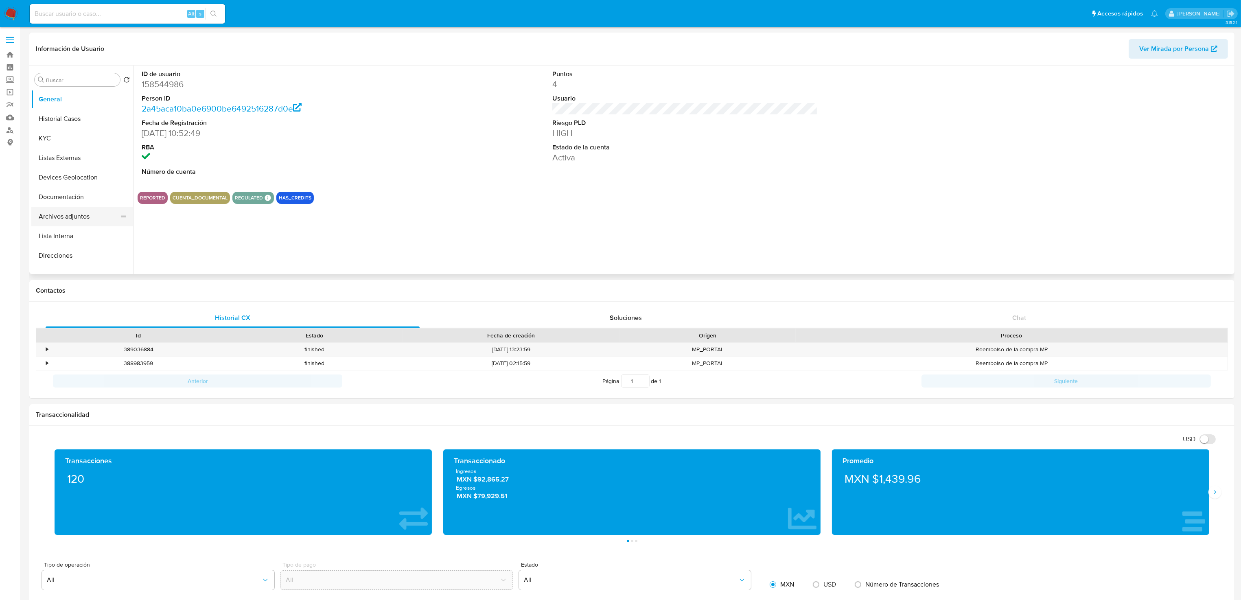
click at [79, 213] on button "Archivos adjuntos" at bounding box center [78, 217] width 95 height 20
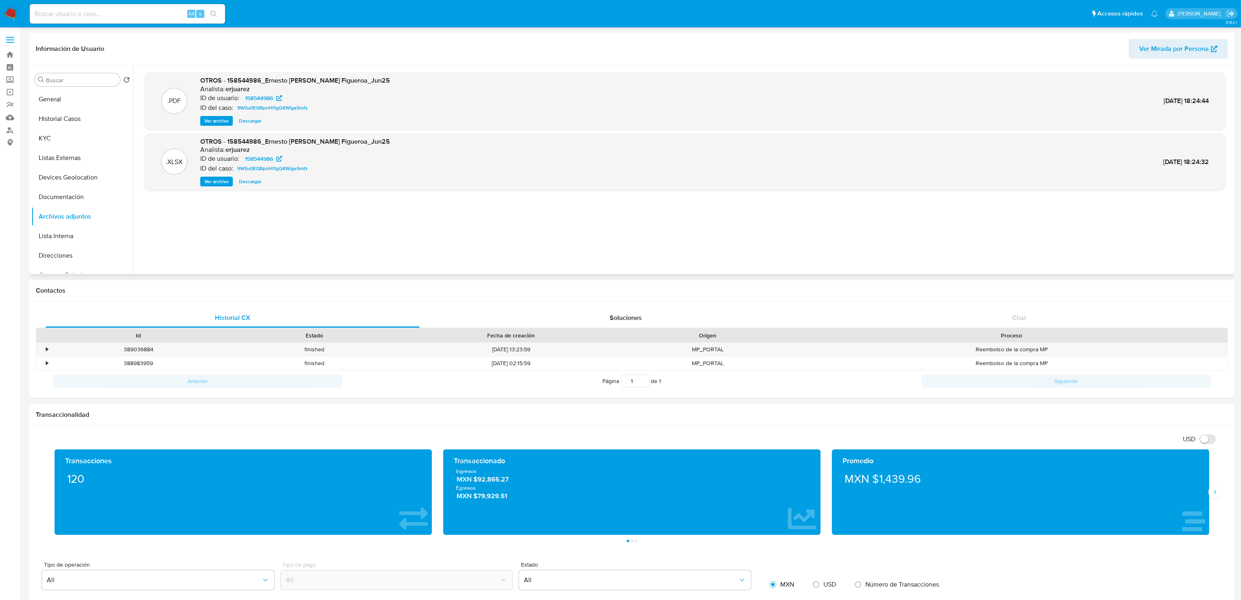
click at [243, 120] on span "Descargar" at bounding box center [250, 121] width 22 height 8
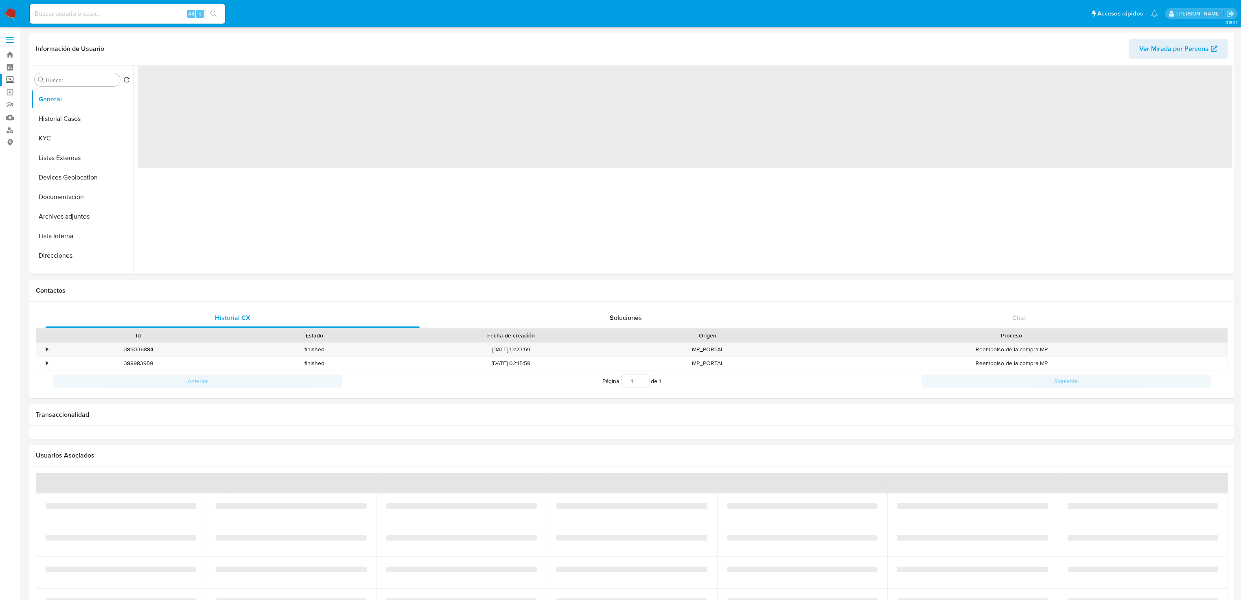
click at [11, 82] on label "Screening" at bounding box center [48, 80] width 97 height 13
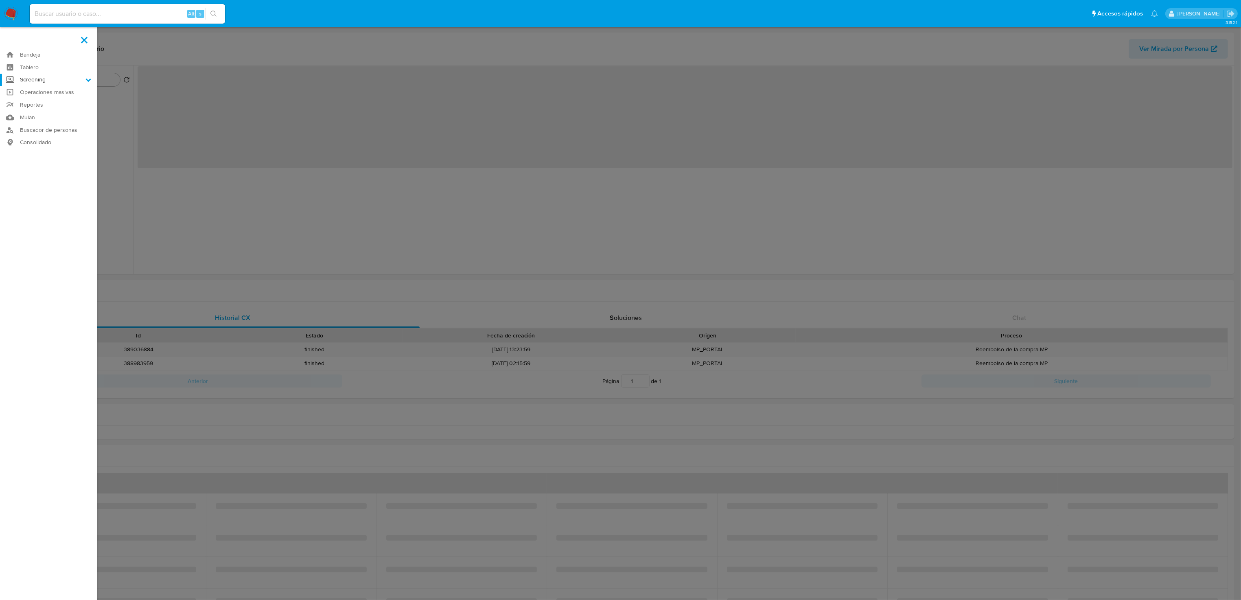
click at [0, 0] on input "Screening" at bounding box center [0, 0] width 0 height 0
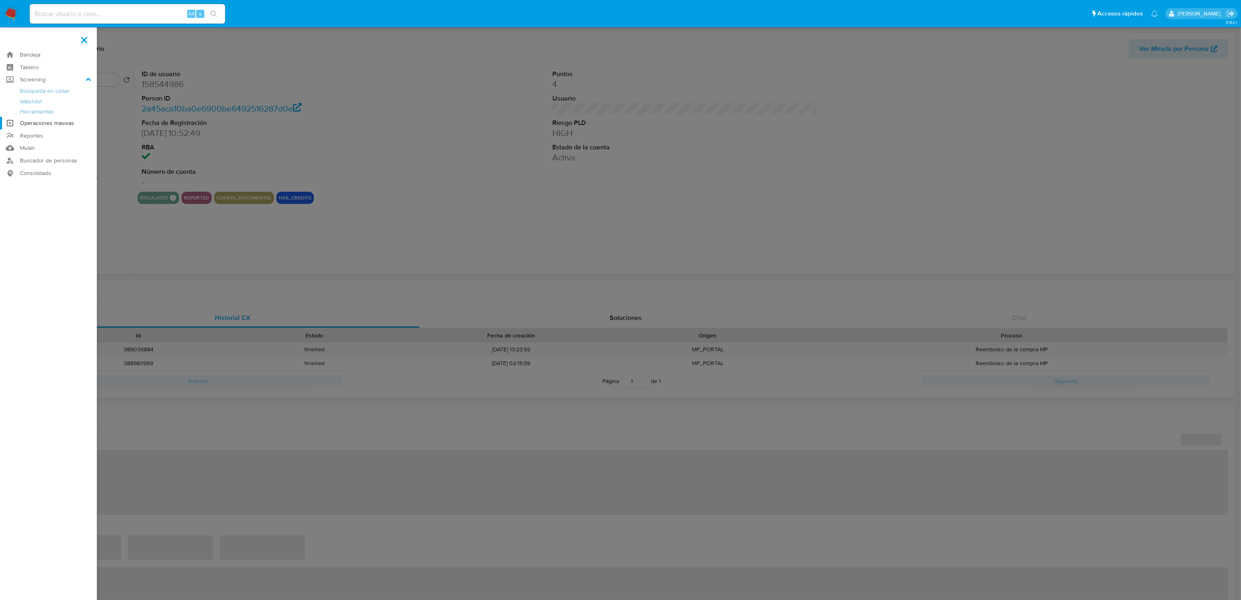
select select "10"
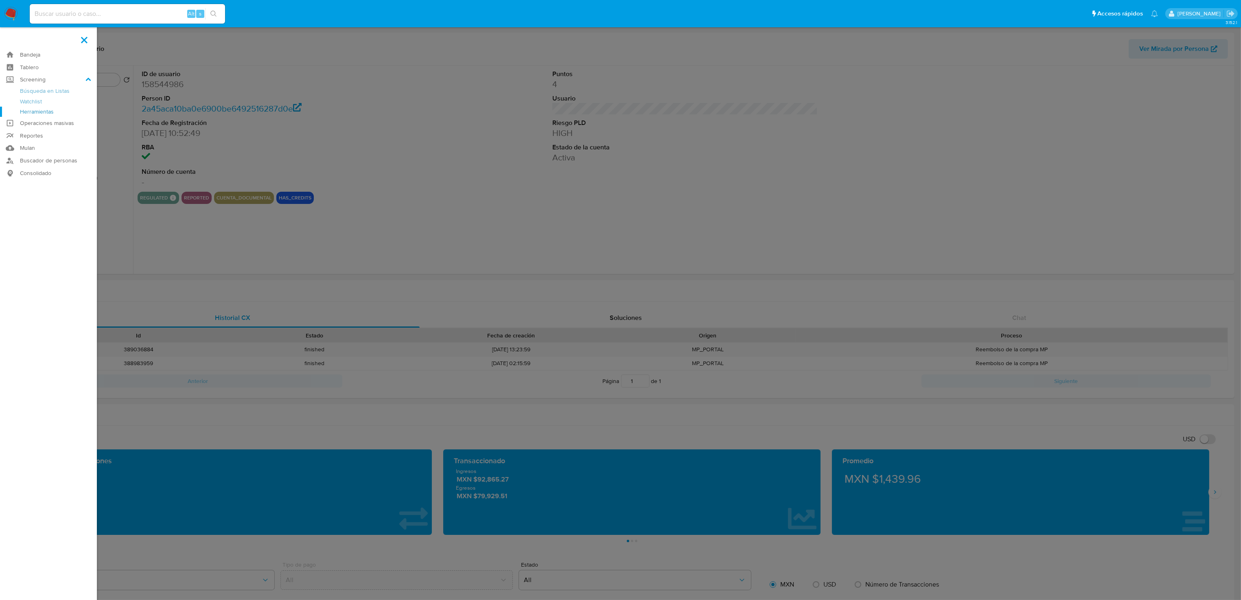
click at [46, 113] on link "Herramientas" at bounding box center [48, 112] width 97 height 10
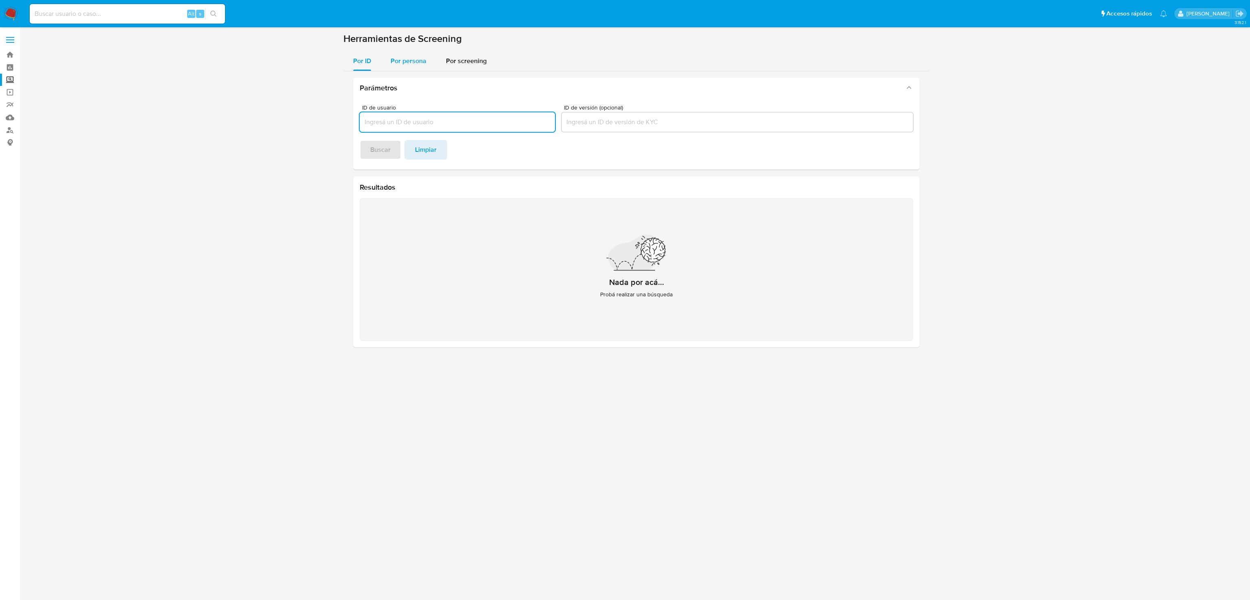
click at [405, 57] on span "Por persona" at bounding box center [409, 60] width 36 height 9
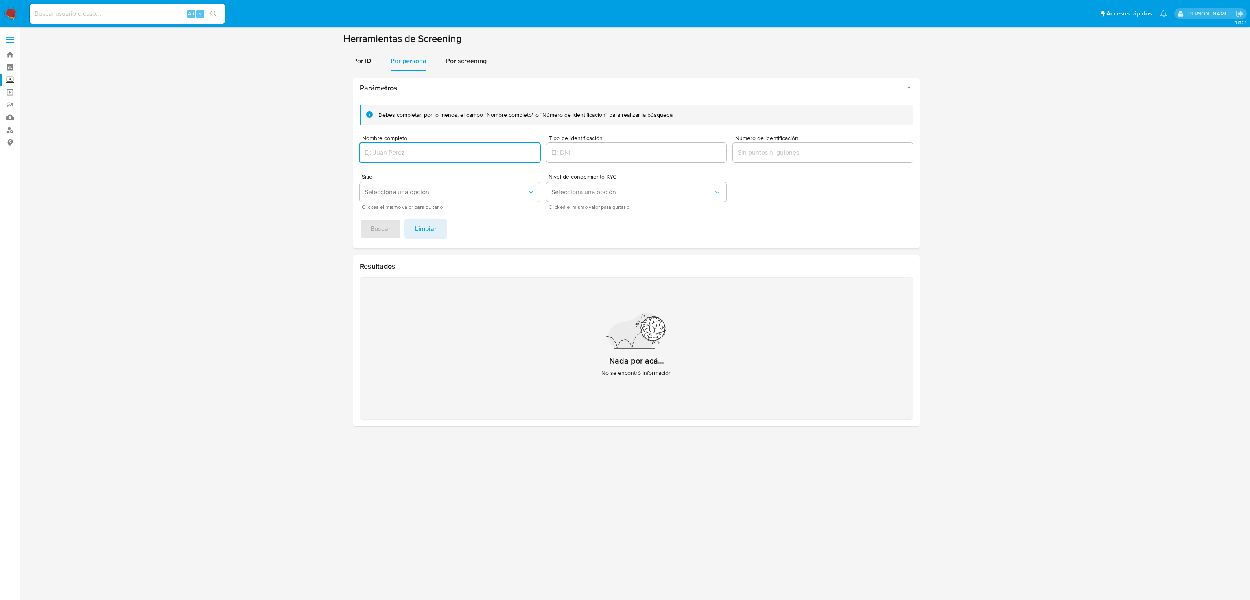
click at [395, 154] on input "Nombre completo" at bounding box center [450, 152] width 180 height 11
type input "SULEM [PERSON_NAME]"
click at [382, 237] on span "Buscar" at bounding box center [380, 229] width 20 height 18
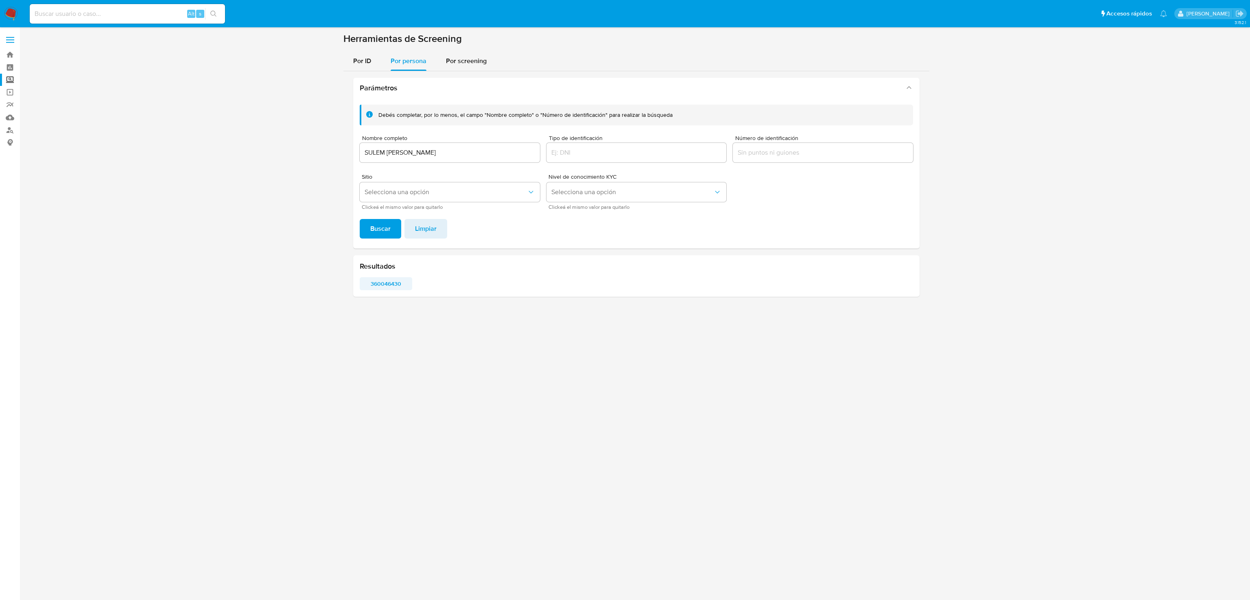
click at [382, 282] on span "360046430" at bounding box center [385, 283] width 41 height 11
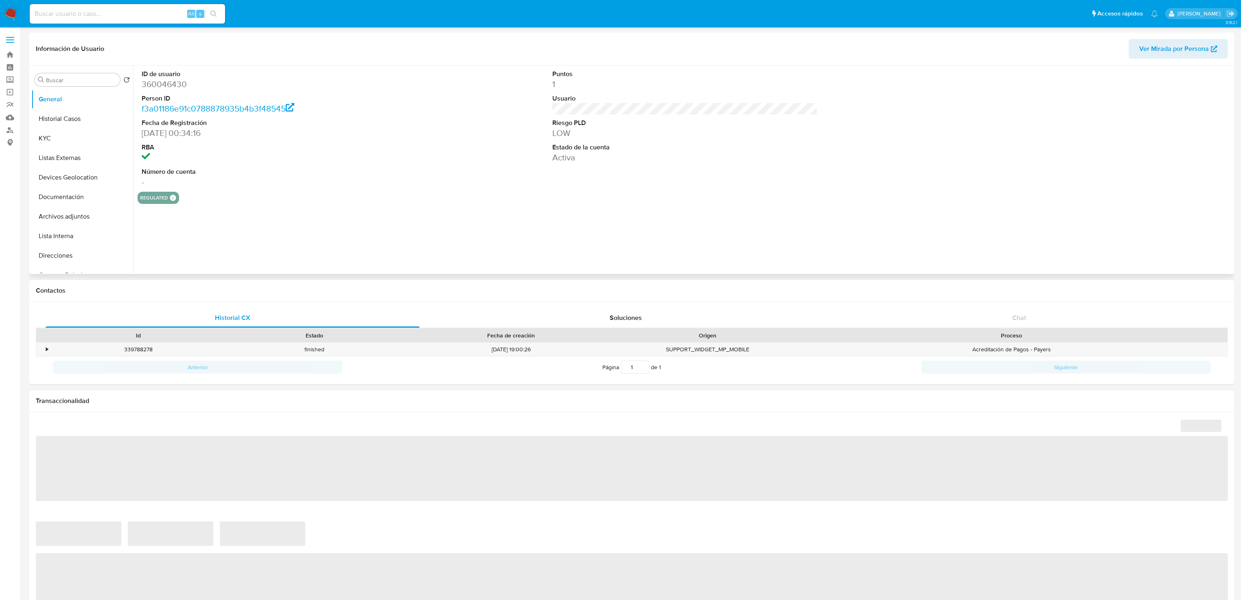
select select "10"
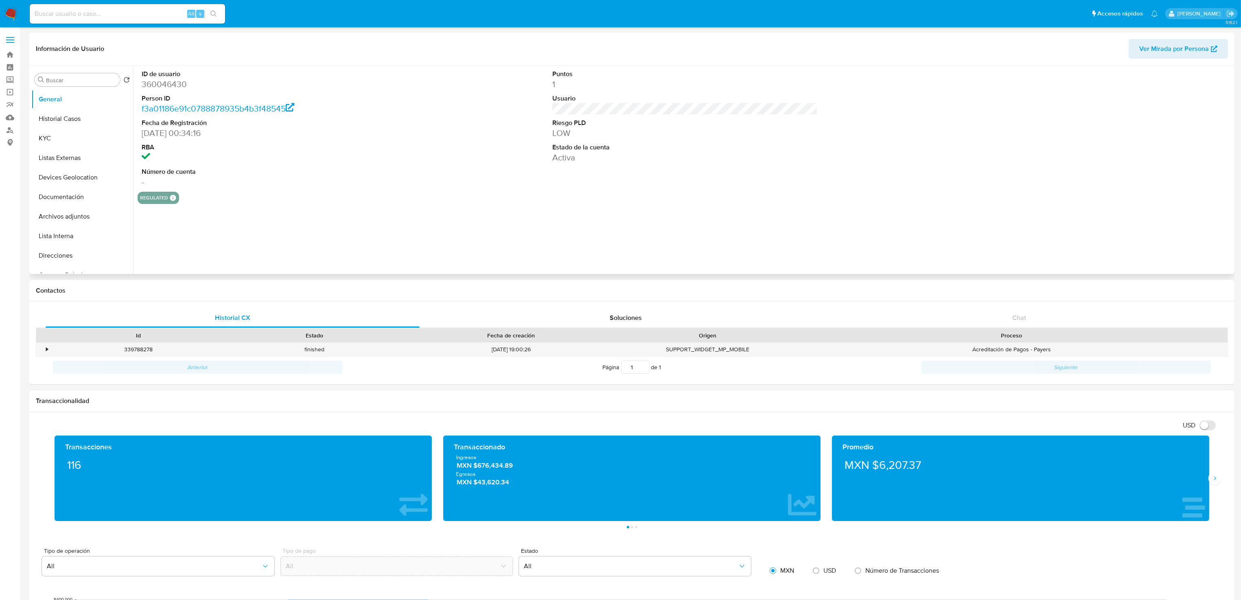
click at [162, 85] on dd "360046430" at bounding box center [275, 84] width 266 height 11
copy dd "360046430"
click at [319, 186] on dd "-" at bounding box center [275, 181] width 266 height 11
click at [432, 226] on div "ID de usuario 360046430 Person ID f3a01186e91c0788878935b4b3f48545 Fecha de Reg…" at bounding box center [682, 170] width 1099 height 208
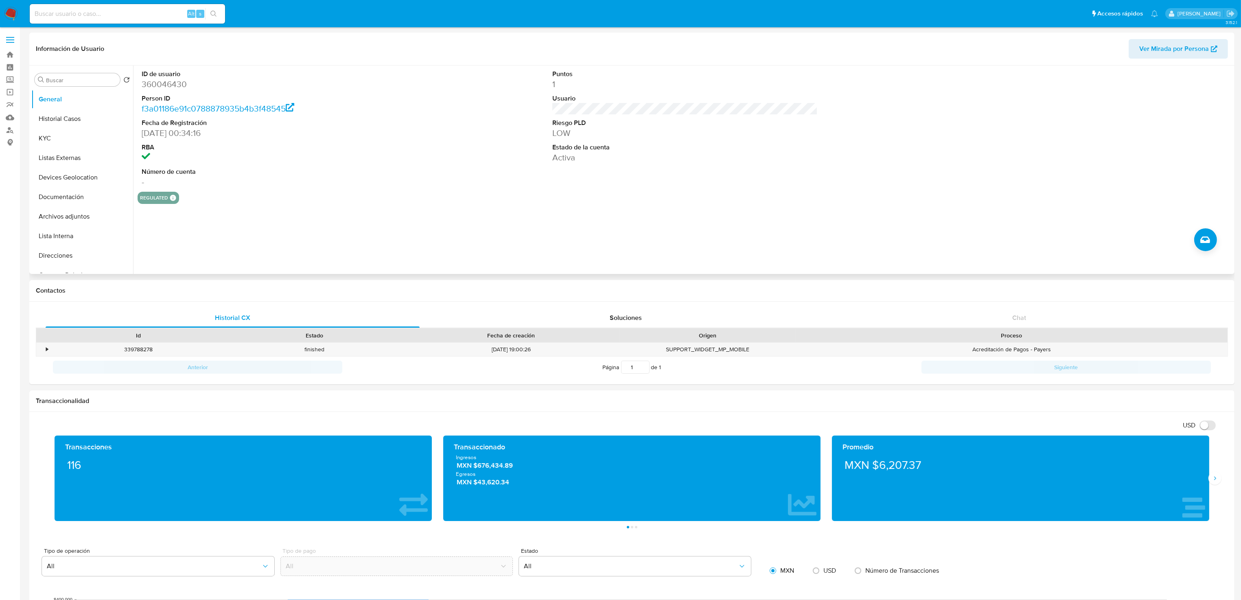
click at [324, 197] on div "regulated Regulated MLM IFPE Evaluation Result COMPLIES User Regulated Date [DA…" at bounding box center [685, 198] width 1095 height 12
click at [72, 114] on button "Historial Casos" at bounding box center [78, 119] width 95 height 20
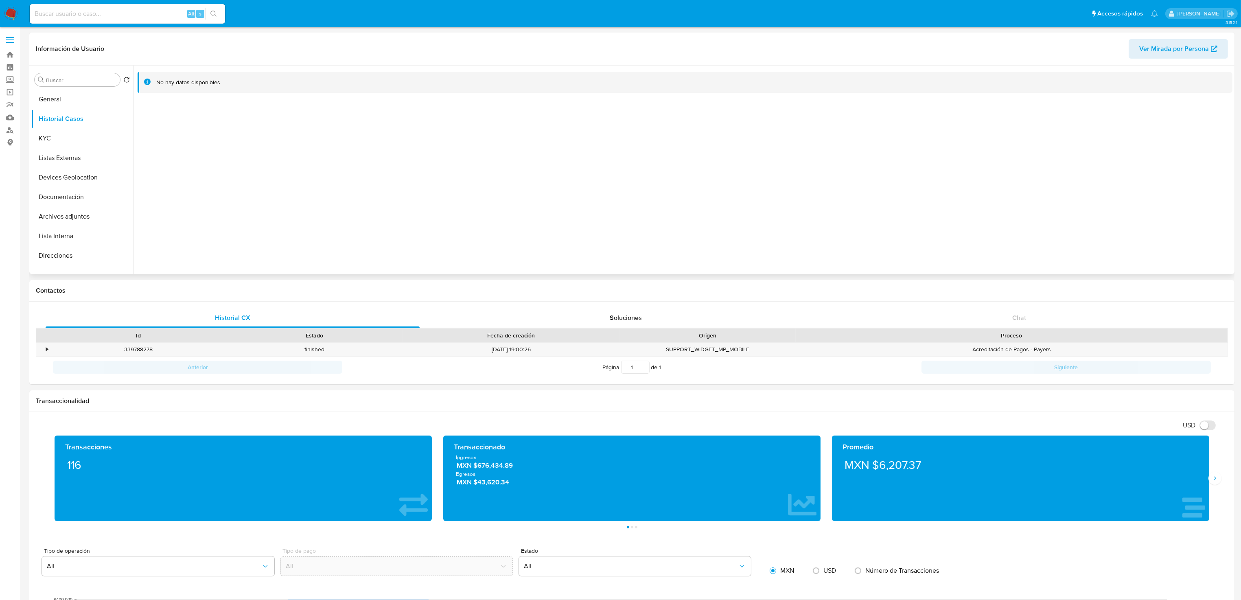
drag, startPoint x: 246, startPoint y: 164, endPoint x: 195, endPoint y: 145, distance: 54.8
click at [246, 164] on div at bounding box center [682, 170] width 1099 height 208
click at [63, 133] on button "KYC" at bounding box center [78, 139] width 95 height 20
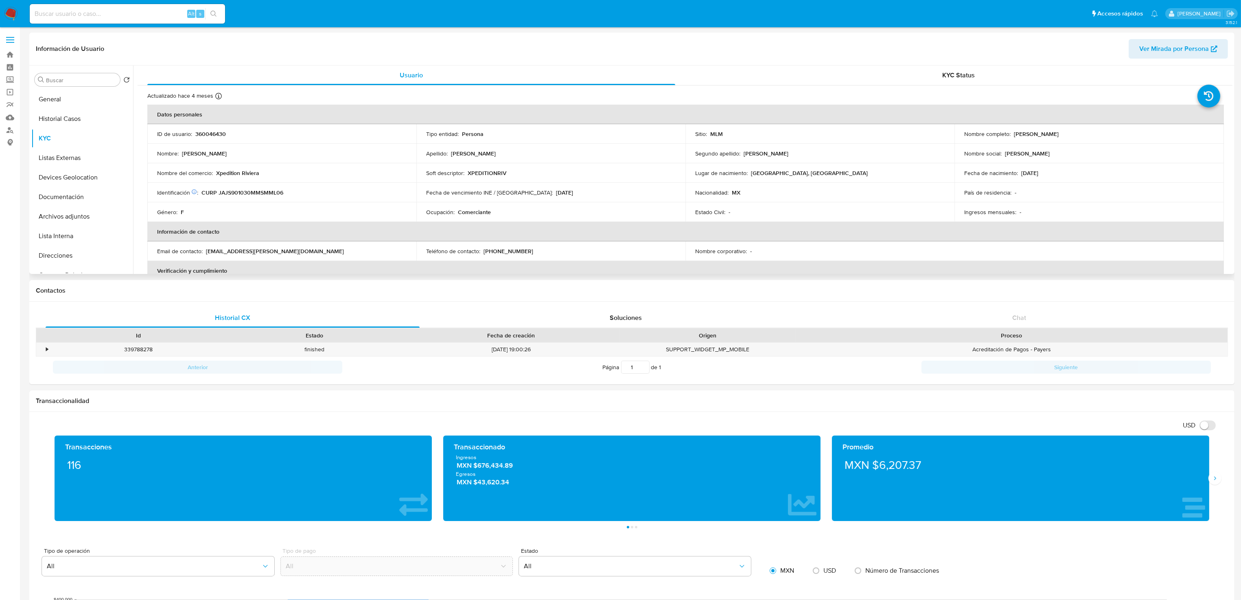
click at [553, 192] on div "Fecha de vencimiento INE / [GEOGRAPHIC_DATA] : [DATE]" at bounding box center [550, 192] width 249 height 7
click at [1038, 172] on p "[DATE]" at bounding box center [1029, 172] width 17 height 7
click at [878, 330] on div "Proceso" at bounding box center [1012, 335] width 432 height 14
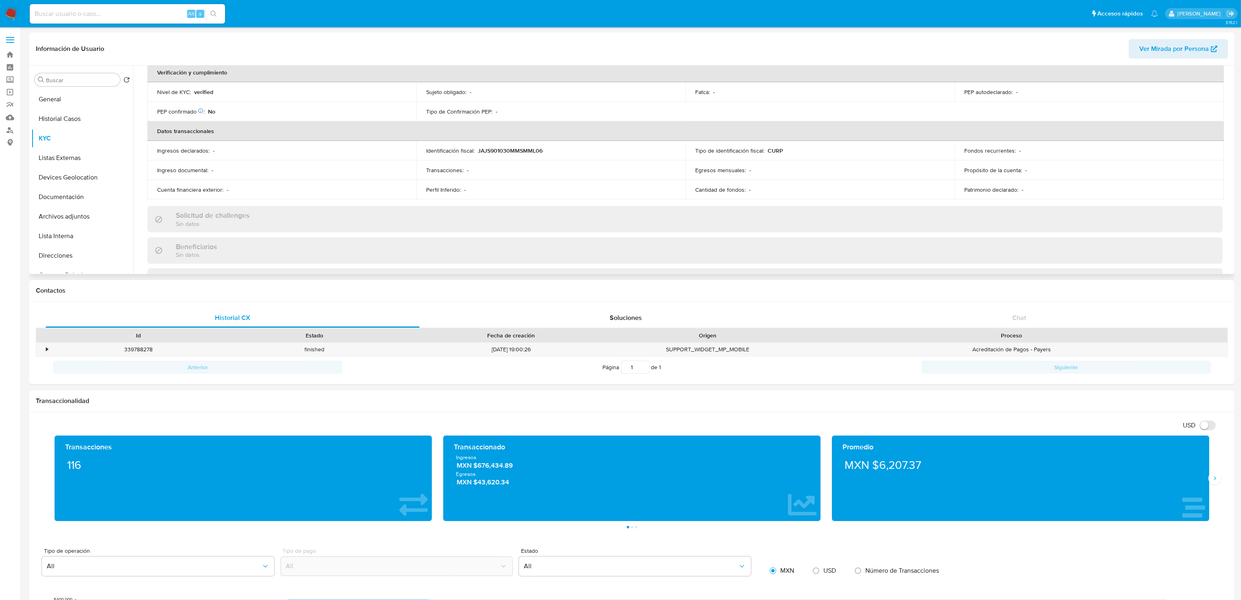
scroll to position [204, 0]
drag, startPoint x: 1214, startPoint y: 483, endPoint x: 1247, endPoint y: 488, distance: 32.6
click at [1214, 483] on button "Siguiente" at bounding box center [1214, 478] width 13 height 13
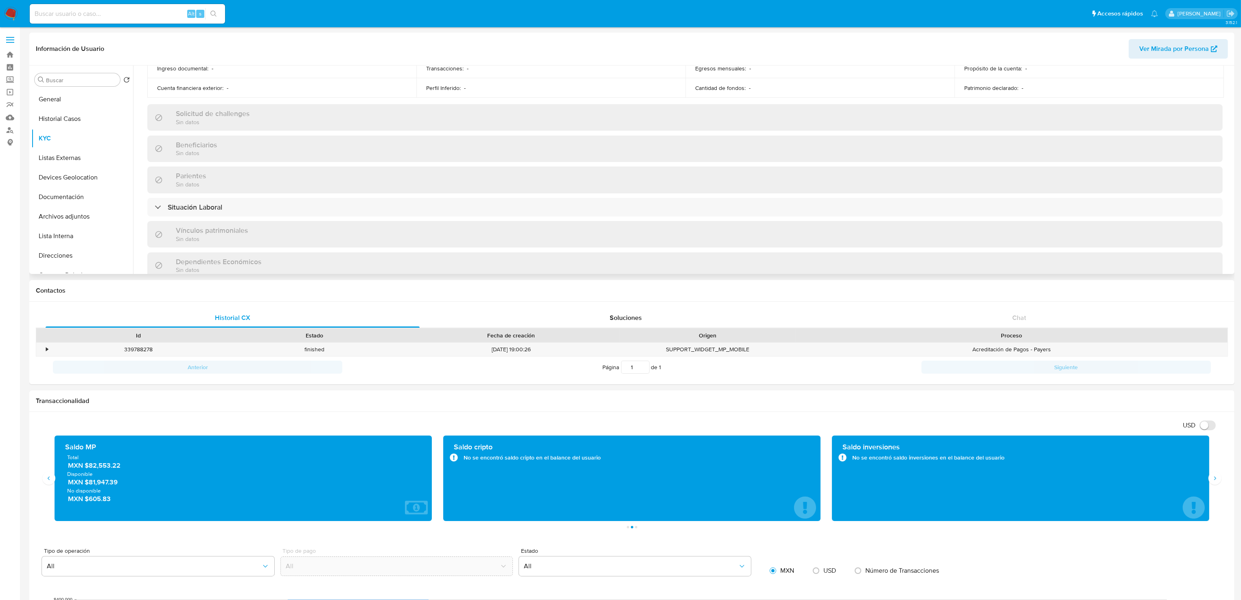
scroll to position [387, 0]
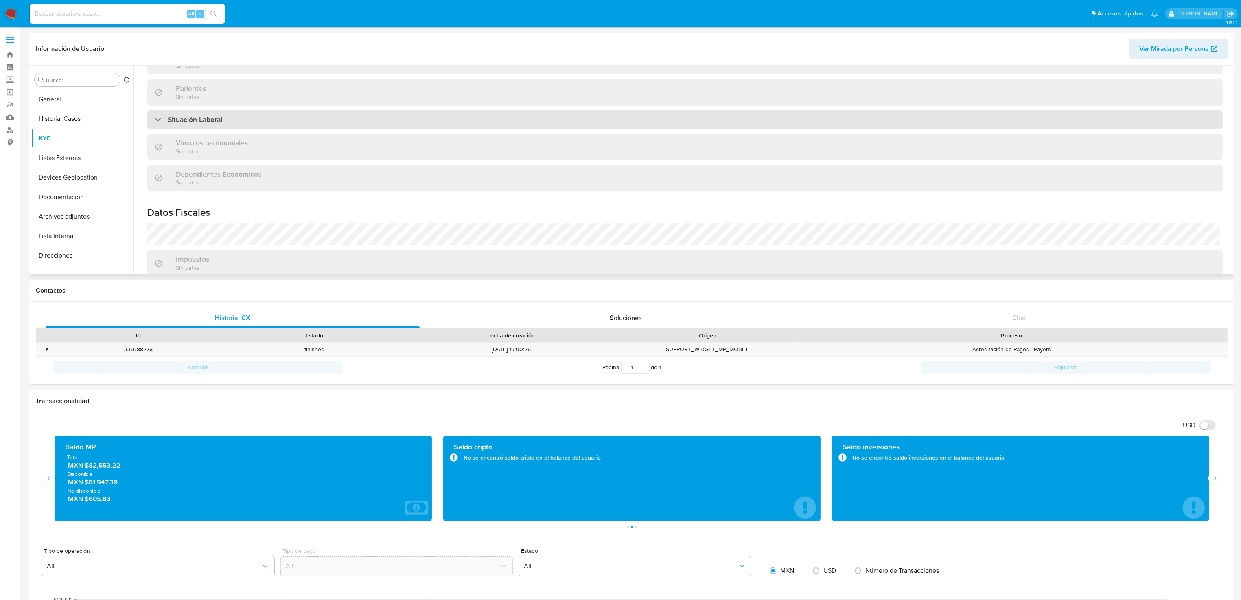
click at [210, 126] on div "Situación Laboral" at bounding box center [684, 119] width 1075 height 19
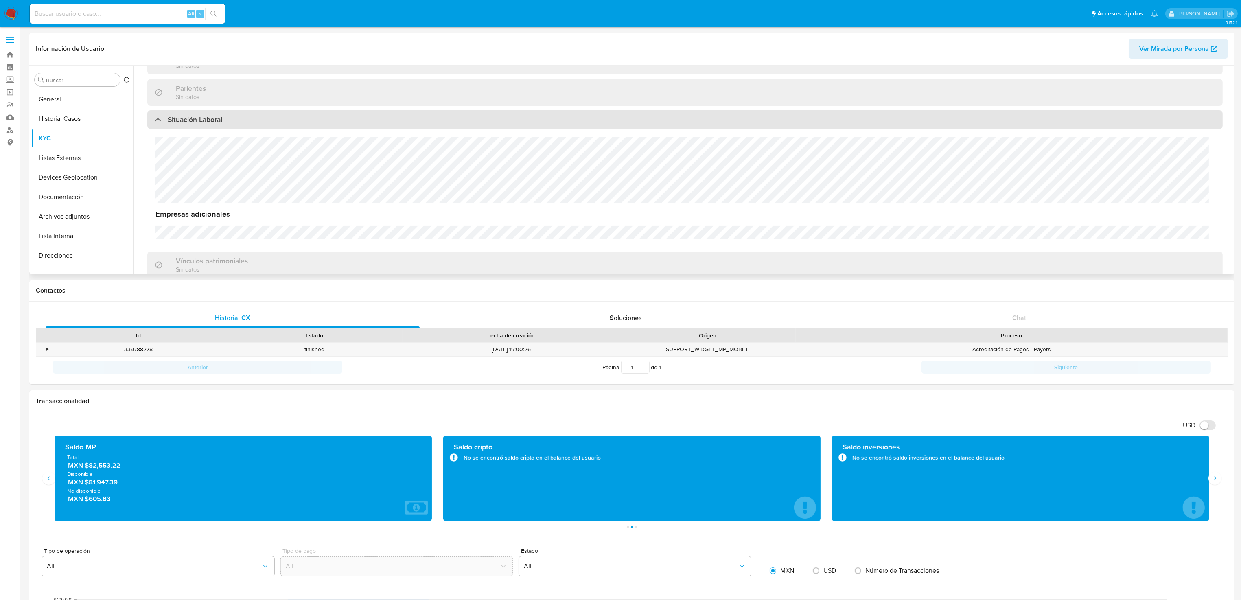
click at [209, 126] on div "Situación Laboral" at bounding box center [684, 119] width 1075 height 19
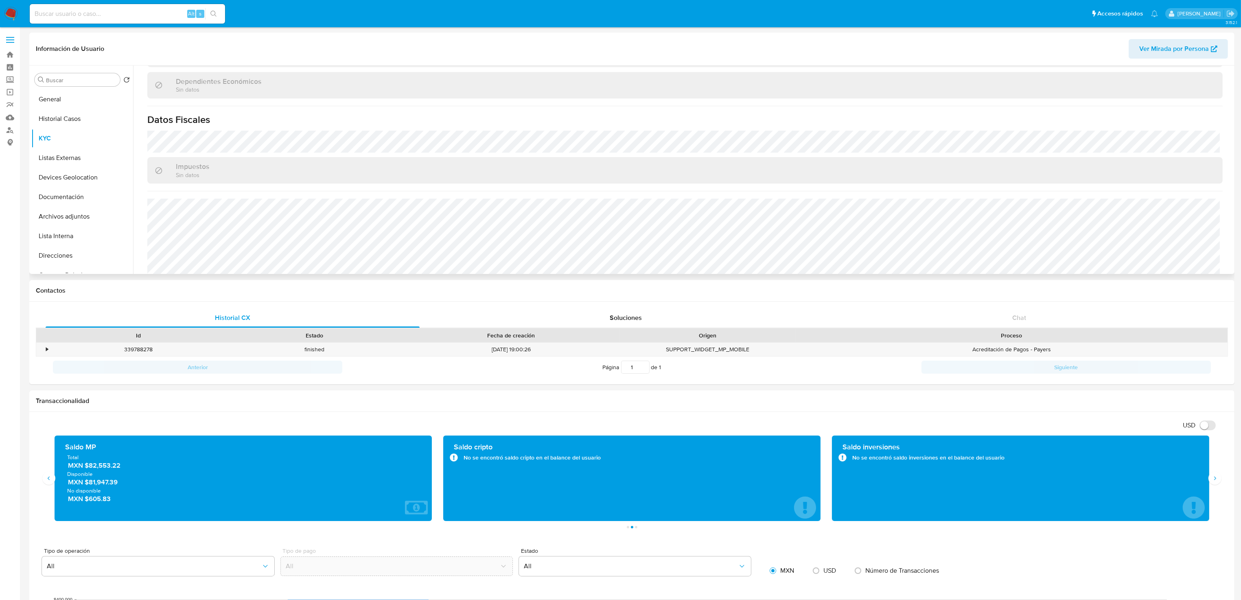
scroll to position [503, 0]
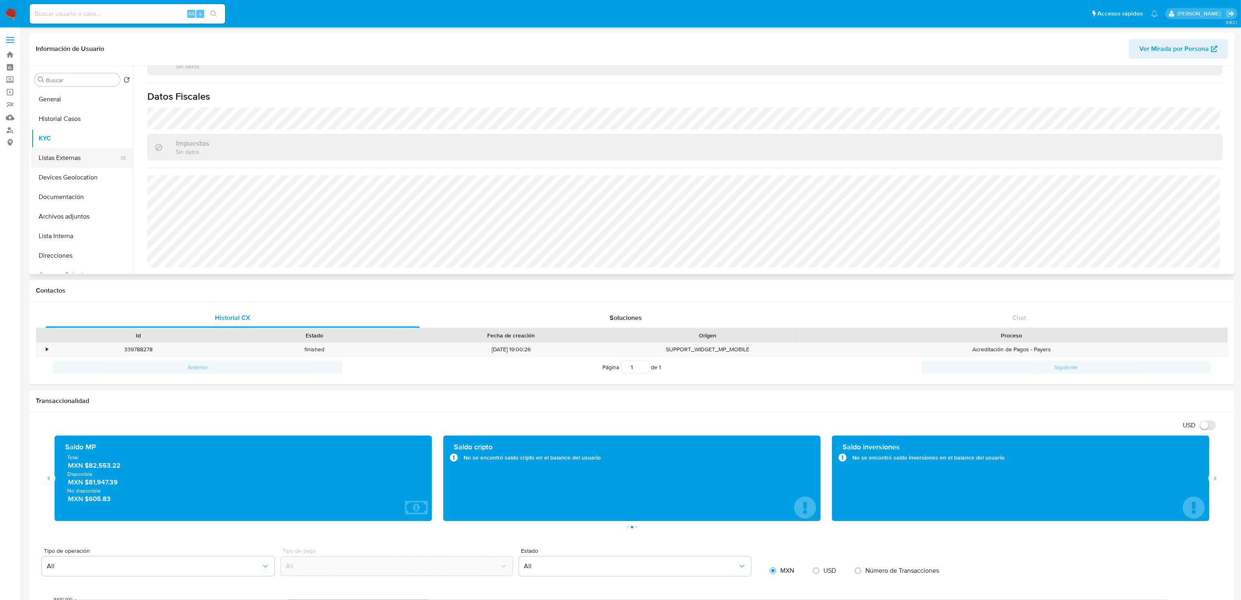
click at [74, 151] on button "Listas Externas" at bounding box center [78, 158] width 95 height 20
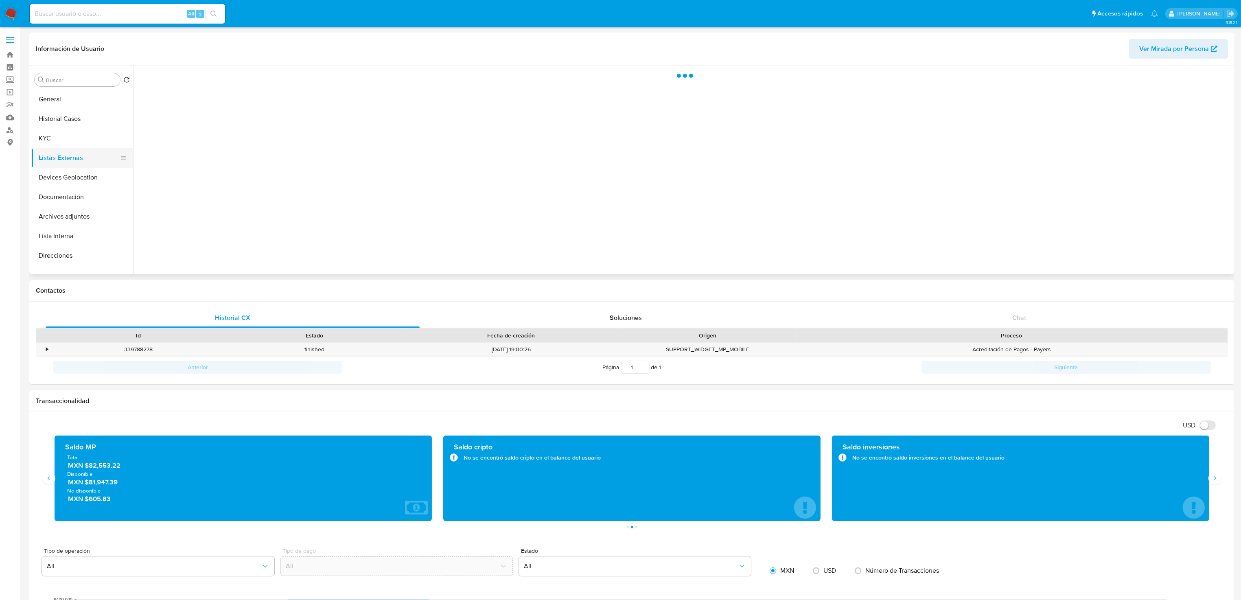
scroll to position [0, 0]
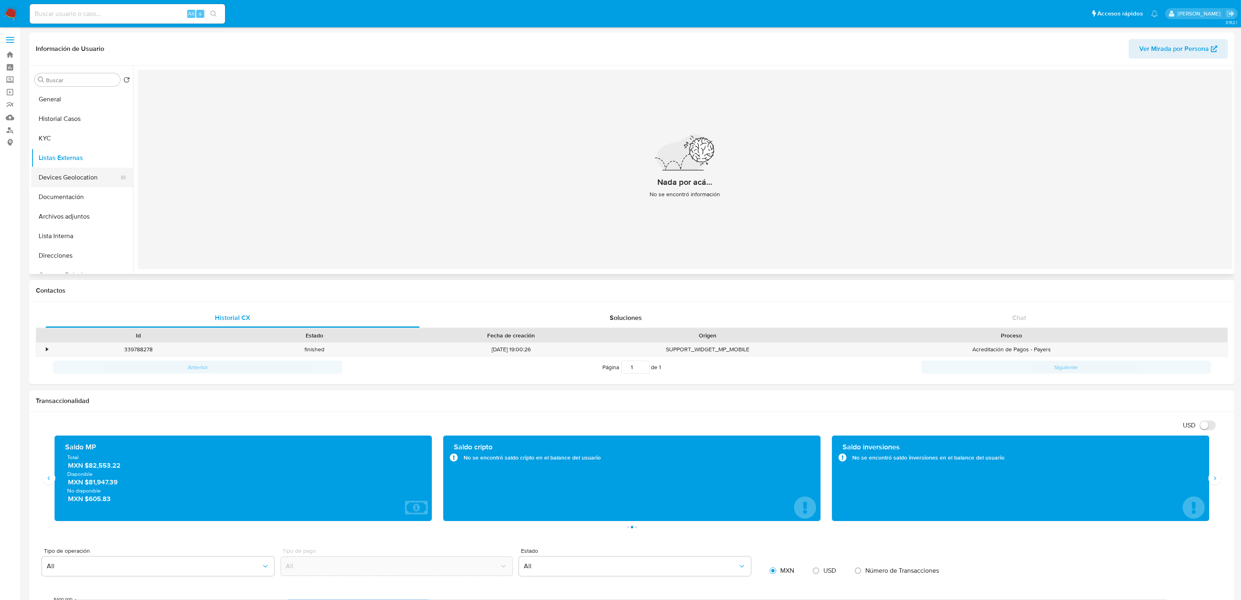
click at [74, 177] on button "Devices Geolocation" at bounding box center [78, 178] width 95 height 20
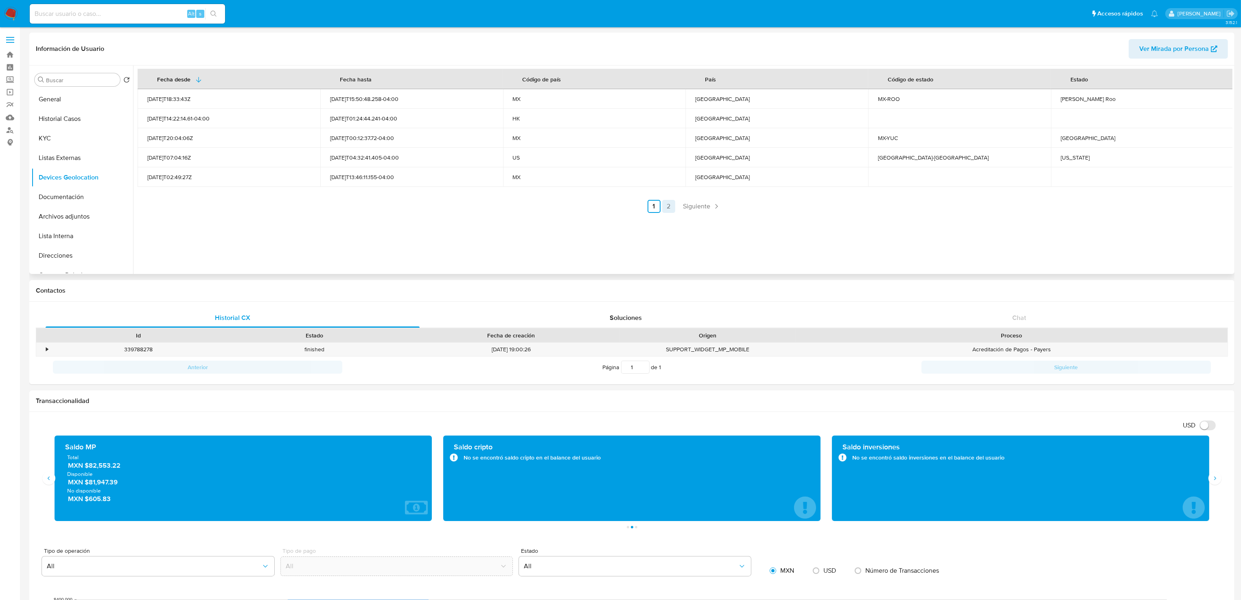
click at [663, 206] on link "2" at bounding box center [668, 206] width 13 height 13
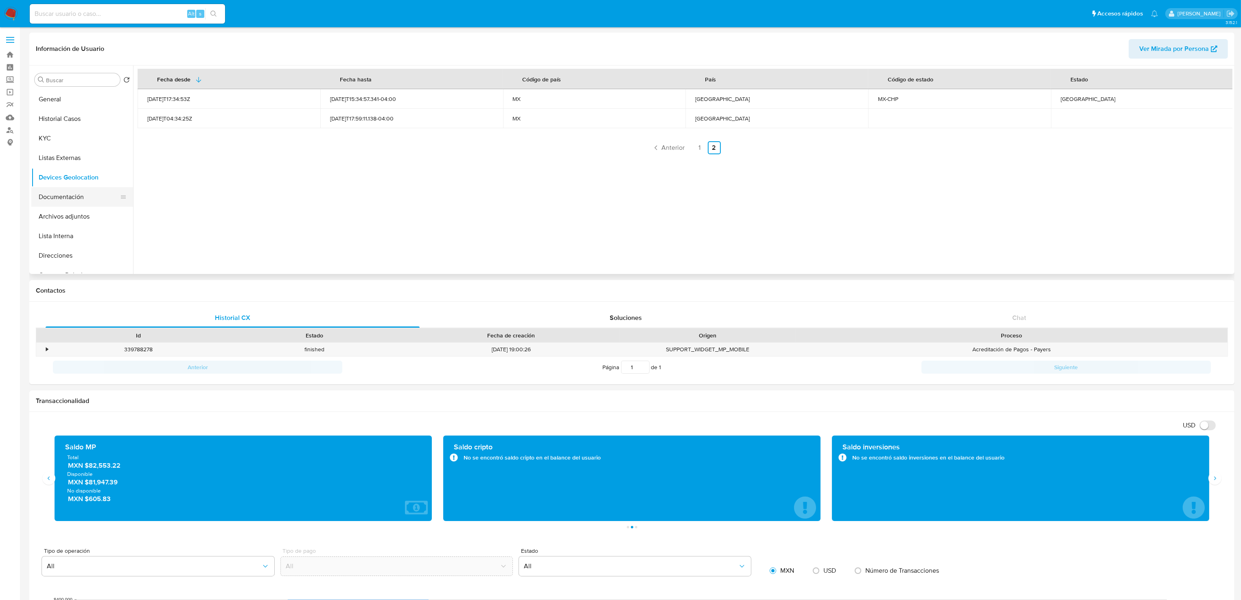
click at [84, 197] on button "Documentación" at bounding box center [78, 197] width 95 height 20
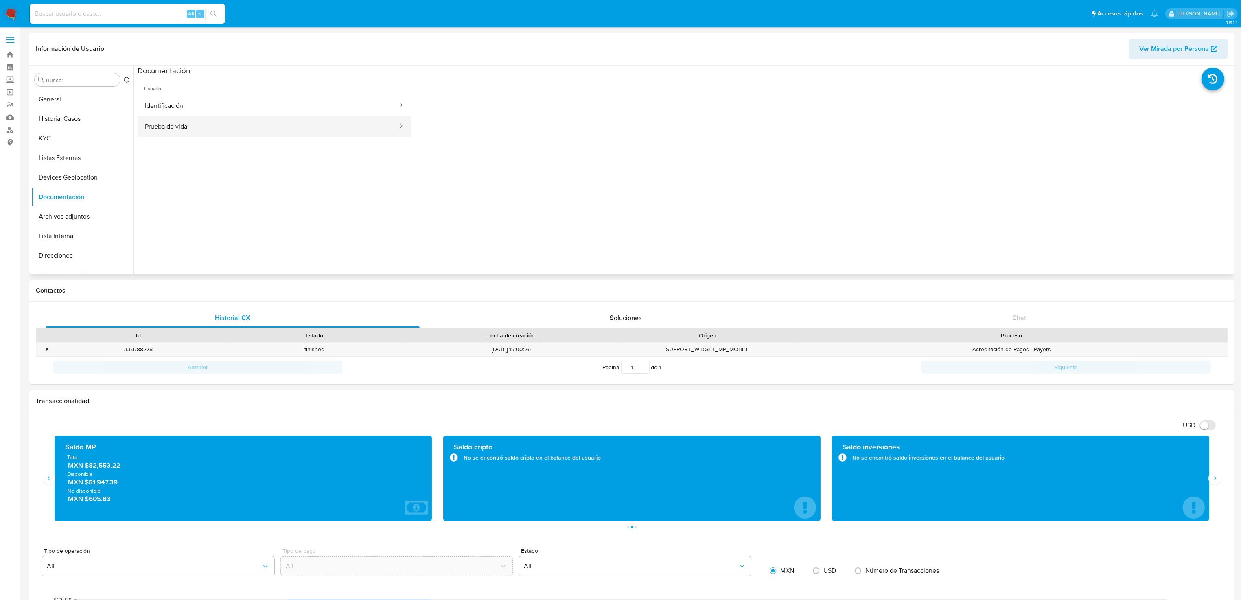
click at [217, 123] on button "Prueba de vida" at bounding box center [268, 126] width 261 height 21
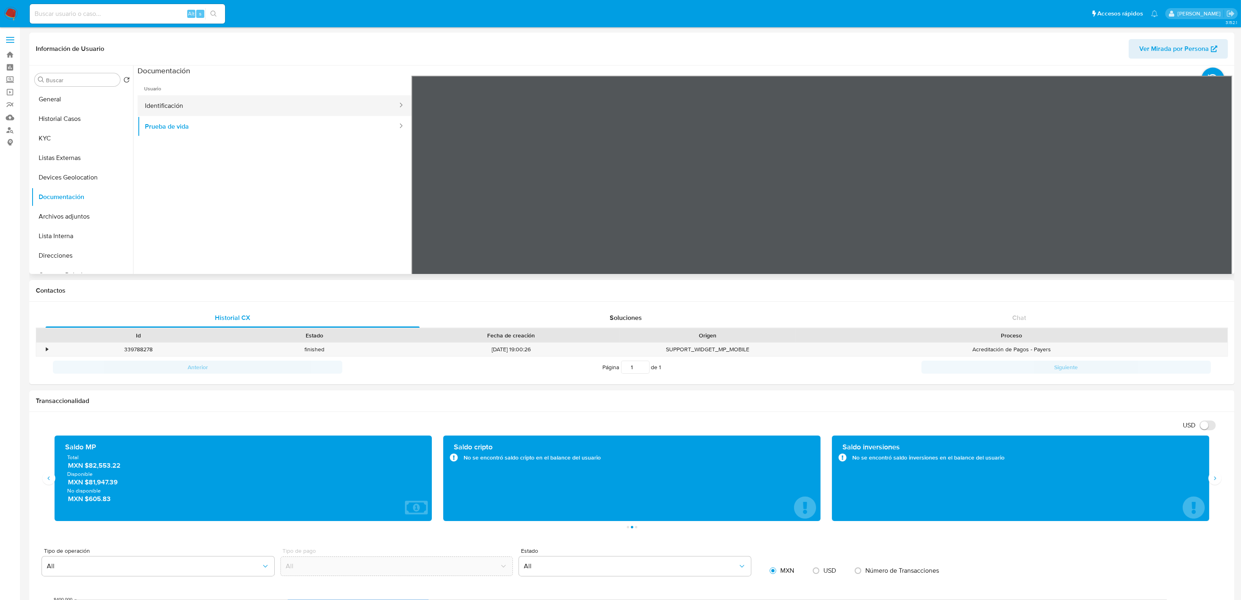
click at [218, 112] on button "Identificación" at bounding box center [268, 105] width 261 height 21
click at [186, 134] on button "Prueba de vida" at bounding box center [268, 126] width 261 height 21
click at [93, 214] on button "Archivos adjuntos" at bounding box center [78, 217] width 95 height 20
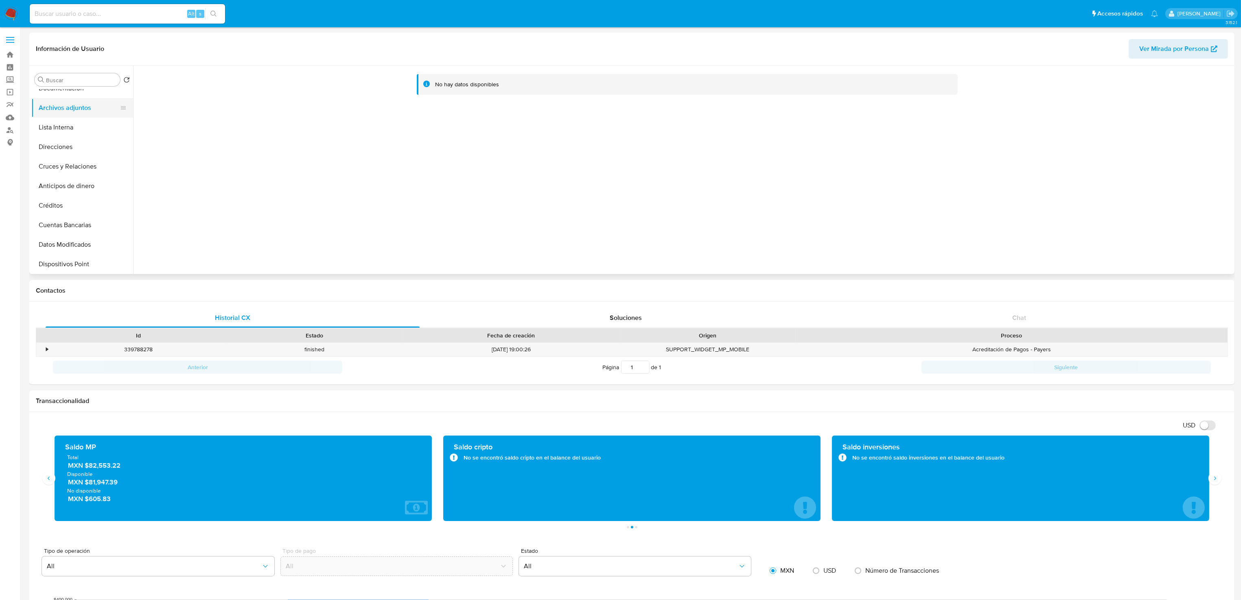
scroll to position [122, 0]
click at [53, 156] on button "Cruces y Relaciones" at bounding box center [78, 153] width 95 height 20
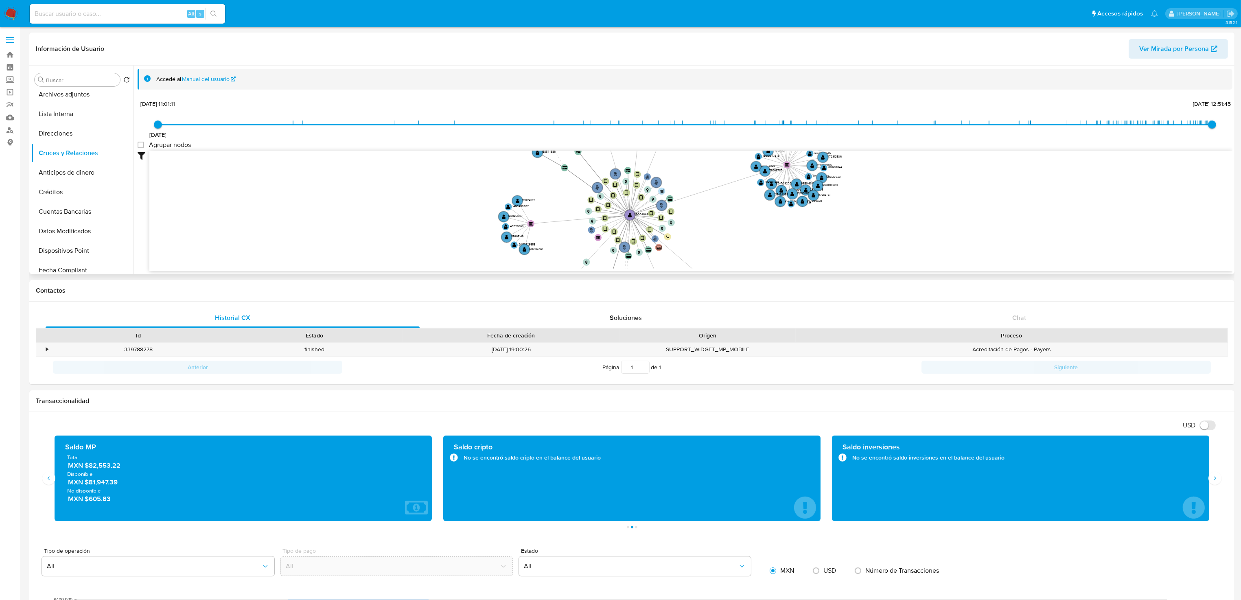
drag, startPoint x: 706, startPoint y: 238, endPoint x: 710, endPoint y: 220, distance: 18.8
click at [710, 220] on icon "phone-da6e1b904c06829de71488c382c061b3  phone-6b9f89d51ecbeaefbb00e8abe7376123…" at bounding box center [690, 210] width 1083 height 118
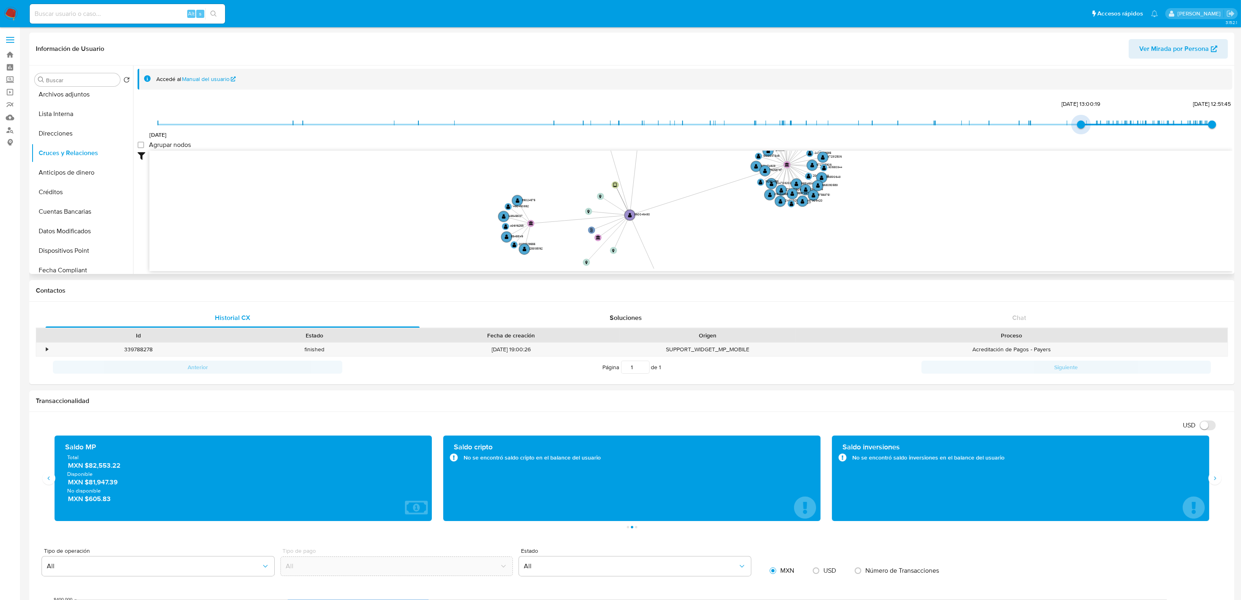
drag, startPoint x: 159, startPoint y: 127, endPoint x: 1076, endPoint y: 151, distance: 917.3
click at [1076, 151] on div "11/12/2018 12/10/2024, 13:00:19 11/8/2025, 12:51:45 Agrupar nodos Filtros Confi…" at bounding box center [685, 184] width 1095 height 173
type input "1734018637000"
drag, startPoint x: 1078, startPoint y: 123, endPoint x: 1103, endPoint y: 126, distance: 25.0
click at [1103, 126] on span "12/12/2024, 9:50:37" at bounding box center [1107, 124] width 8 height 8
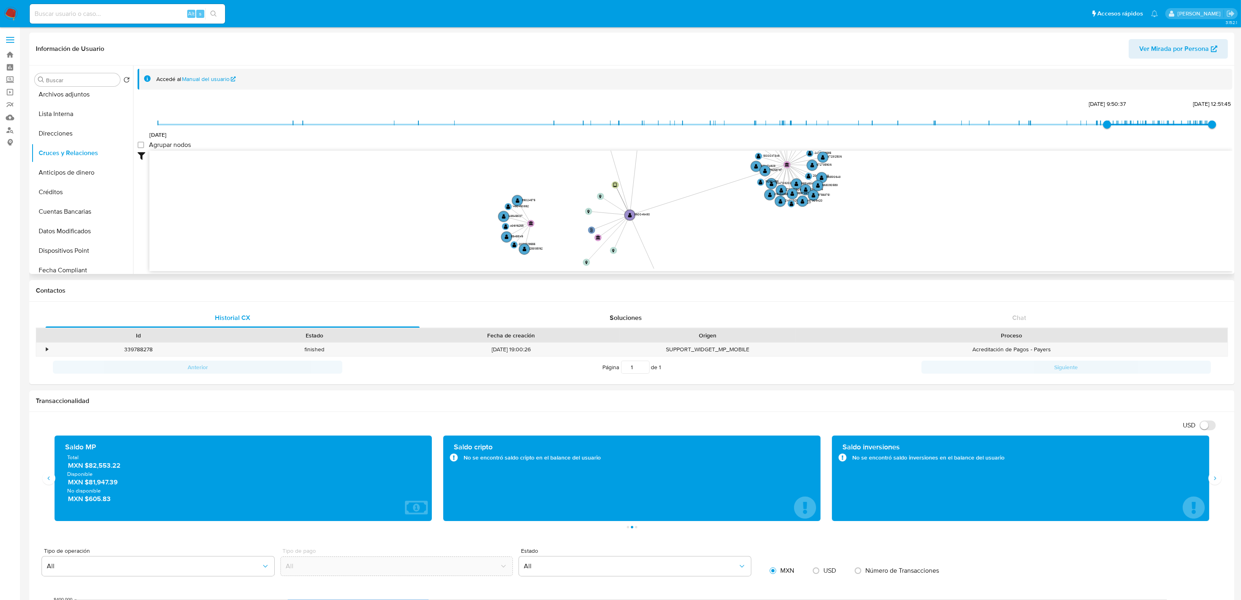
click at [1062, 203] on icon "phone-da6e1b904c06829de71488c382c061b3  phone-6b9f89d51ecbeaefbb00e8abe7376123…" at bounding box center [690, 210] width 1083 height 118
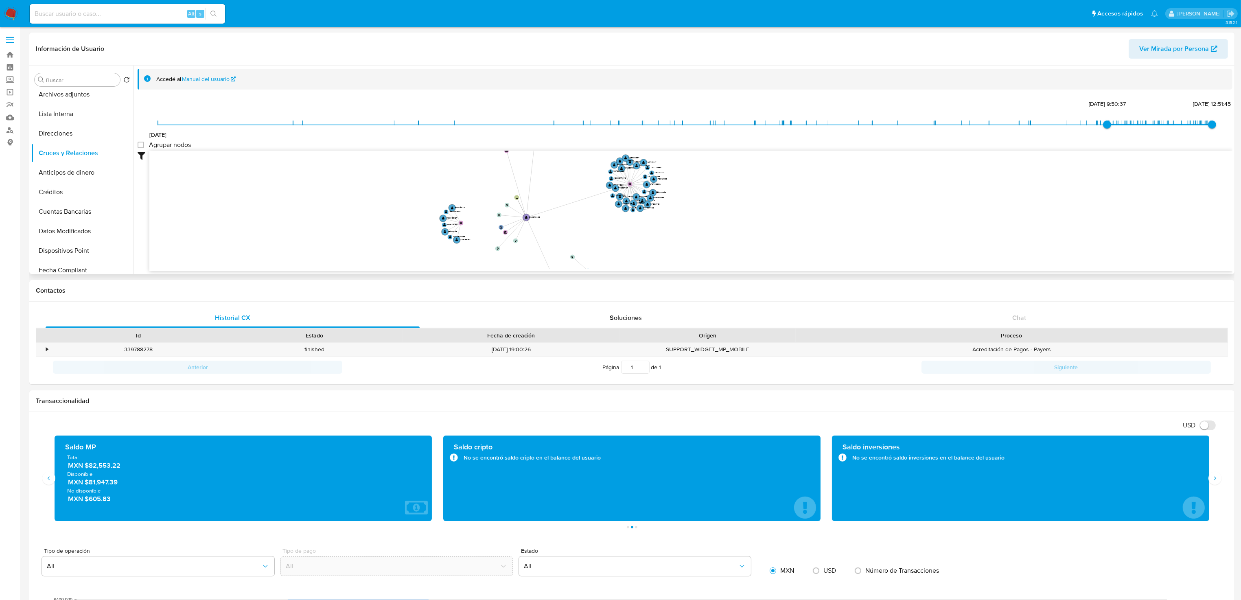
drag, startPoint x: 713, startPoint y: 195, endPoint x: 542, endPoint y: 194, distance: 170.9
click at [542, 194] on icon "phone-da6e1b904c06829de71488c382c061b3  phone-6b9f89d51ecbeaefbb00e8abe7376123…" at bounding box center [690, 210] width 1083 height 118
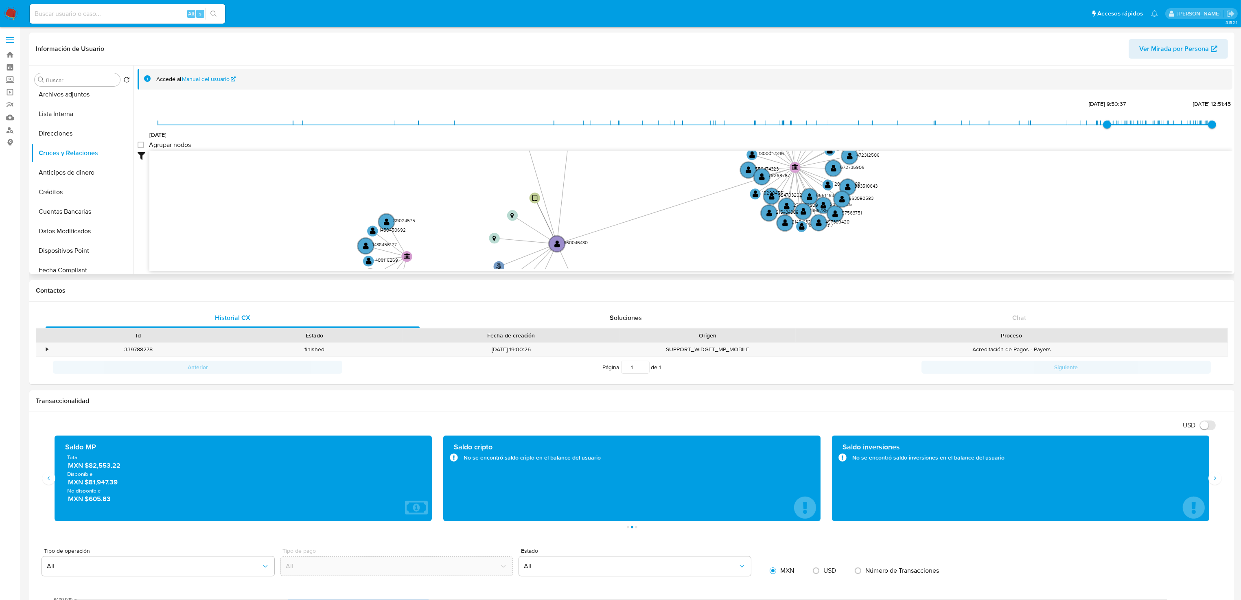
drag, startPoint x: 693, startPoint y: 234, endPoint x: 706, endPoint y: 201, distance: 36.0
click at [764, 244] on icon "phone-da6e1b904c06829de71488c382c061b3  phone-6b9f89d51ecbeaefbb00e8abe7376123…" at bounding box center [690, 210] width 1083 height 118
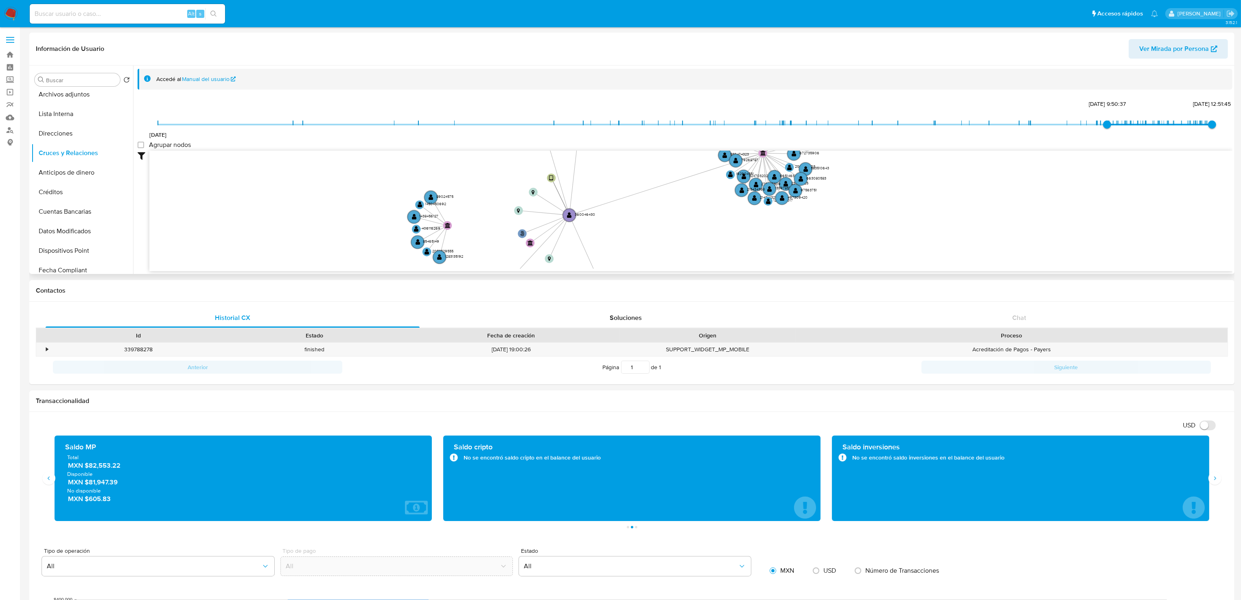
drag, startPoint x: 665, startPoint y: 231, endPoint x: 652, endPoint y: 213, distance: 22.6
click at [652, 213] on icon "phone-da6e1b904c06829de71488c382c061b3  phone-6b9f89d51ecbeaefbb00e8abe7376123…" at bounding box center [690, 210] width 1083 height 118
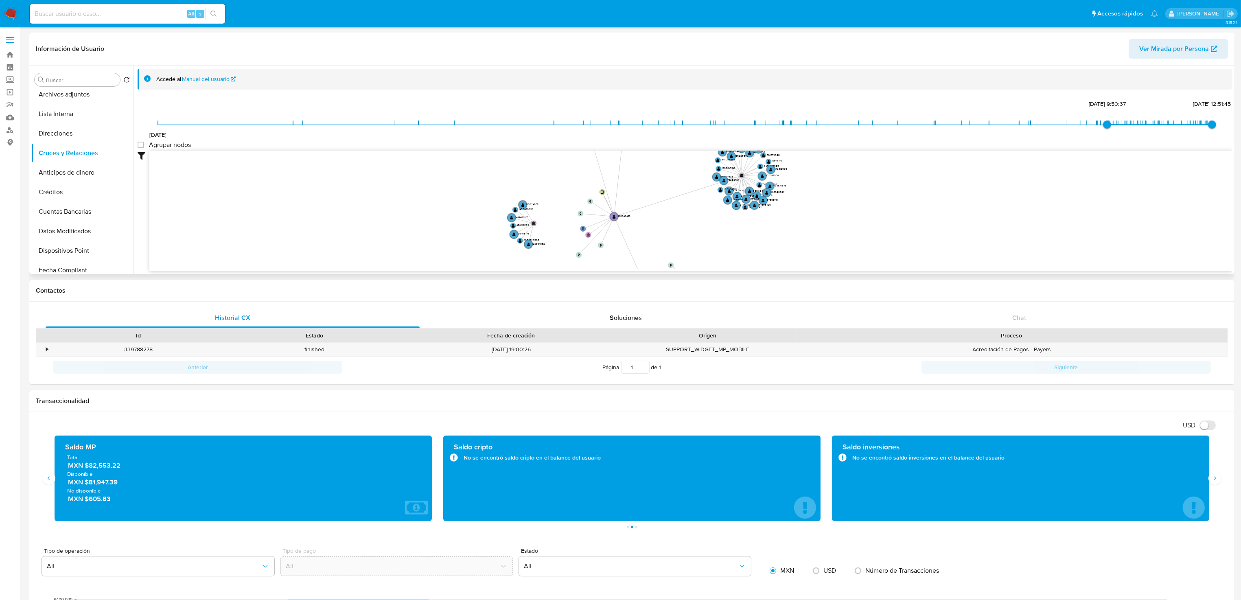
drag, startPoint x: 717, startPoint y: 213, endPoint x: 692, endPoint y: 209, distance: 25.2
click at [692, 209] on icon "phone-da6e1b904c06829de71488c382c061b3  phone-6b9f89d51ecbeaefbb00e8abe7376123…" at bounding box center [690, 210] width 1083 height 118
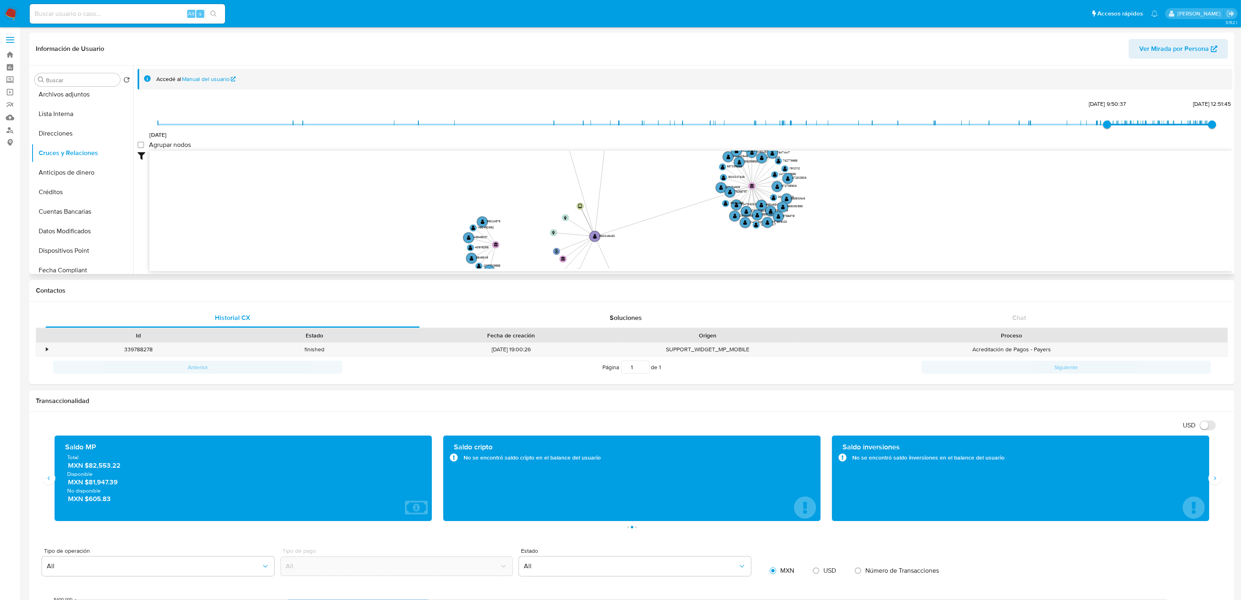
drag, startPoint x: 689, startPoint y: 212, endPoint x: 688, endPoint y: 230, distance: 17.9
click at [688, 230] on icon "phone-da6e1b904c06829de71488c382c061b3  phone-6b9f89d51ecbeaefbb00e8abe7376123…" at bounding box center [690, 210] width 1083 height 118
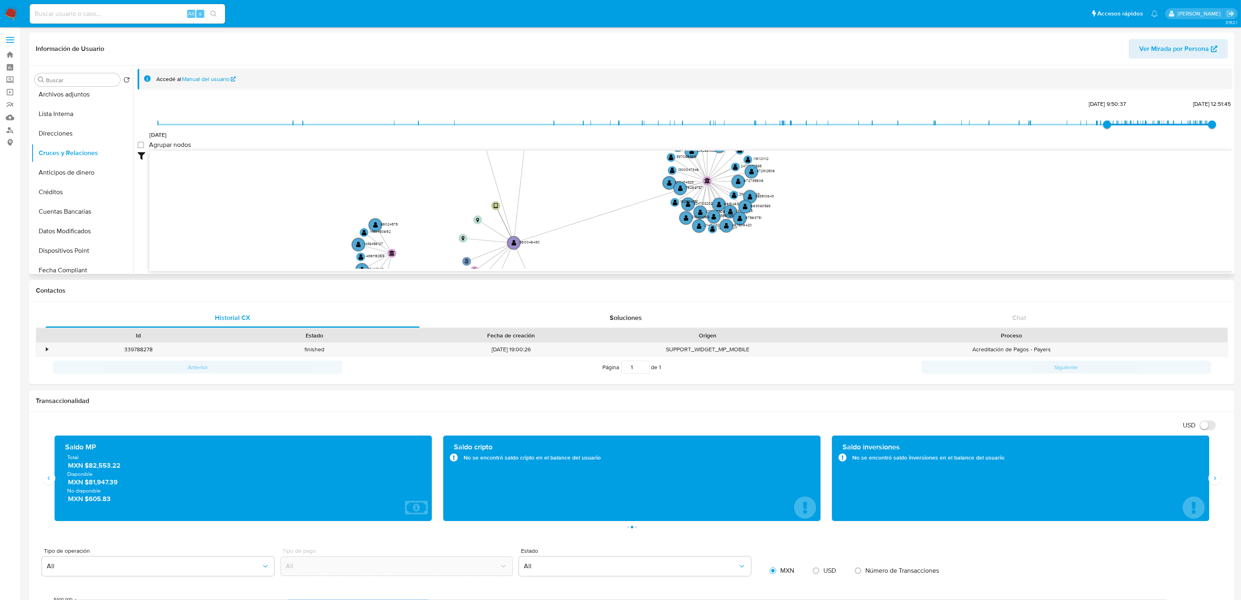
drag, startPoint x: 688, startPoint y: 230, endPoint x: 629, endPoint y: 234, distance: 59.6
click at [629, 234] on icon "phone-da6e1b904c06829de71488c382c061b3  phone-6b9f89d51ecbeaefbb00e8abe7376123…" at bounding box center [690, 210] width 1083 height 118
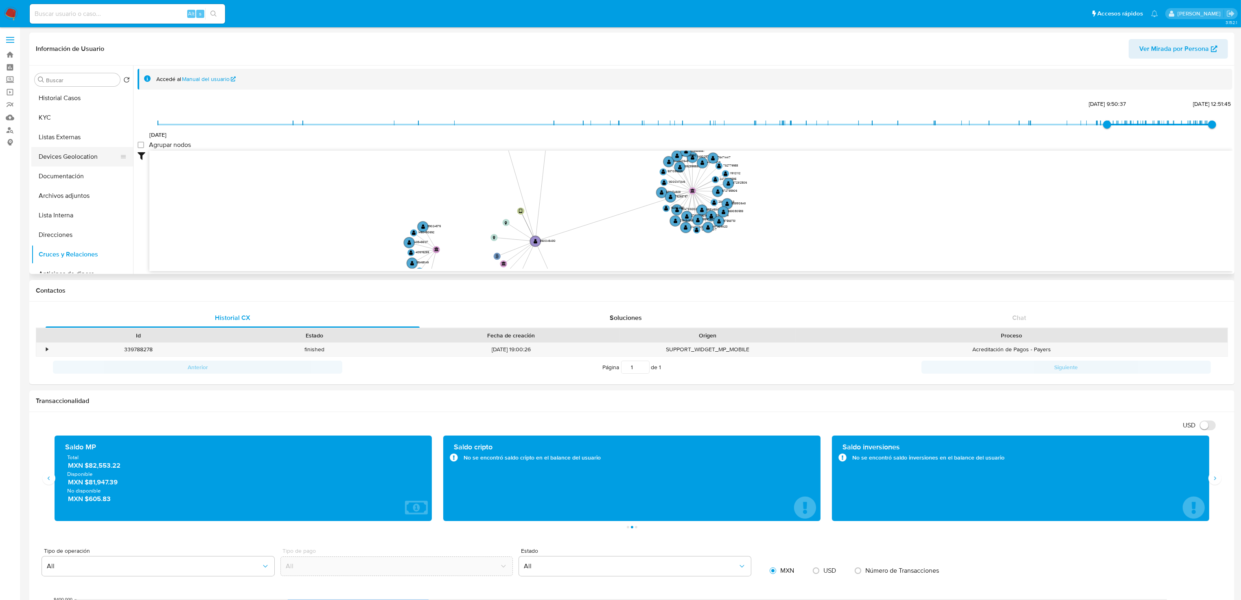
scroll to position [0, 0]
click at [65, 118] on button "Historial Casos" at bounding box center [78, 119] width 95 height 20
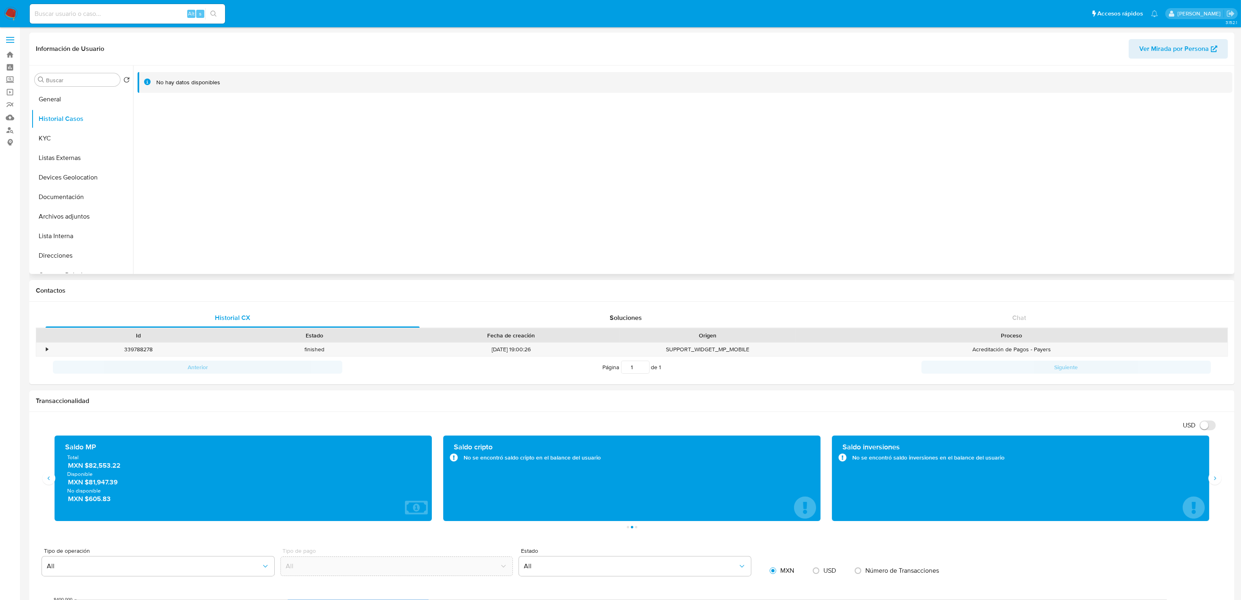
click at [302, 175] on div at bounding box center [682, 170] width 1099 height 208
click at [69, 138] on button "KYC" at bounding box center [78, 139] width 95 height 20
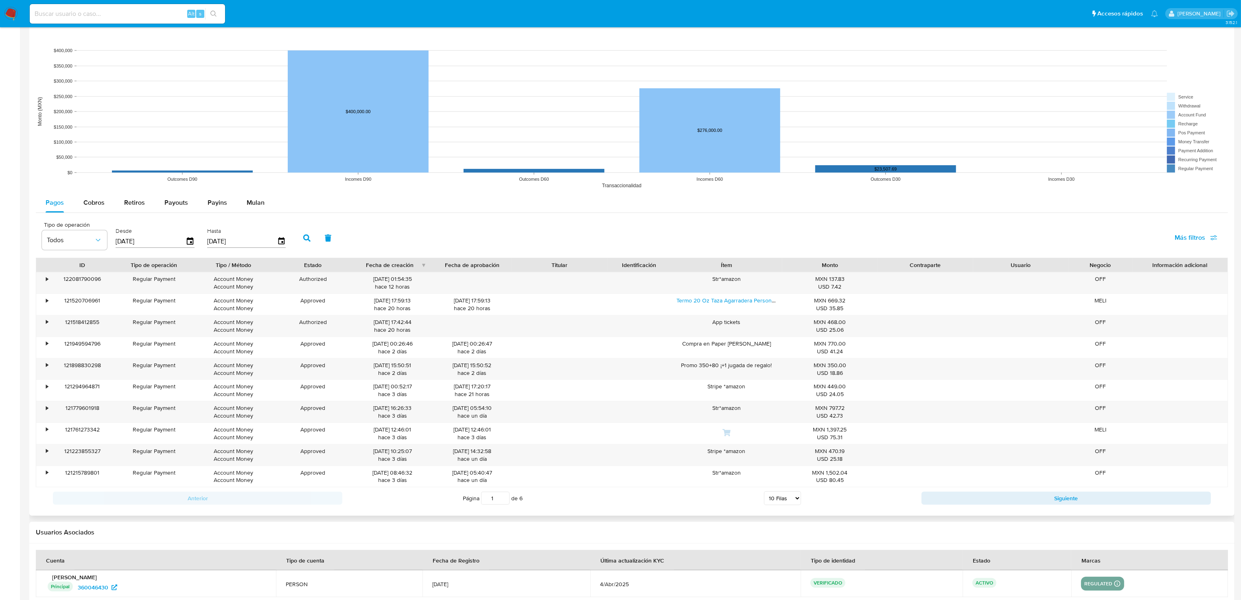
scroll to position [591, 0]
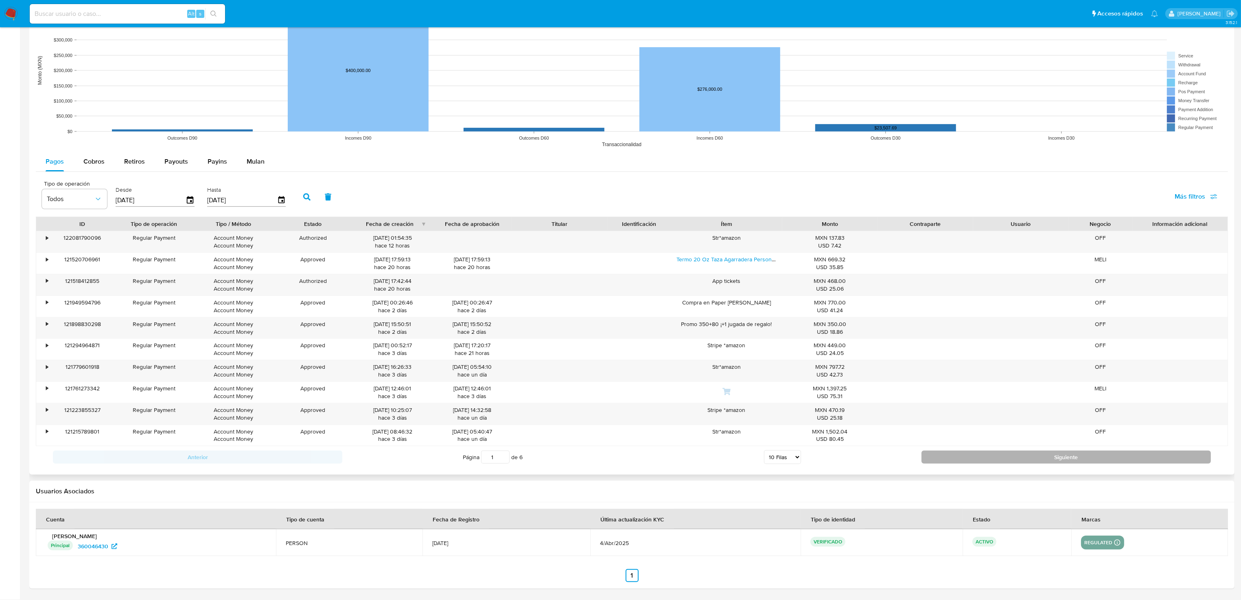
click at [1059, 463] on button "Siguiente" at bounding box center [1065, 457] width 289 height 13
type input "4"
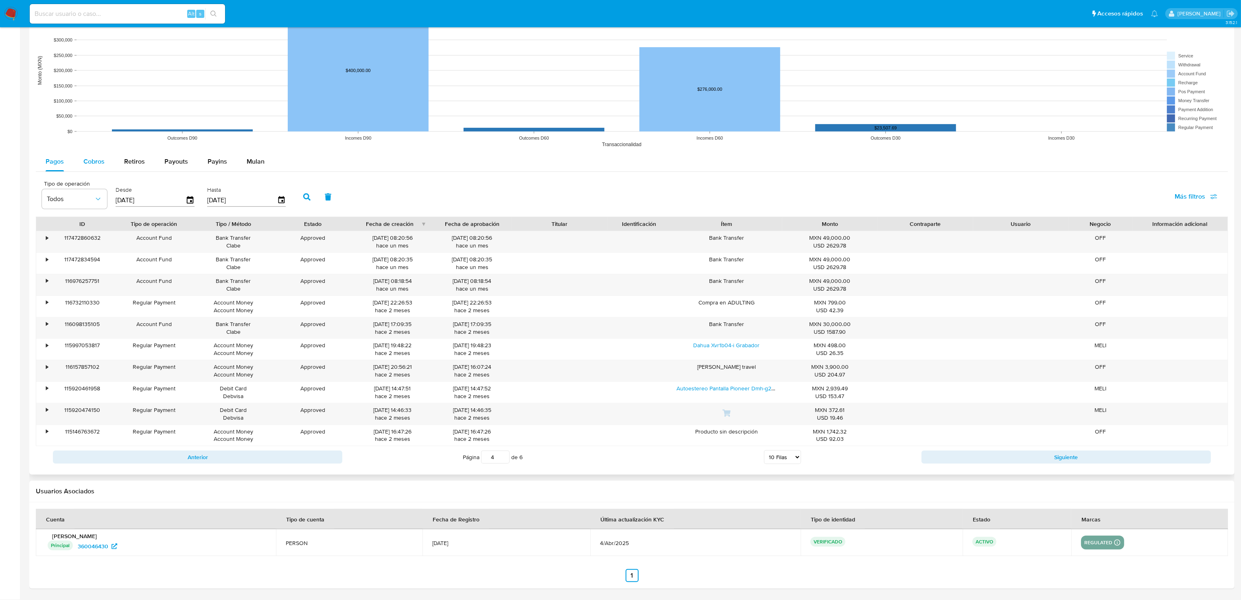
click at [91, 155] on div "Cobros" at bounding box center [93, 162] width 21 height 20
click at [835, 221] on div "Monto" at bounding box center [830, 224] width 84 height 8
click at [827, 225] on div "Monto" at bounding box center [830, 224] width 84 height 8
click at [827, 224] on div "Monto" at bounding box center [830, 224] width 84 height 8
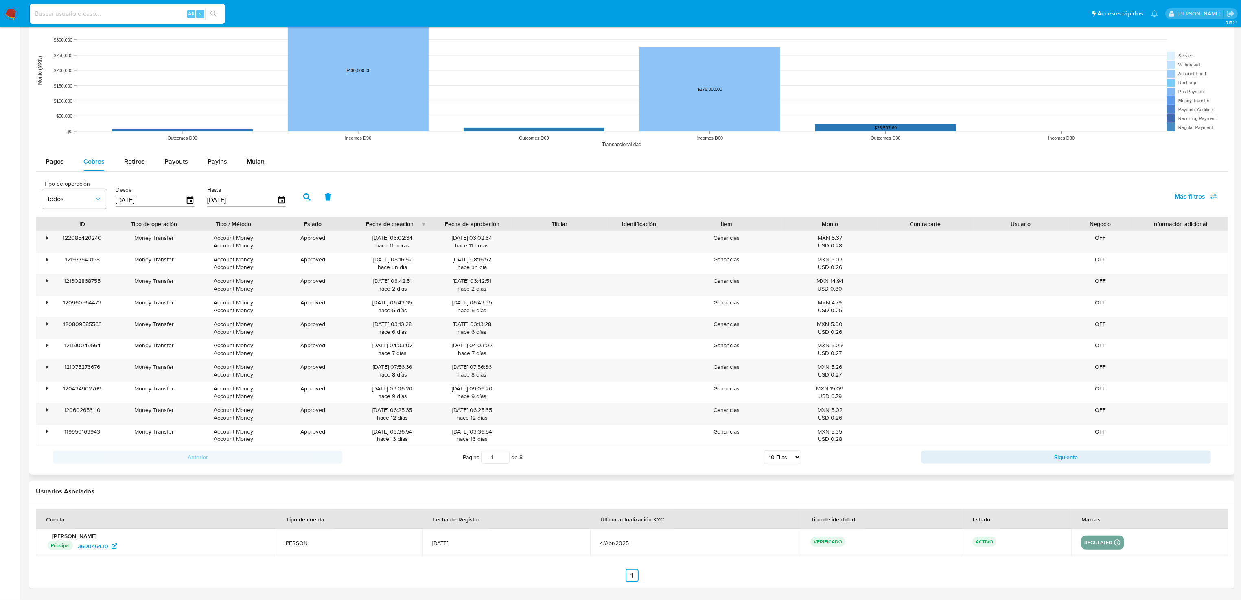
click at [827, 224] on div "Monto" at bounding box center [830, 224] width 84 height 8
click at [790, 457] on select "5 Filas 10 Filas 20 Filas 25 Filas 50 Filas 100 Filas" at bounding box center [782, 457] width 37 height 14
select select "100"
click at [764, 451] on select "5 Filas 10 Filas 20 Filas 25 Filas 50 Filas 100 Filas" at bounding box center [782, 457] width 37 height 14
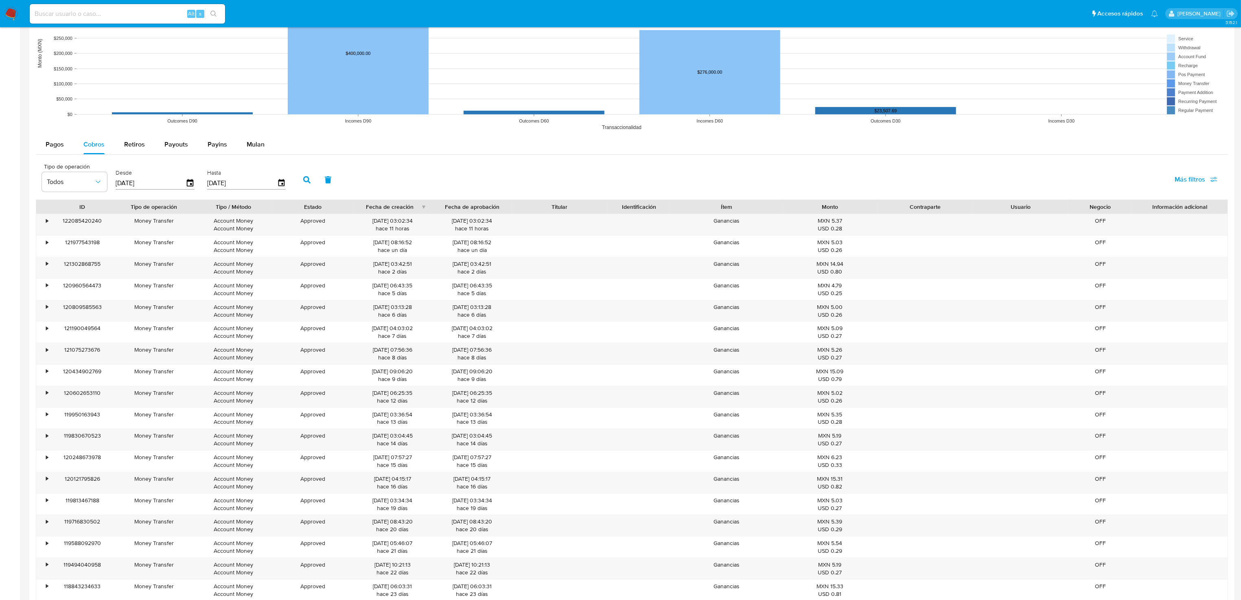
scroll to position [445, 0]
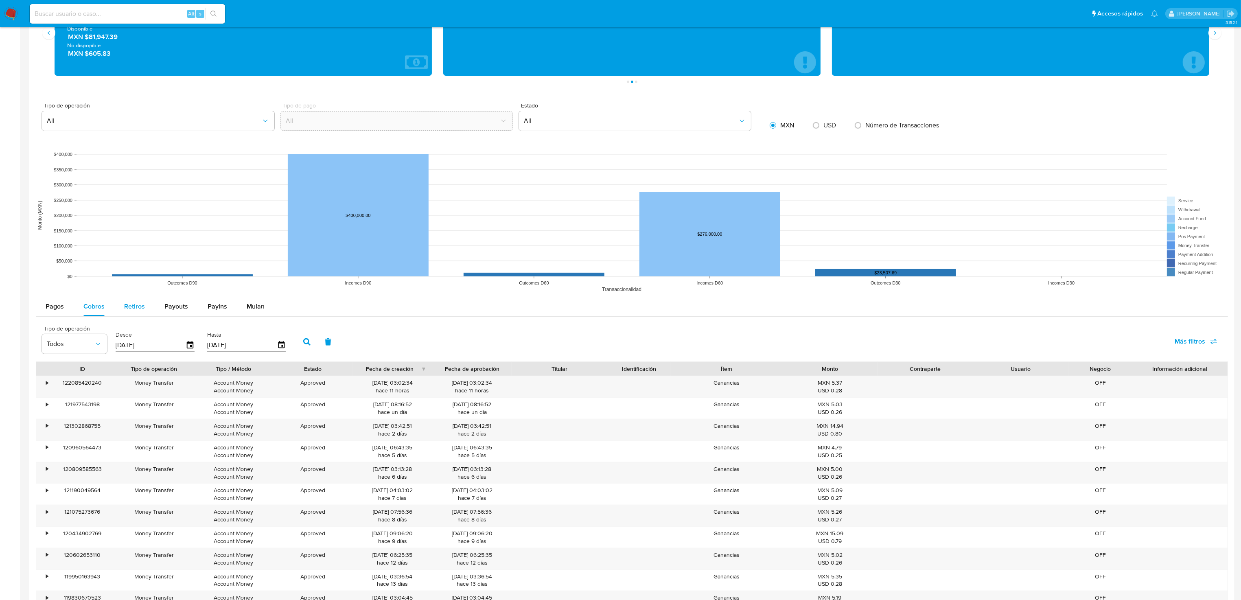
click at [128, 309] on span "Retiros" at bounding box center [134, 306] width 21 height 9
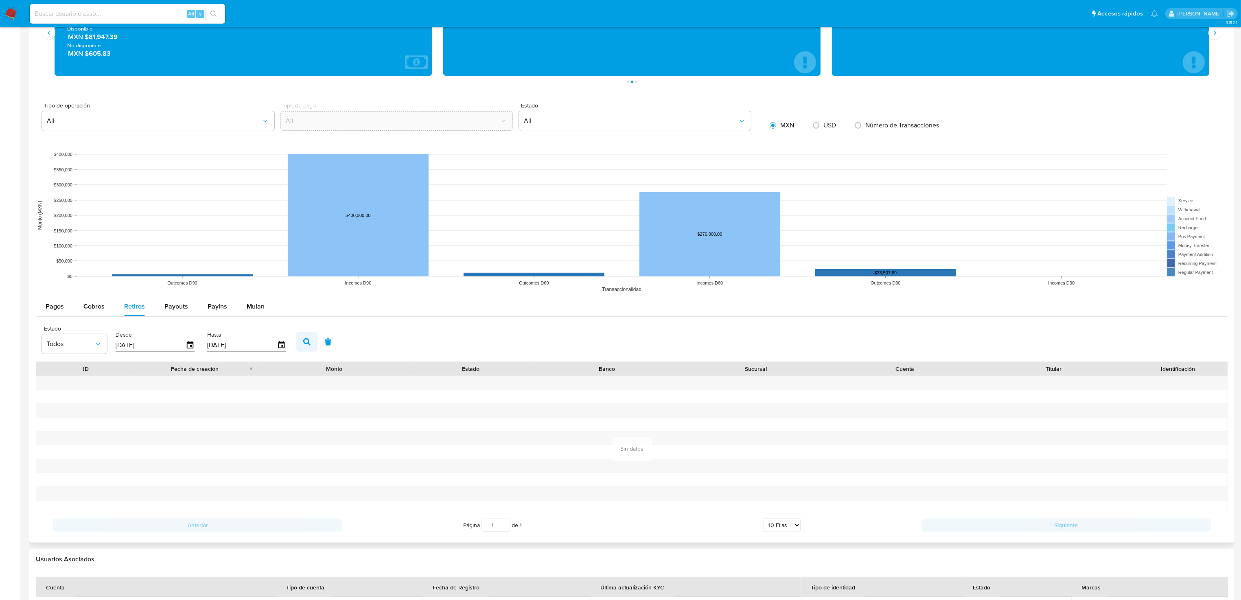
click at [296, 340] on button "button" at bounding box center [306, 342] width 21 height 20
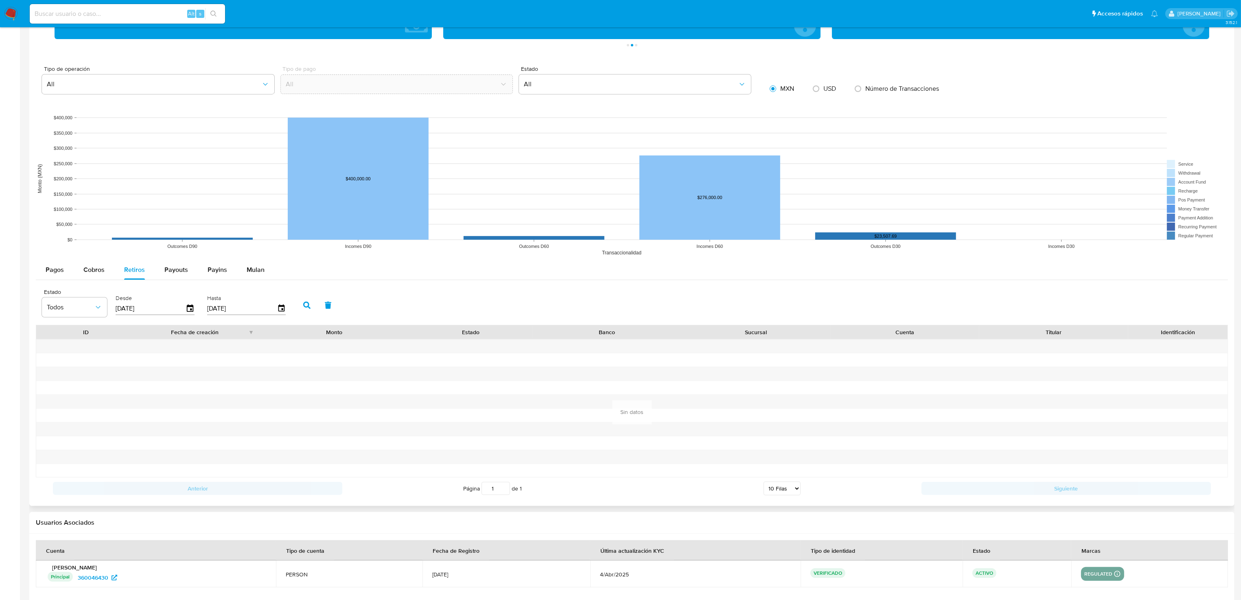
scroll to position [514, 0]
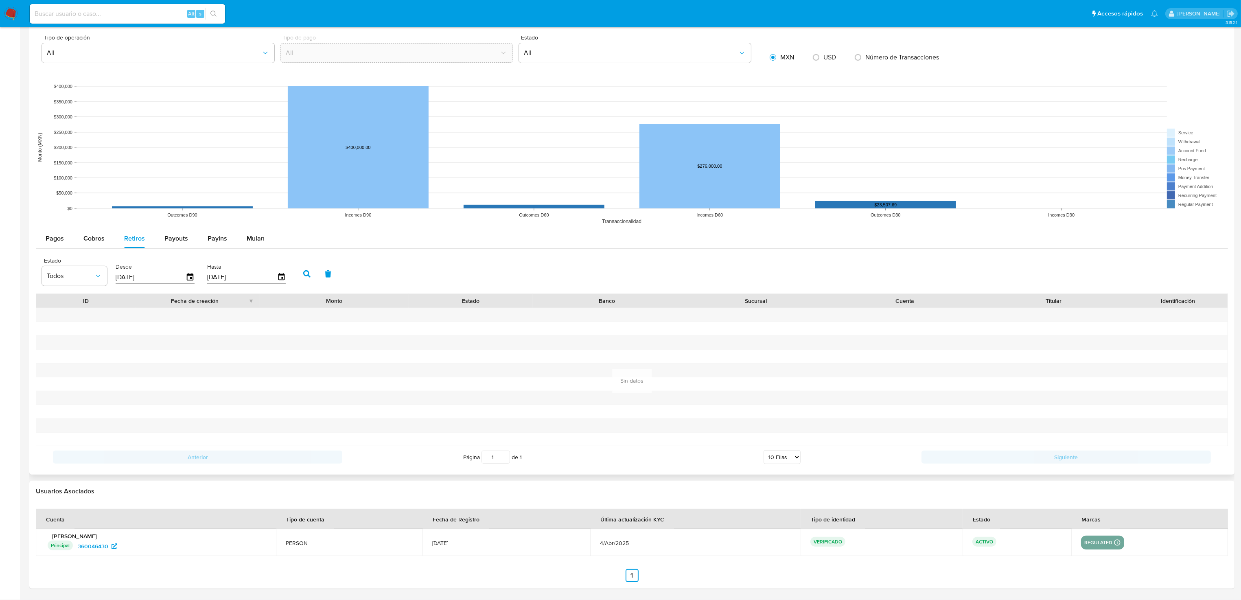
click at [775, 459] on select "5 Filas 10 Filas 20 Filas 25 Filas 50 Filas 100 Filas" at bounding box center [782, 457] width 37 height 14
select select "100"
click at [764, 451] on select "5 Filas 10 Filas 20 Filas 25 Filas 50 Filas 100 Filas" at bounding box center [782, 457] width 37 height 14
click at [213, 236] on span "Payins" at bounding box center [218, 238] width 20 height 9
select select "10"
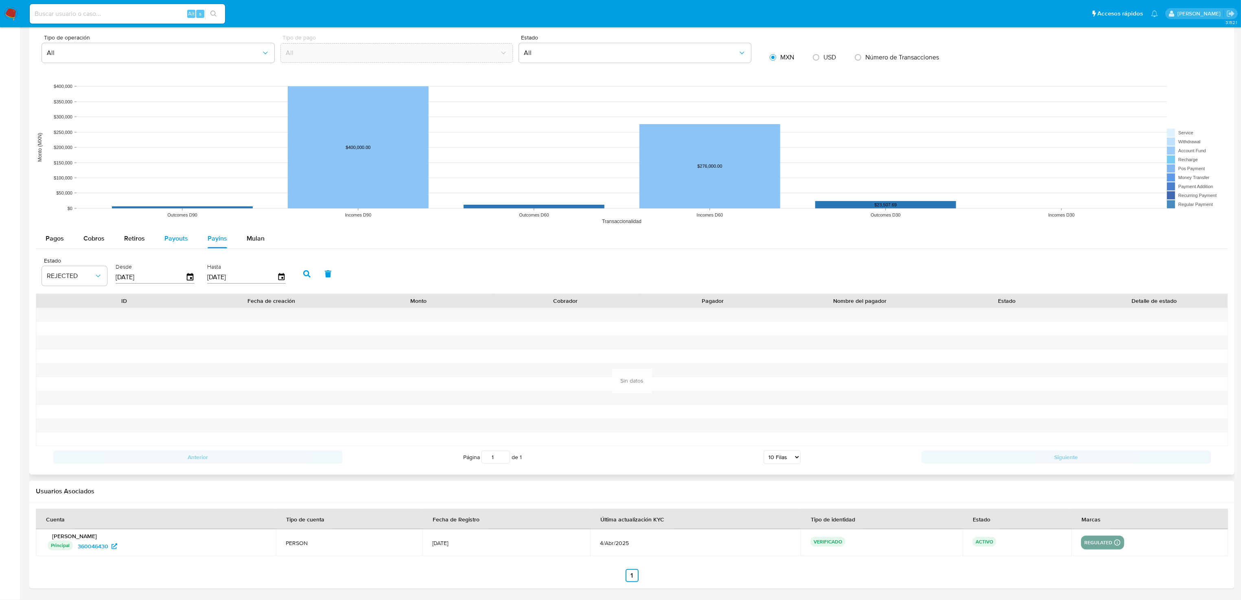
click at [170, 235] on span "Payouts" at bounding box center [176, 238] width 24 height 9
select select "10"
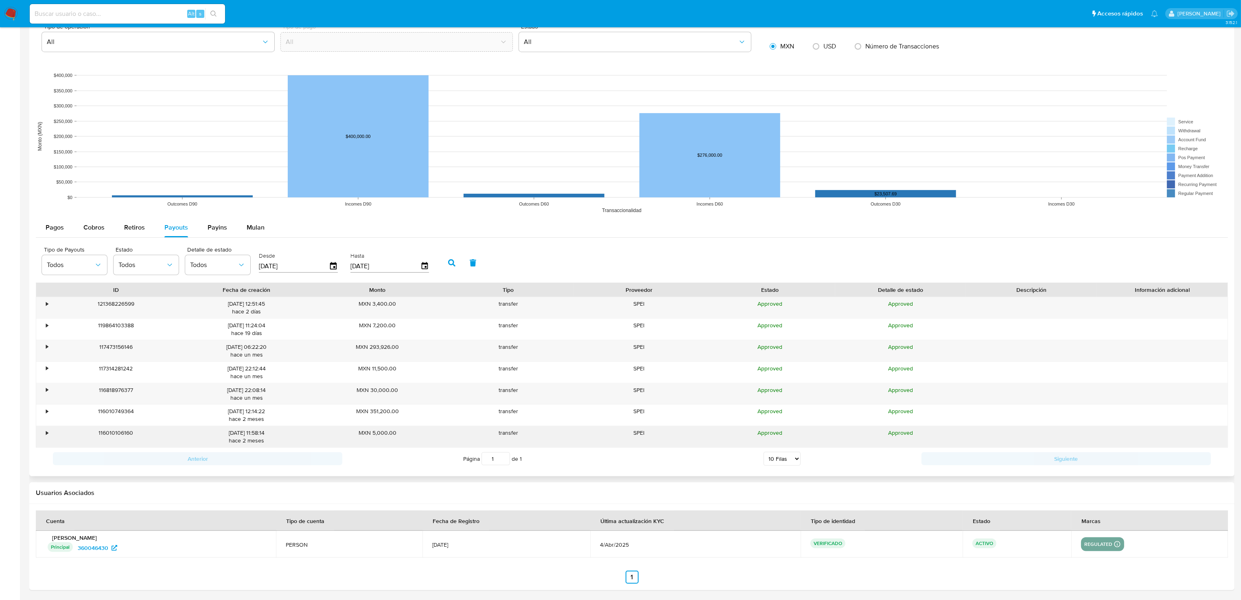
scroll to position [527, 0]
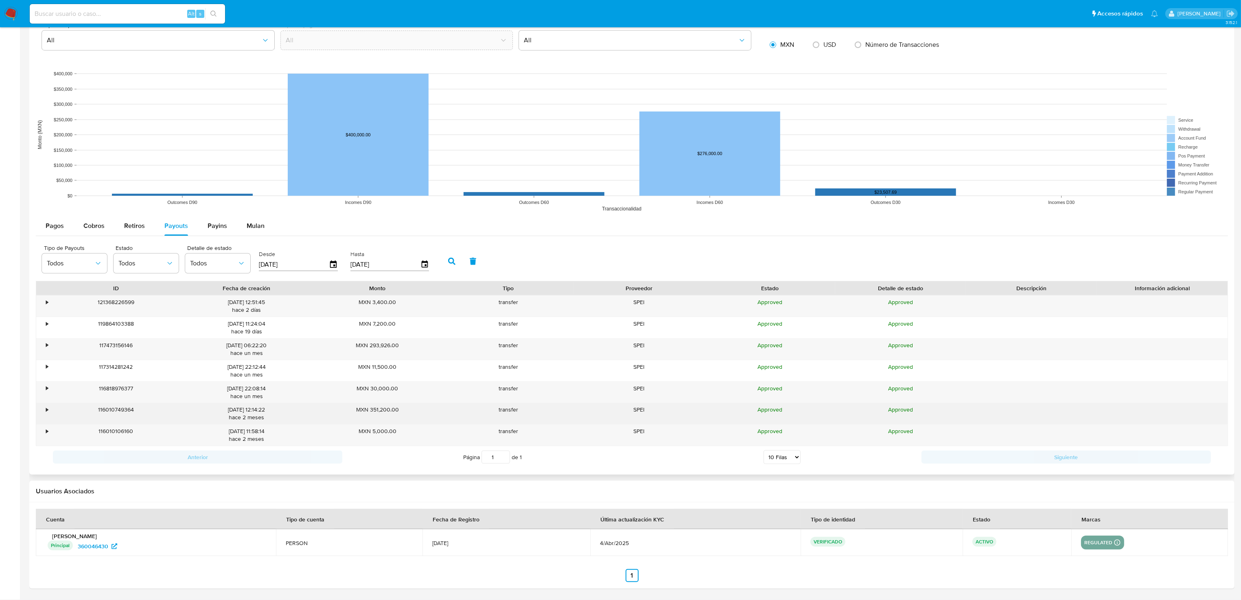
drag, startPoint x: 357, startPoint y: 409, endPoint x: 399, endPoint y: 408, distance: 41.9
click at [399, 408] on div "MXN 351,200.00" at bounding box center [377, 413] width 131 height 21
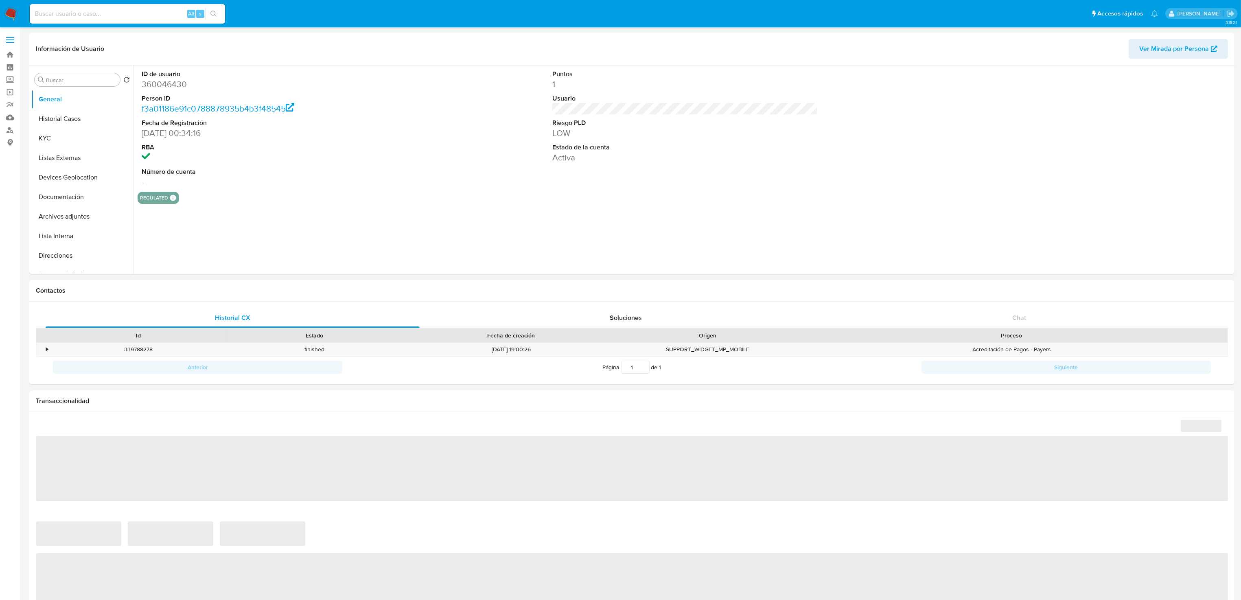
select select "10"
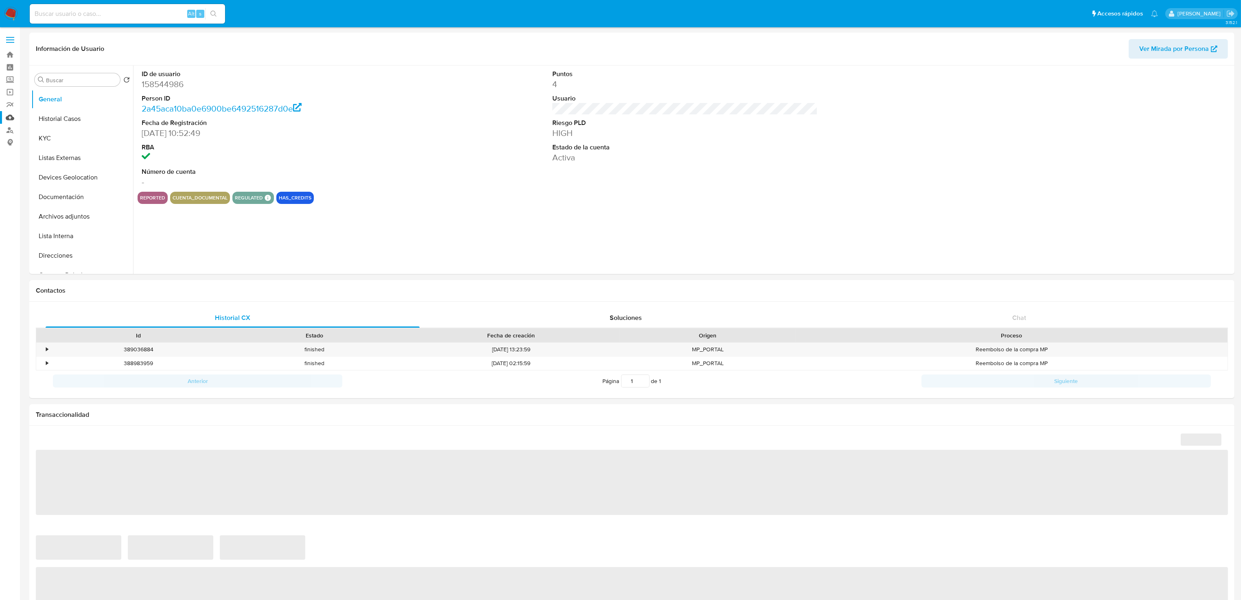
click at [9, 117] on link "Mulan" at bounding box center [48, 117] width 97 height 13
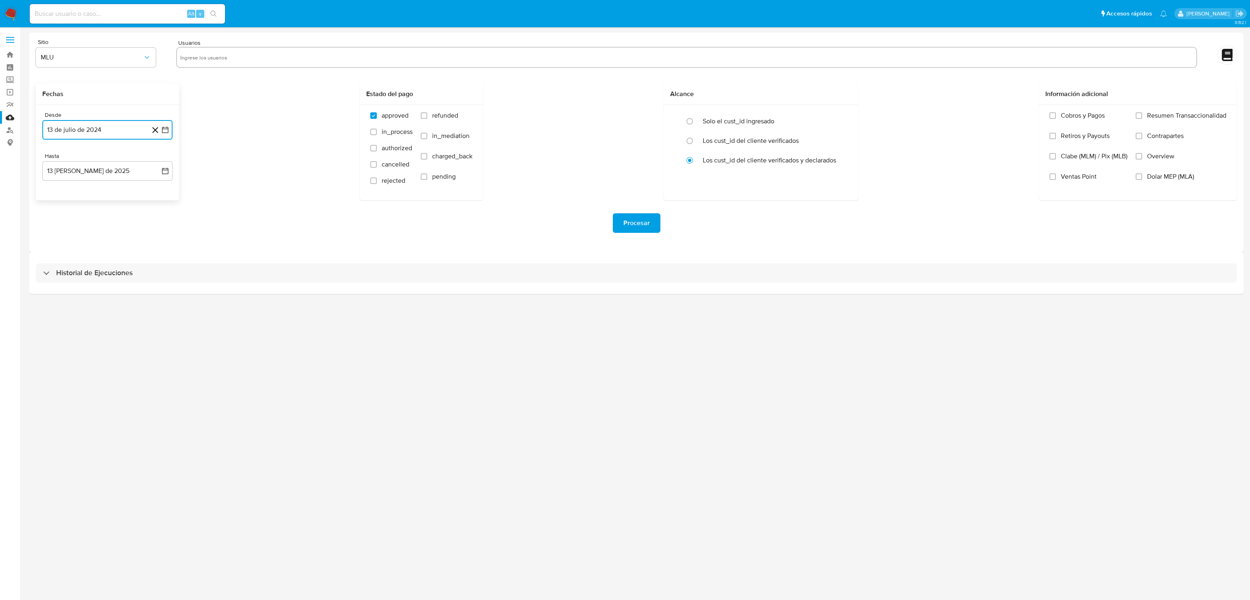
click at [160, 127] on button "13 de julio de 2024" at bounding box center [107, 130] width 130 height 20
click at [158, 160] on icon "Mes siguiente" at bounding box center [158, 159] width 3 height 6
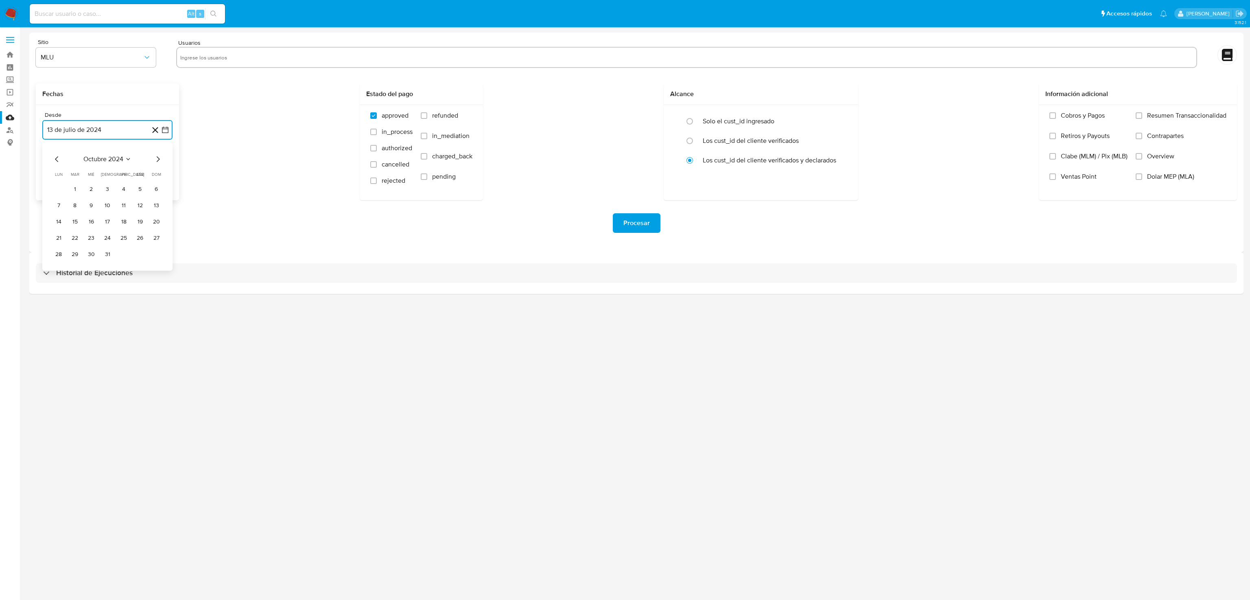
click at [158, 160] on icon "Mes siguiente" at bounding box center [158, 159] width 3 height 6
drag, startPoint x: 153, startPoint y: 188, endPoint x: 153, endPoint y: 193, distance: 4.9
click at [152, 189] on button "1" at bounding box center [156, 189] width 13 height 13
click at [167, 175] on icon "button" at bounding box center [165, 171] width 8 height 8
click at [57, 201] on icon "Mes anterior" at bounding box center [57, 200] width 10 height 10
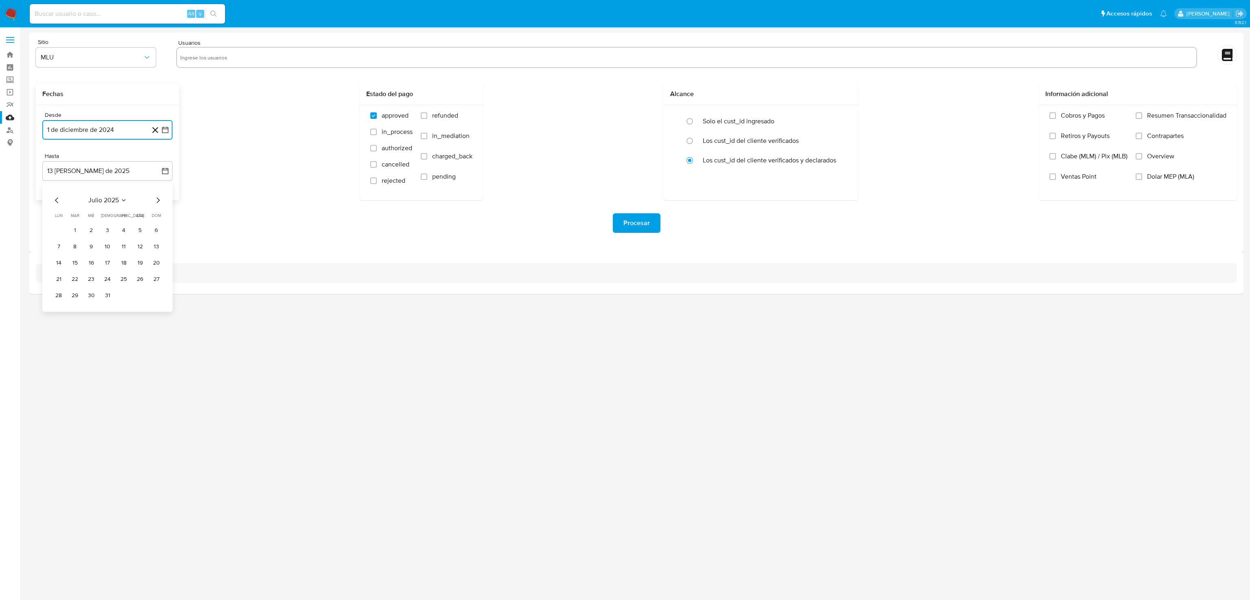
click at [58, 201] on icon "Mes anterior" at bounding box center [57, 200] width 10 height 10
click at [157, 199] on icon "Mes siguiente" at bounding box center [158, 200] width 10 height 10
click at [55, 292] on button "28" at bounding box center [58, 295] width 13 height 13
click at [143, 59] on icon "button" at bounding box center [147, 57] width 8 height 8
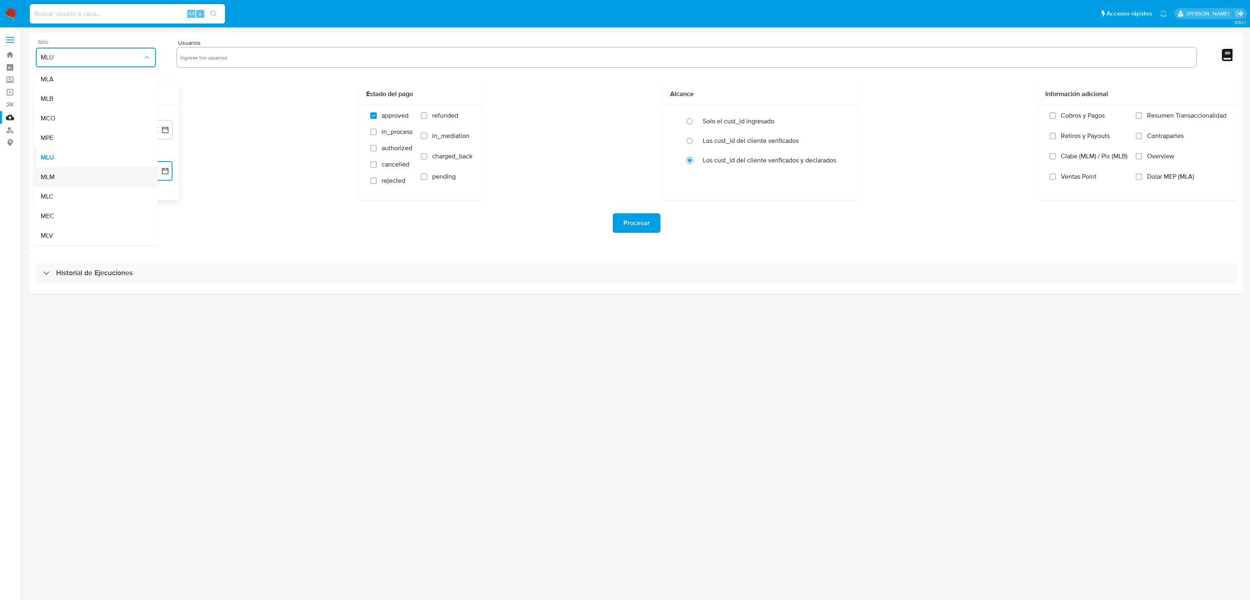
click at [53, 175] on span "MLM" at bounding box center [48, 177] width 14 height 8
click at [224, 60] on input "text" at bounding box center [686, 57] width 1013 height 13
type input "360046430"
click at [1136, 158] on input "Overview" at bounding box center [1139, 156] width 7 height 7
click at [922, 214] on div "Procesar" at bounding box center [636, 223] width 1201 height 20
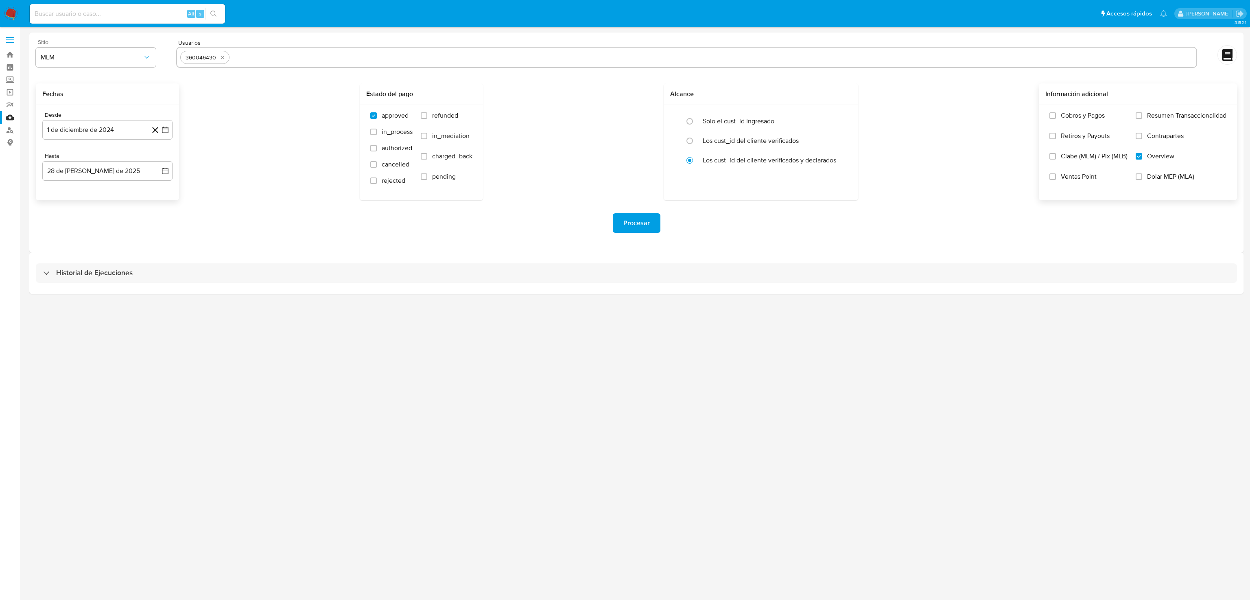
click at [639, 232] on span "Procesar" at bounding box center [637, 223] width 26 height 18
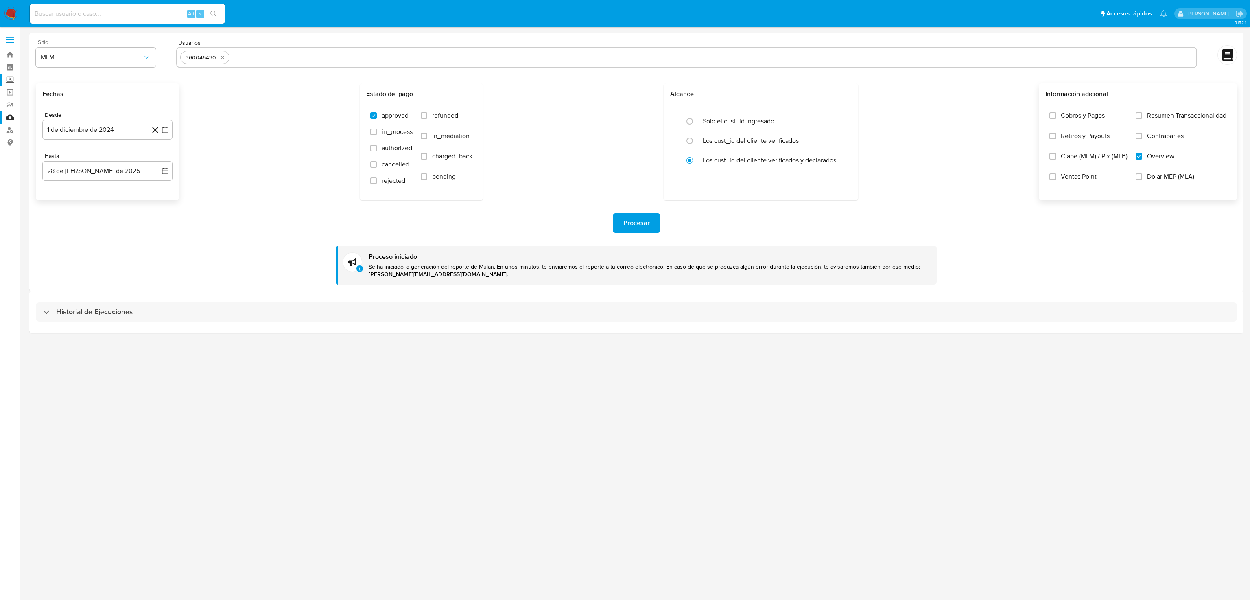
click at [9, 81] on label "Screening" at bounding box center [48, 80] width 97 height 13
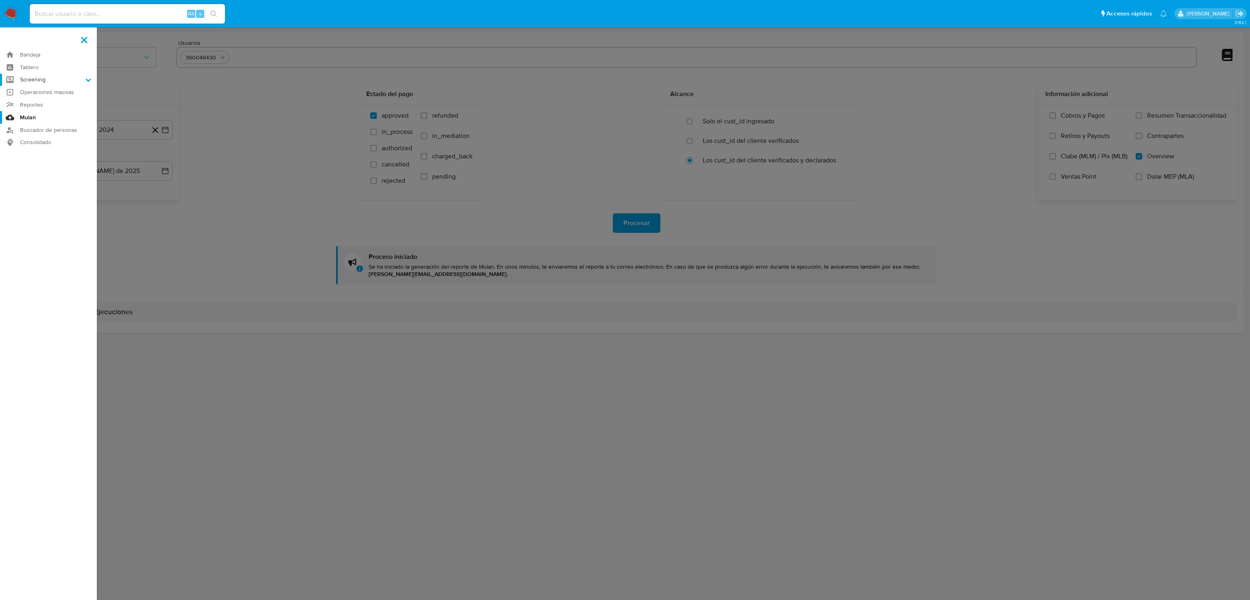
click at [0, 0] on input "Screening" at bounding box center [0, 0] width 0 height 0
click at [37, 110] on link "Herramientas" at bounding box center [48, 112] width 97 height 10
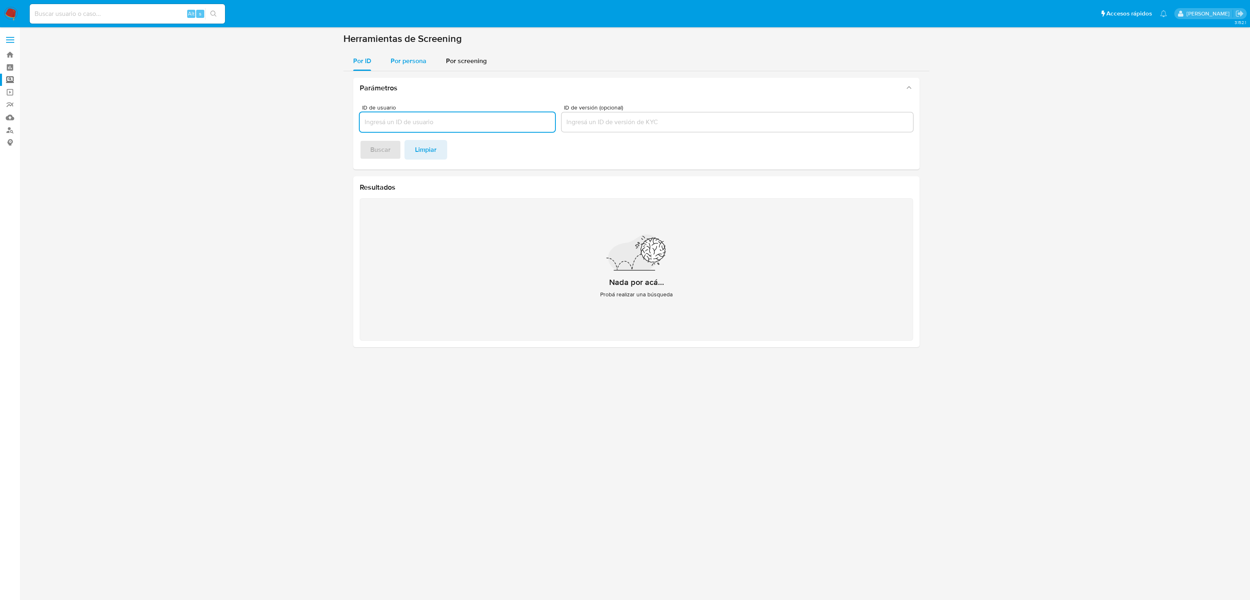
click at [409, 59] on span "Por persona" at bounding box center [409, 60] width 36 height 9
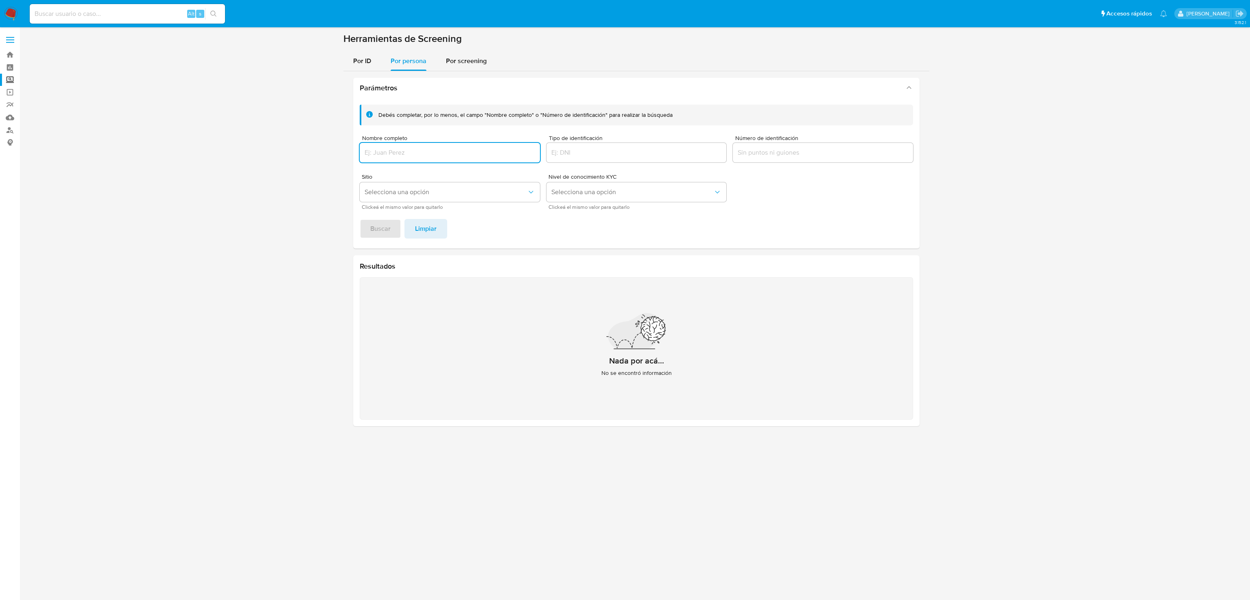
click at [401, 149] on input "Nombre completo" at bounding box center [450, 152] width 180 height 11
type input "[PERSON_NAME]"
click at [375, 227] on span "Buscar" at bounding box center [380, 229] width 20 height 18
